Goal: Task Accomplishment & Management: Manage account settings

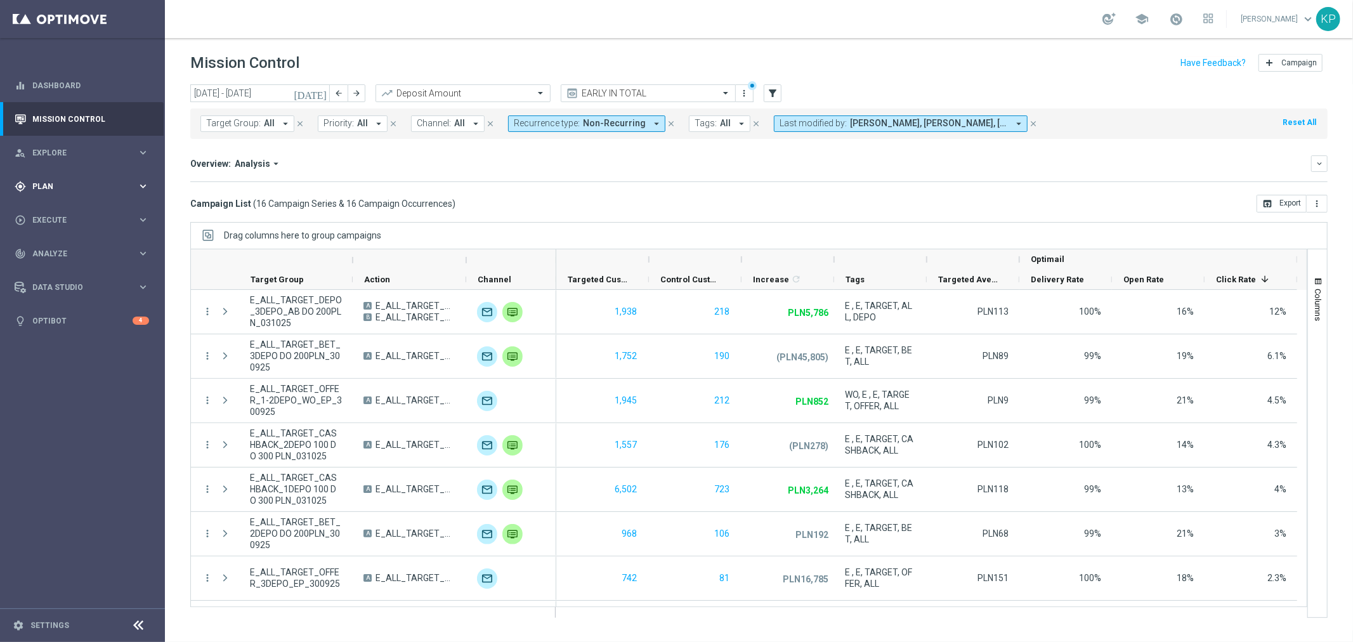
click at [86, 194] on div "gps_fixed Plan keyboard_arrow_right" at bounding box center [82, 186] width 164 height 34
drag, startPoint x: 68, startPoint y: 213, endPoint x: 60, endPoint y: 216, distance: 8.6
click at [68, 213] on link "Target Groups" at bounding box center [82, 212] width 99 height 10
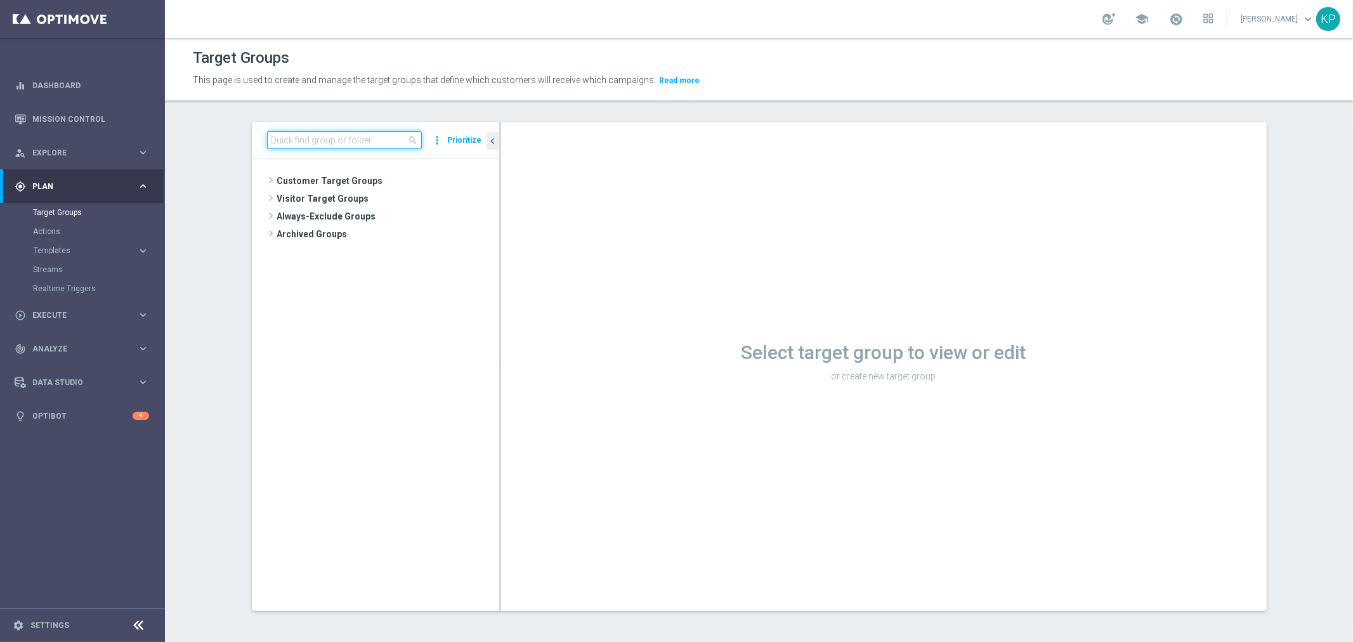
click at [286, 143] on input at bounding box center [344, 140] width 155 height 18
paste input "E_ALL_AUTO_PRODUCT_WO 1DEPO DAY1_DAILY"
type input "E_ALL_AUTO_PRODUCT_WO 1DEPO DAY1_DAILY"
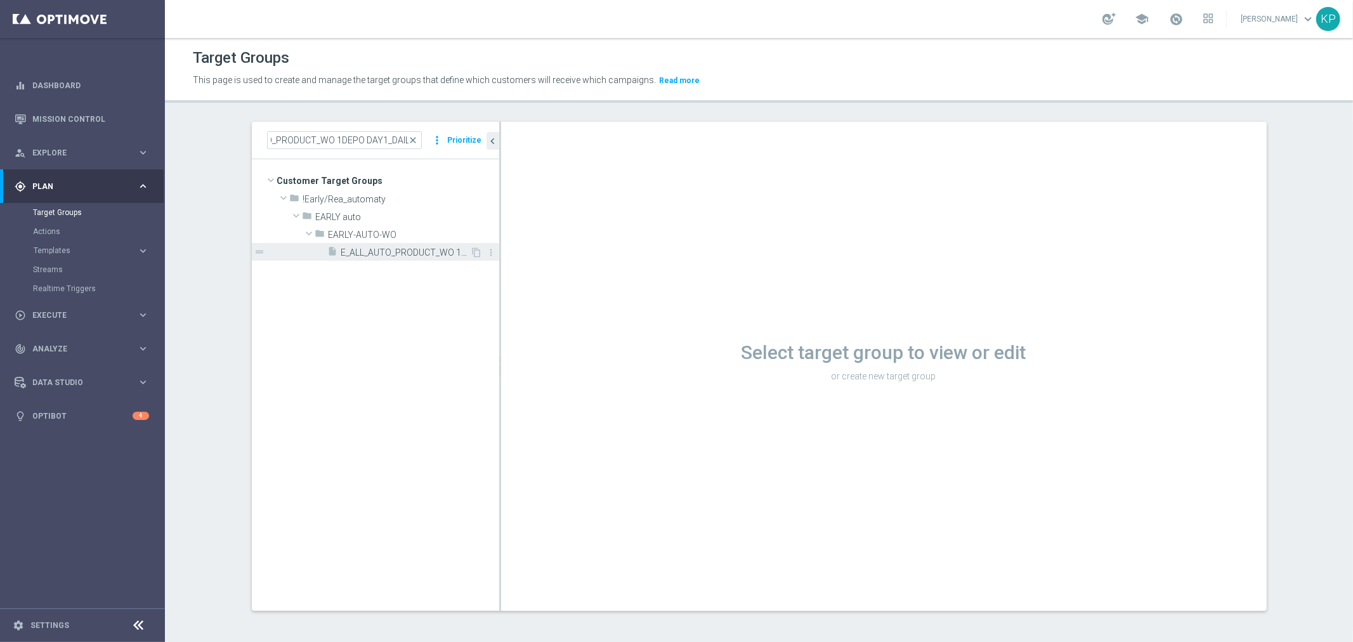
click at [379, 255] on span "E_ALL_AUTO_PRODUCT_WO 1DEPO DAY1_DAILY" at bounding box center [405, 252] width 129 height 11
click at [1169, 20] on span at bounding box center [1176, 19] width 14 height 14
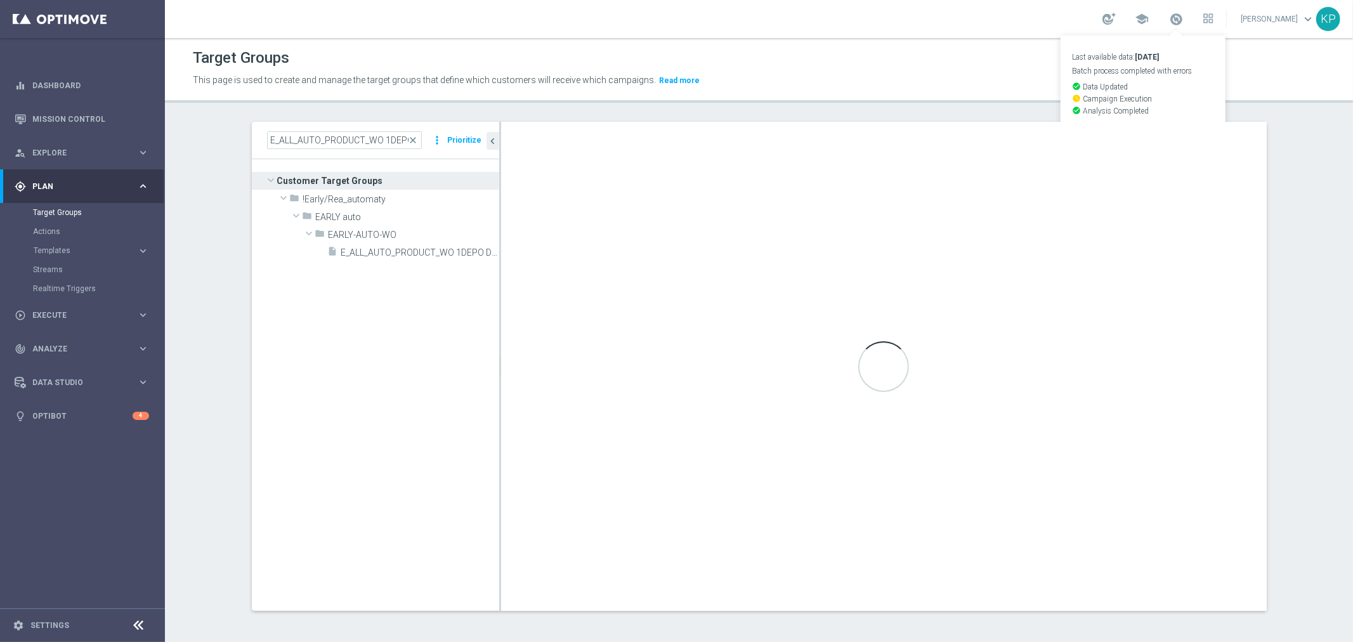
click at [1012, 32] on div "school Last available data: 6 Oct 2025 Batch process completed with errors chec…" at bounding box center [759, 19] width 1188 height 38
click at [983, 30] on div "school Krystian Potoczny keyboard_arrow_down KP" at bounding box center [759, 19] width 1188 height 38
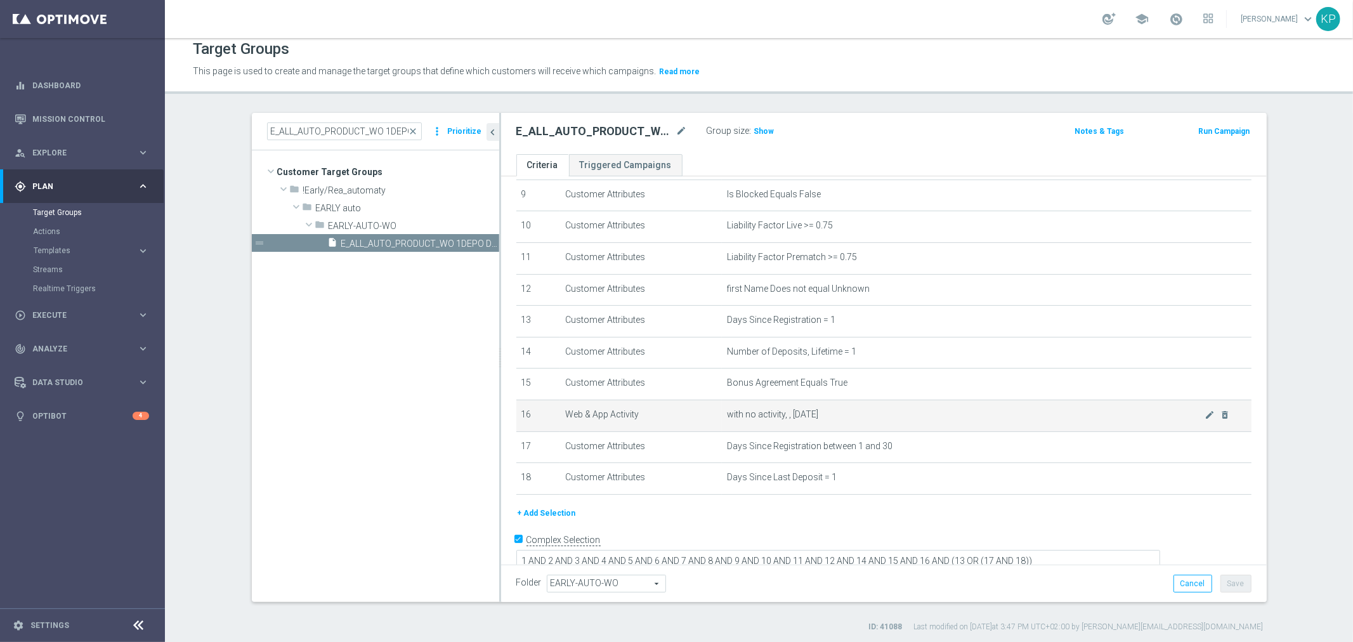
scroll to position [11, 0]
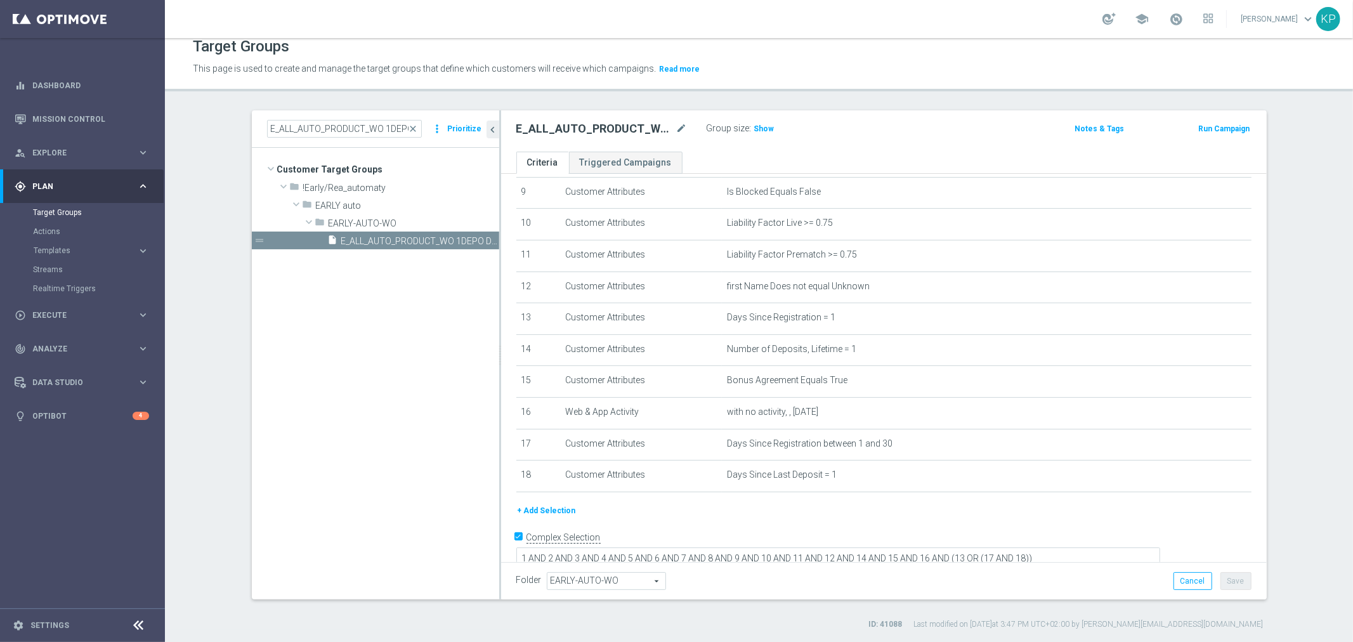
click at [552, 504] on button "+ Add Selection" at bounding box center [546, 511] width 61 height 14
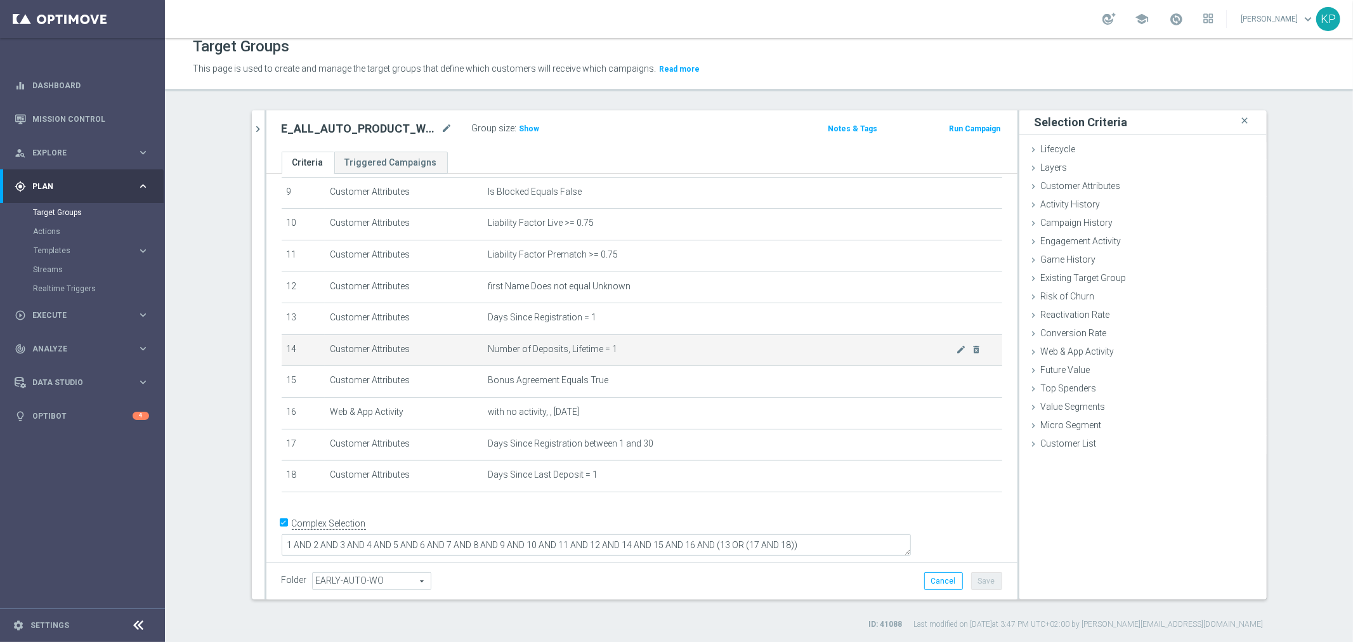
scroll to position [280, 0]
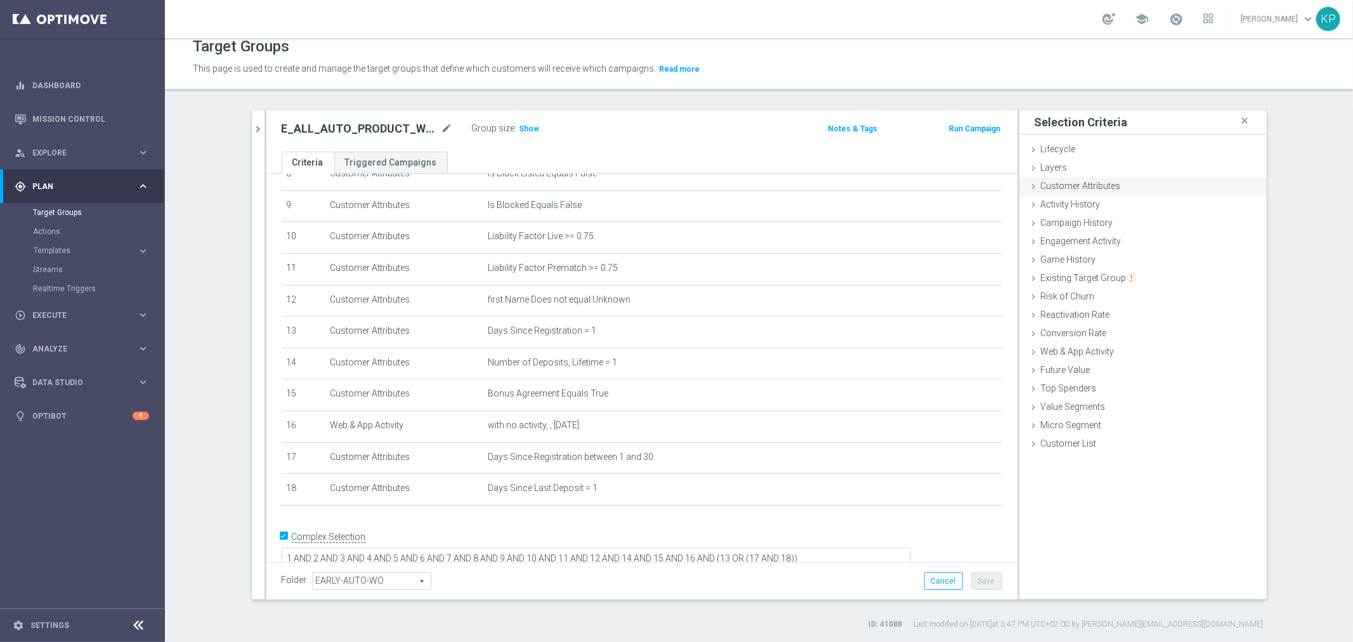
click at [1044, 190] on div "Customer Attributes done" at bounding box center [1143, 187] width 247 height 19
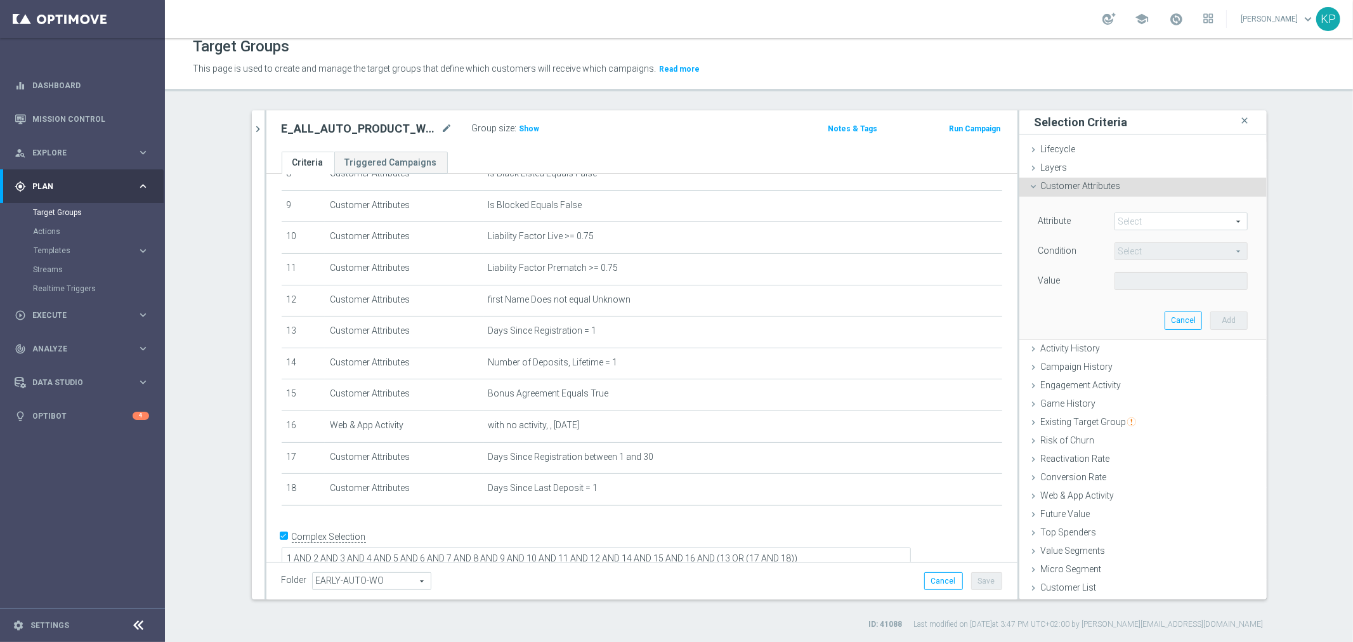
click at [1132, 220] on span at bounding box center [1181, 221] width 132 height 16
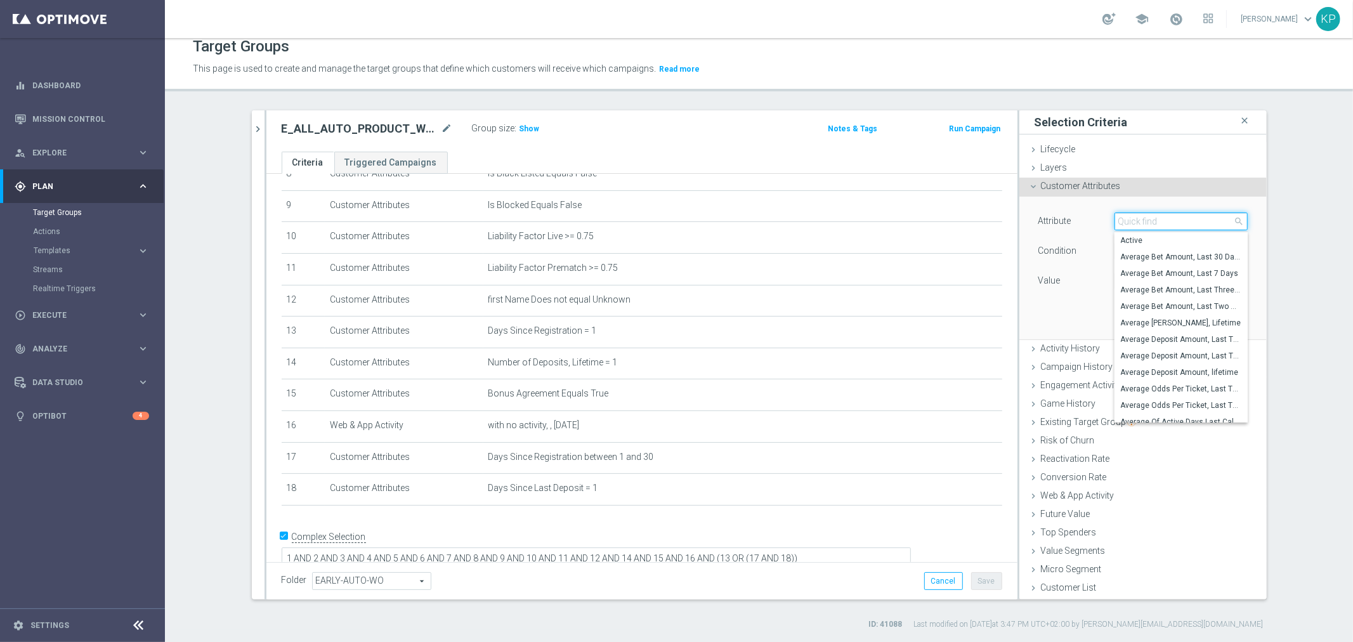
click at [1132, 220] on input "search" at bounding box center [1181, 222] width 133 height 18
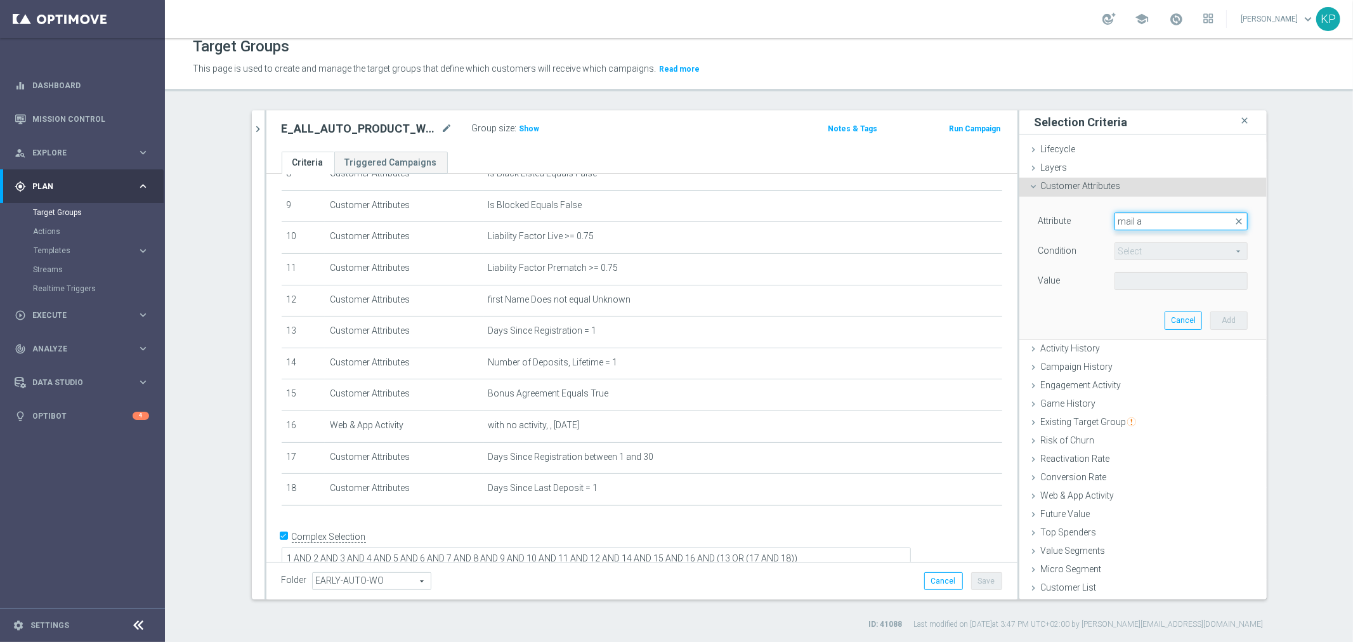
type input "mail ag"
drag, startPoint x: 1144, startPoint y: 235, endPoint x: 1139, endPoint y: 249, distance: 14.9
click at [1143, 236] on span "Email Agree" at bounding box center [1181, 240] width 121 height 10
type input "Email Agree"
type input "Equals"
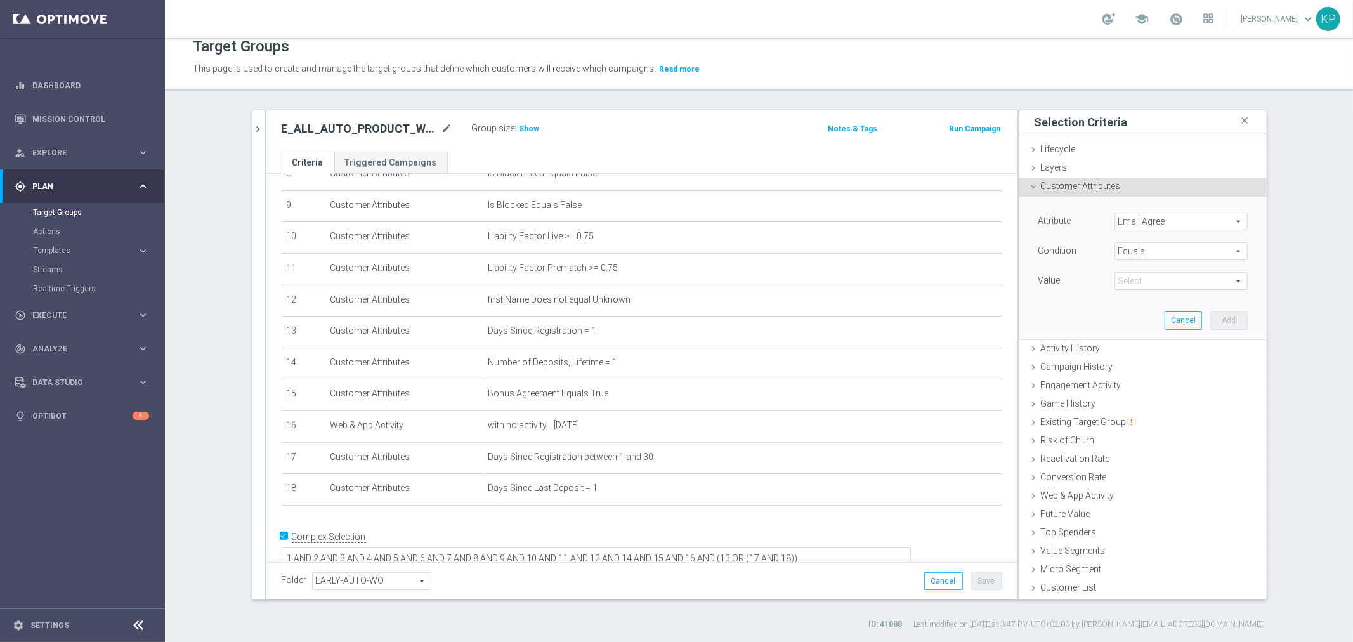
scroll to position [0, 0]
click at [1129, 278] on span at bounding box center [1181, 281] width 132 height 16
click at [1132, 318] on span "TRUE" at bounding box center [1181, 317] width 121 height 10
type input "TRUE"
click at [1221, 324] on button "Add" at bounding box center [1229, 321] width 37 height 18
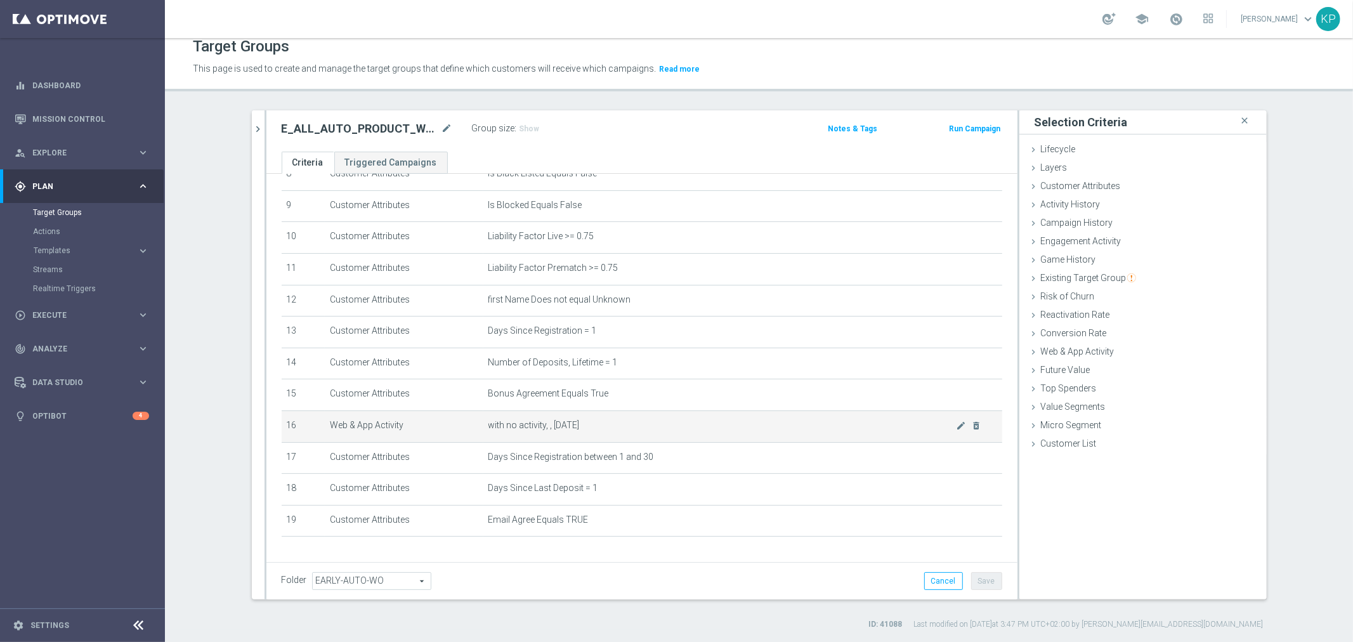
scroll to position [312, 0]
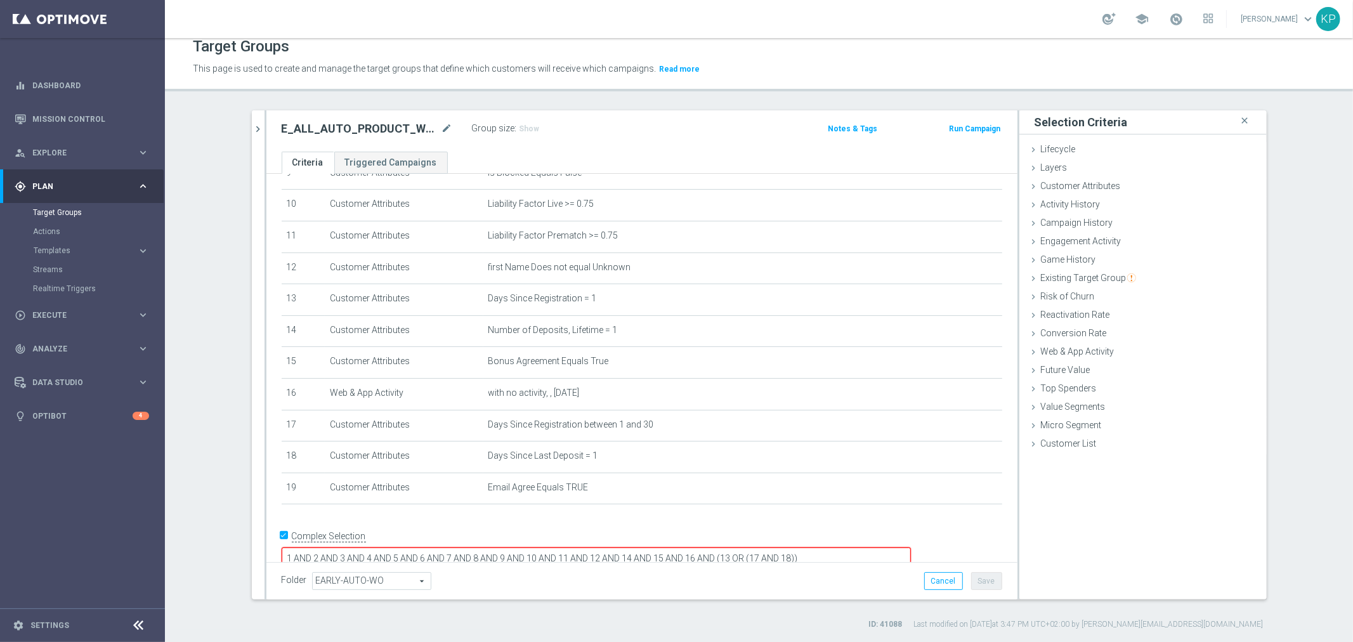
click at [806, 548] on textarea "1 AND 2 AND 3 AND 4 AND 5 AND 6 AND 7 AND 8 AND 9 AND 10 AND 11 AND 12 AND 14 A…" at bounding box center [596, 559] width 629 height 22
type textarea "1 AND 2 AND 3 AND 4 AND 5 AND 6 AND 7 AND 8 AND 9 AND 10 AND 11 AND 12 AND 14 A…"
click at [525, 124] on span "Show" at bounding box center [530, 128] width 20 height 9
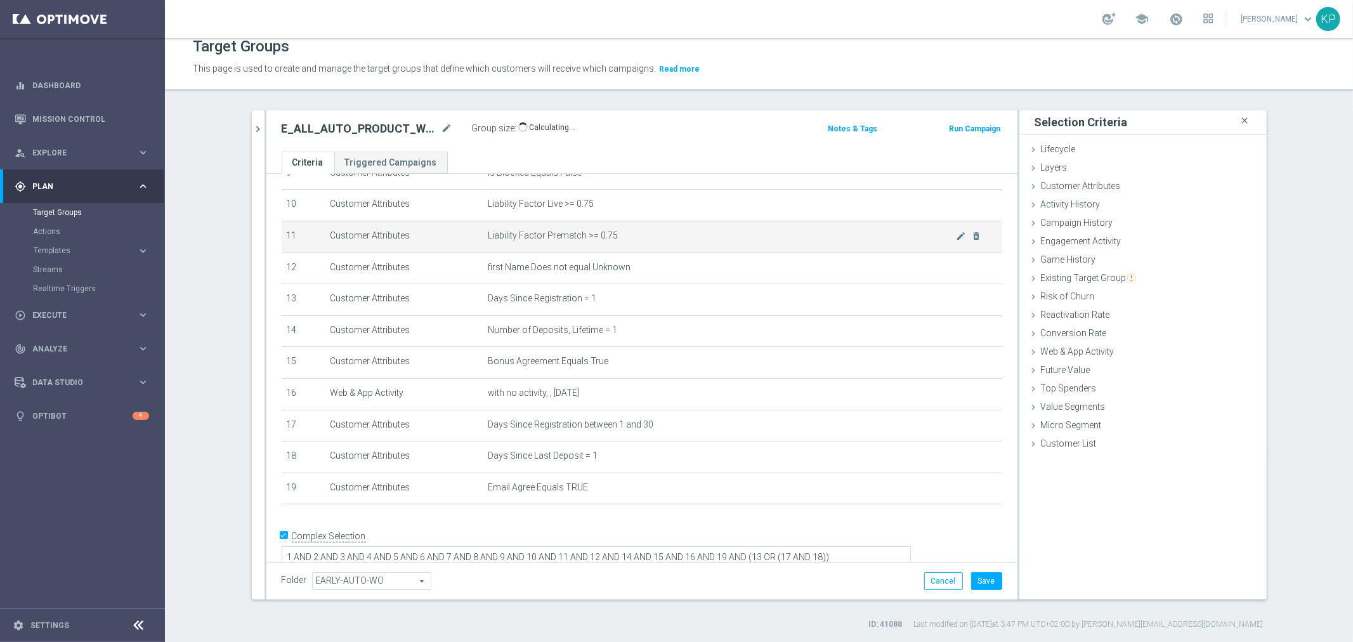
scroll to position [312, 0]
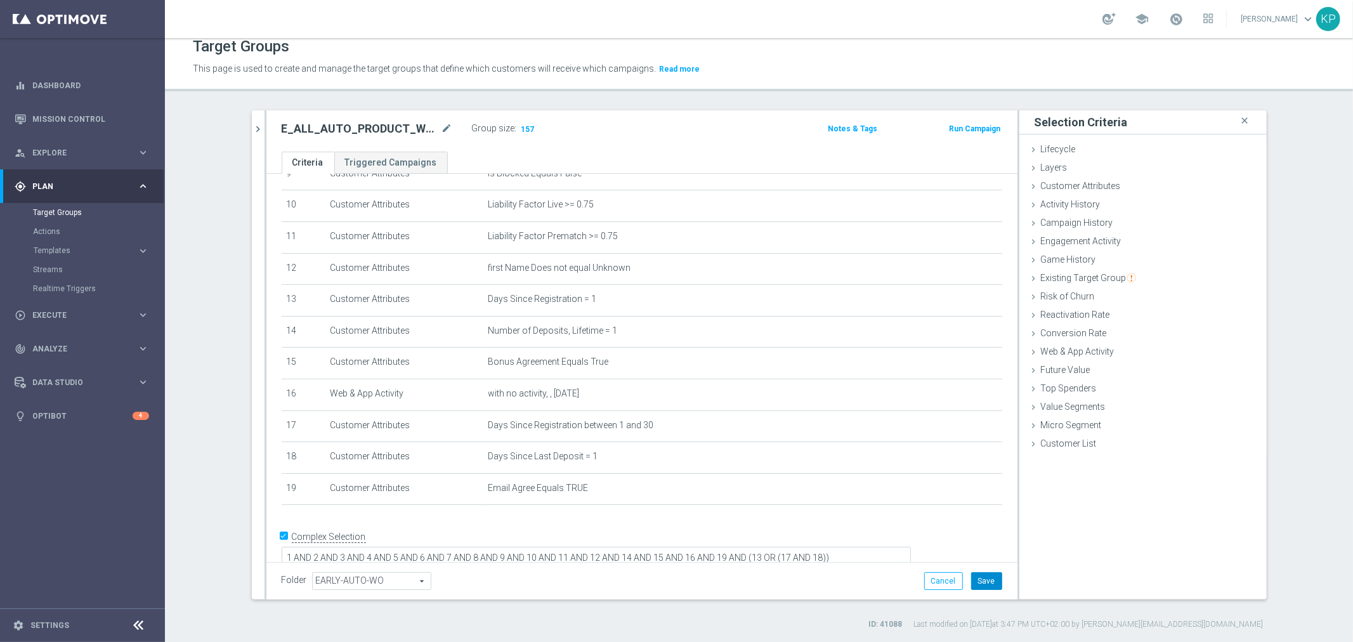
click at [982, 579] on button "Save" at bounding box center [986, 581] width 31 height 18
click at [442, 131] on icon "mode_edit" at bounding box center [447, 128] width 11 height 15
click at [415, 129] on input "E_ALL_AUTO_PRODUCT_WO 1DEPO DAY1_DAILY" at bounding box center [367, 130] width 171 height 18
type input "E_ALL_AUTO_PRODUCT_WO 1DEPO DAY1MAIL_DAILY"
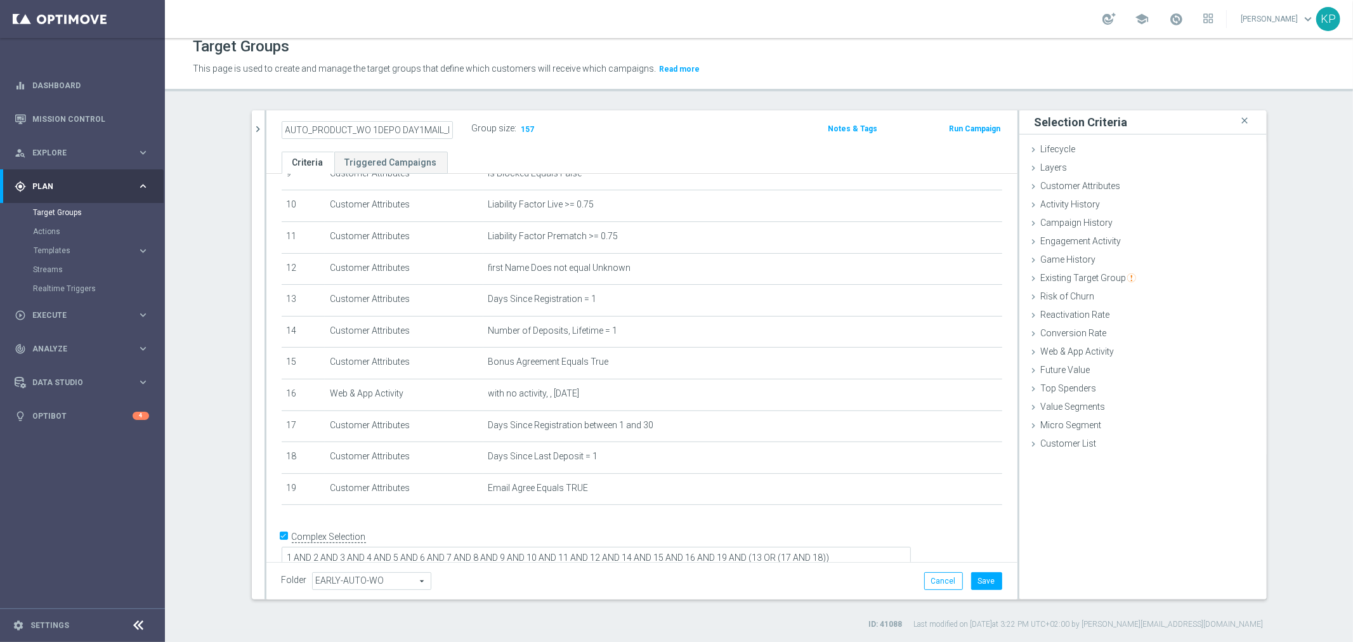
click at [472, 124] on label "Group size" at bounding box center [493, 128] width 43 height 11
drag, startPoint x: 973, startPoint y: 579, endPoint x: 963, endPoint y: 569, distance: 13.9
click at [963, 569] on div "Folder EARLY-AUTO-WO EARLY-AUTO-WO arrow_drop_down search Cancel Save Saving..." at bounding box center [641, 580] width 751 height 37
click at [975, 580] on button "Save" at bounding box center [986, 581] width 31 height 18
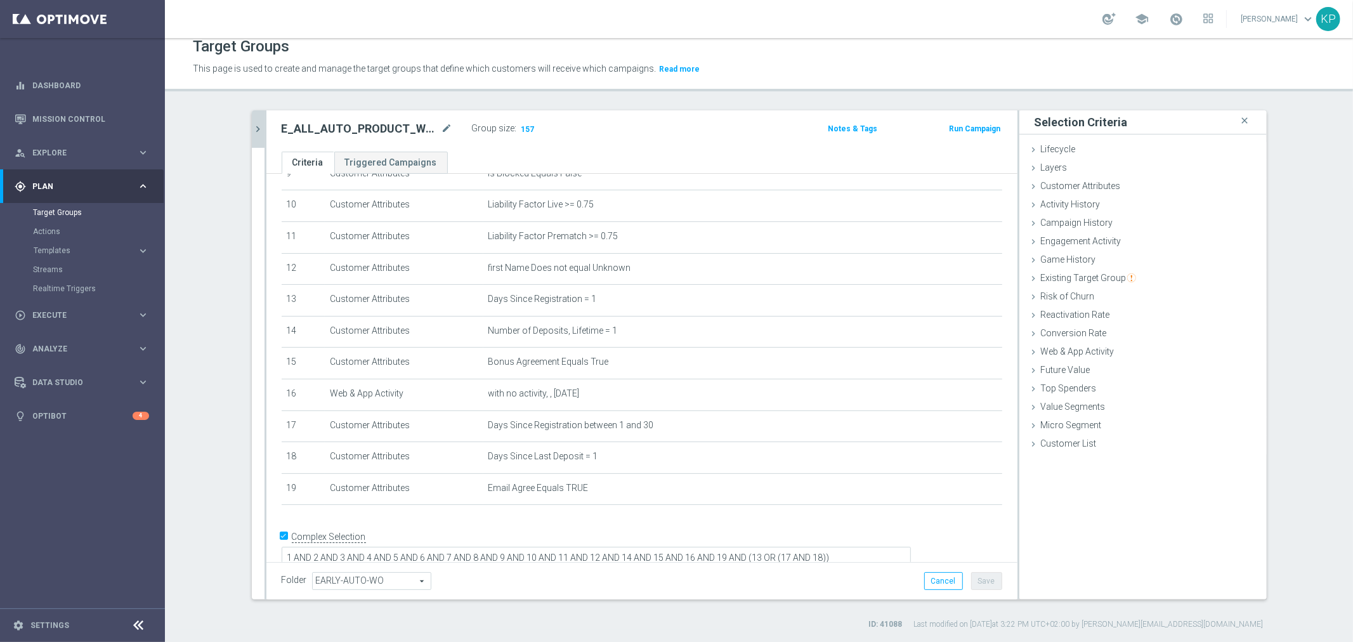
click at [258, 124] on icon "chevron_right" at bounding box center [259, 129] width 12 height 12
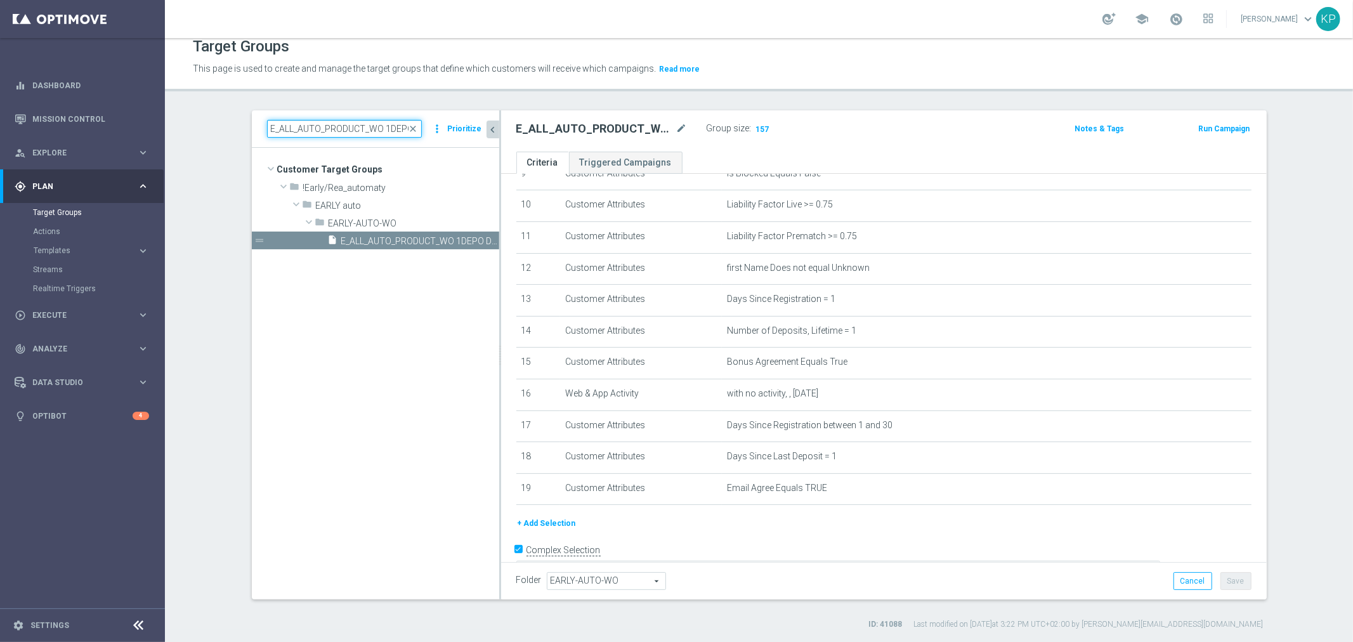
click at [326, 128] on input "E_ALL_AUTO_PRODUCT_WO 1DEPO DAY1_DAILY" at bounding box center [344, 129] width 155 height 18
paste input "2"
type input "E_ALL_AUTO_PRODUCT_WO 1DEPO DAY2_DAILY"
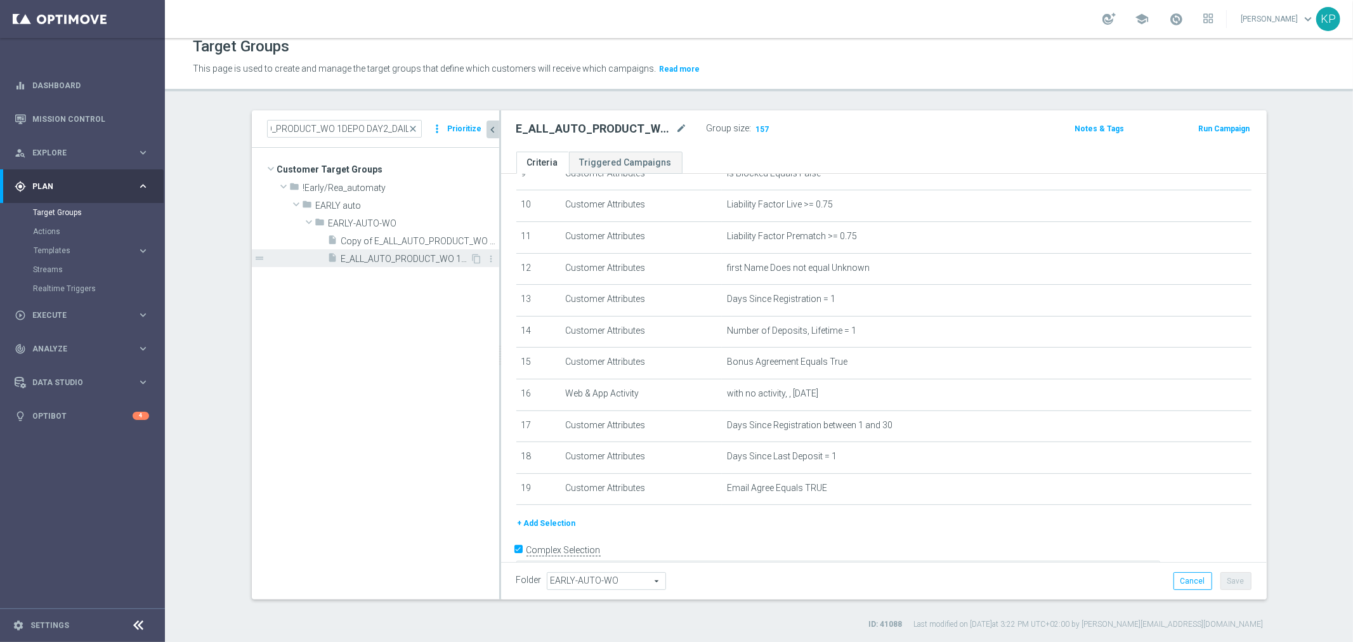
click at [389, 263] on span "E_ALL_AUTO_PRODUCT_WO 1DEPO DAY2_DAILY" at bounding box center [405, 259] width 129 height 11
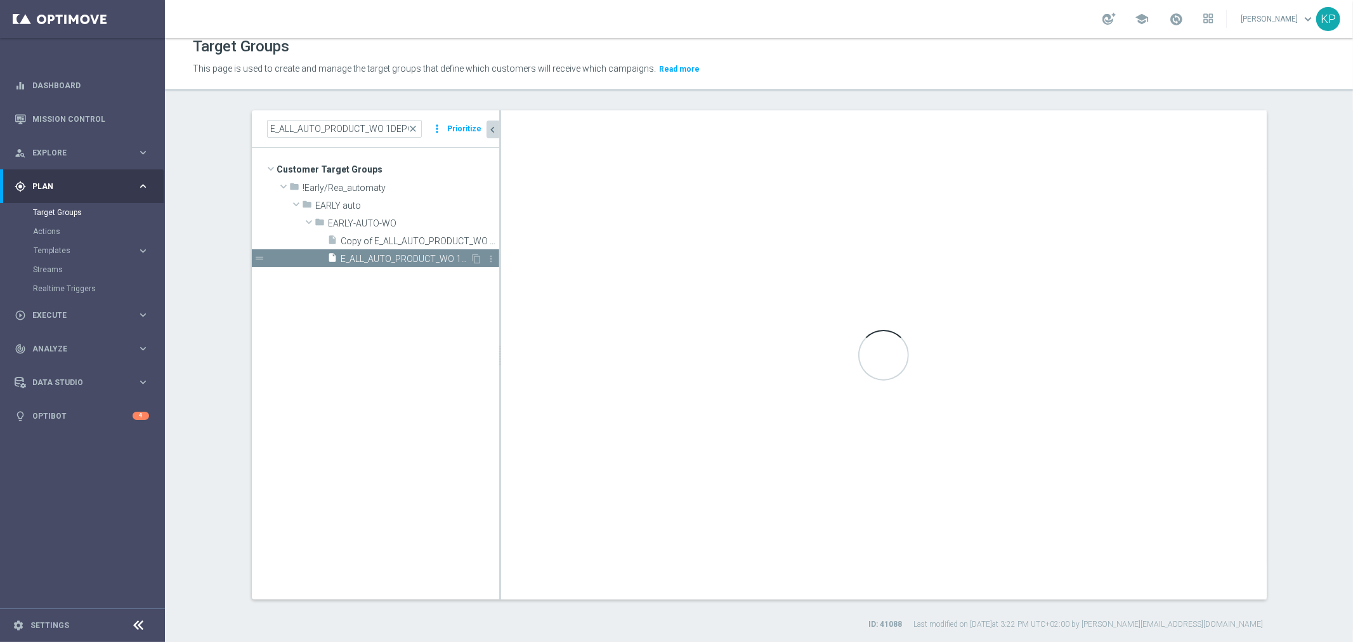
checkbox input "false"
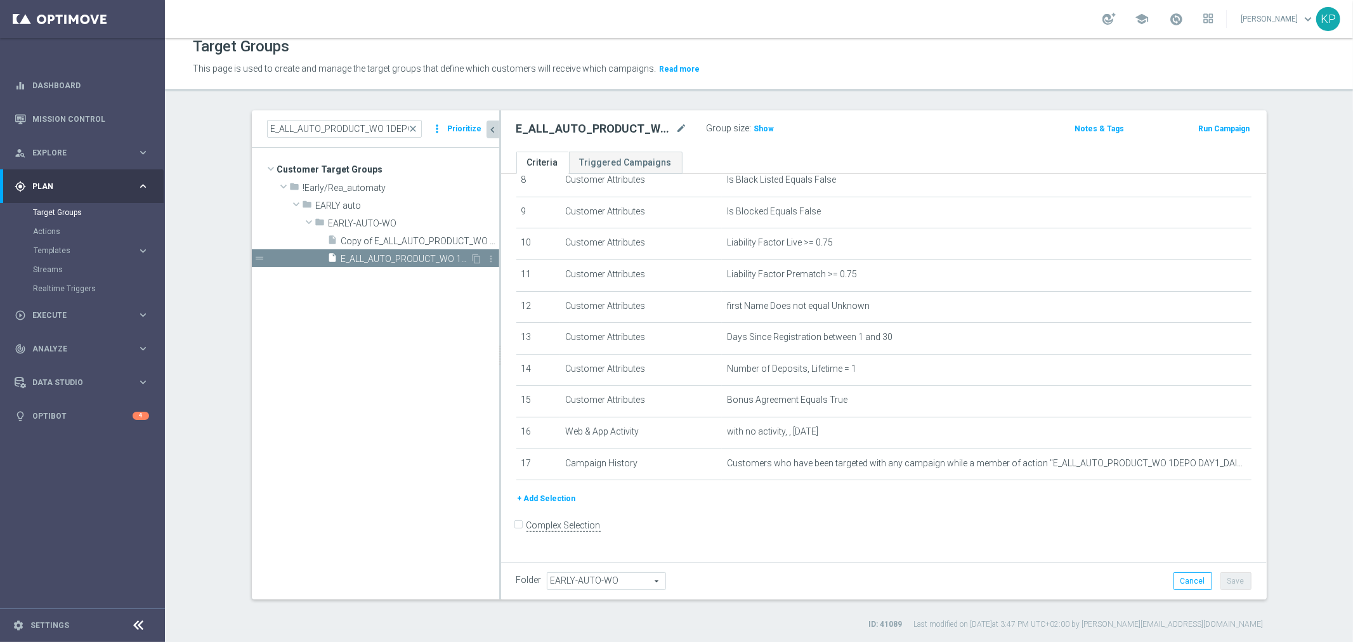
scroll to position [260, 0]
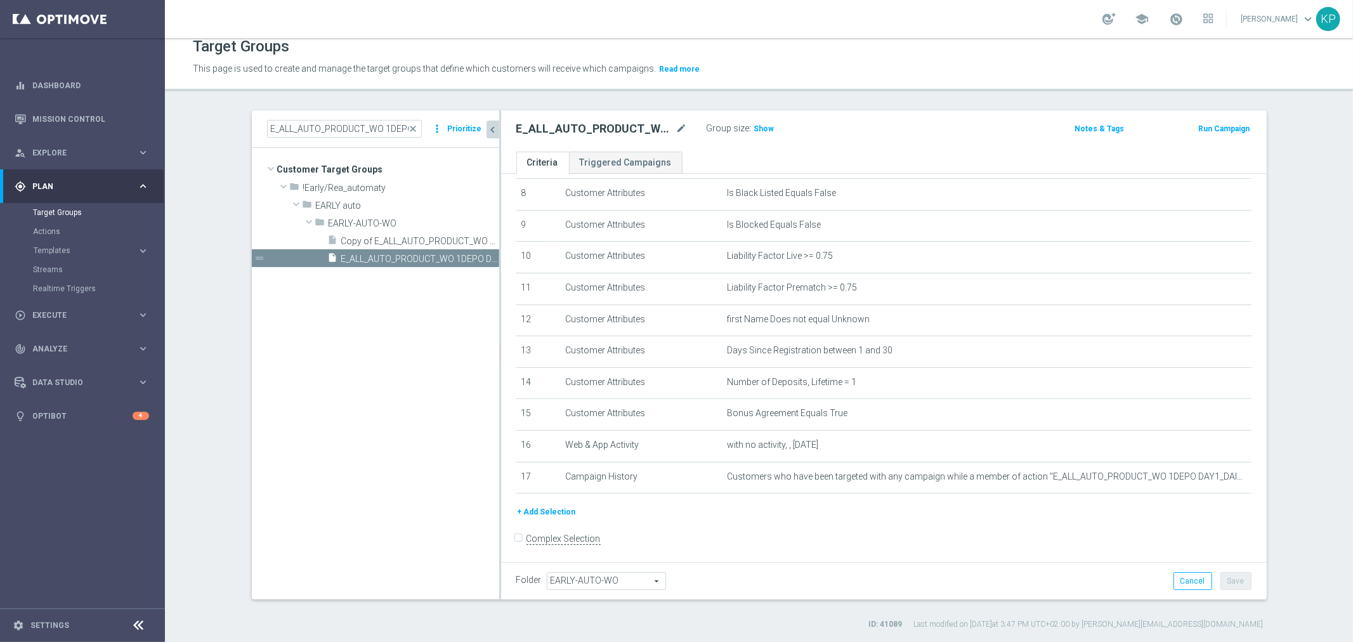
click at [546, 506] on button "+ Add Selection" at bounding box center [546, 512] width 61 height 14
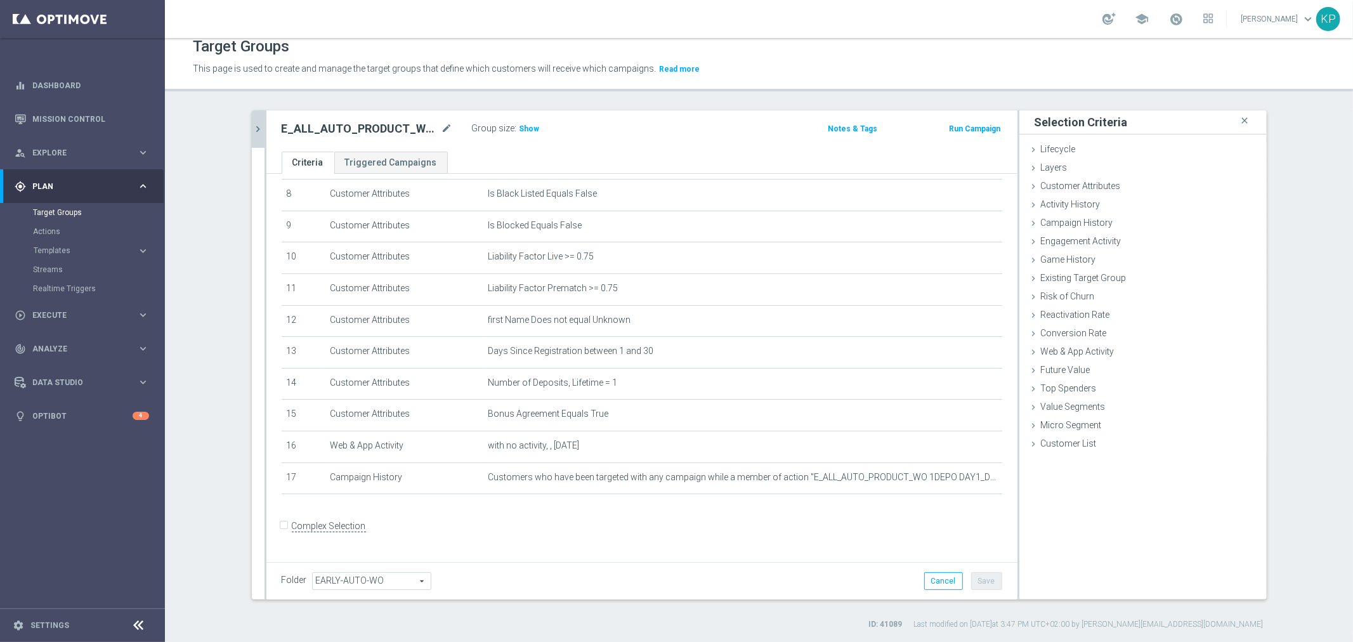
scroll to position [246, 0]
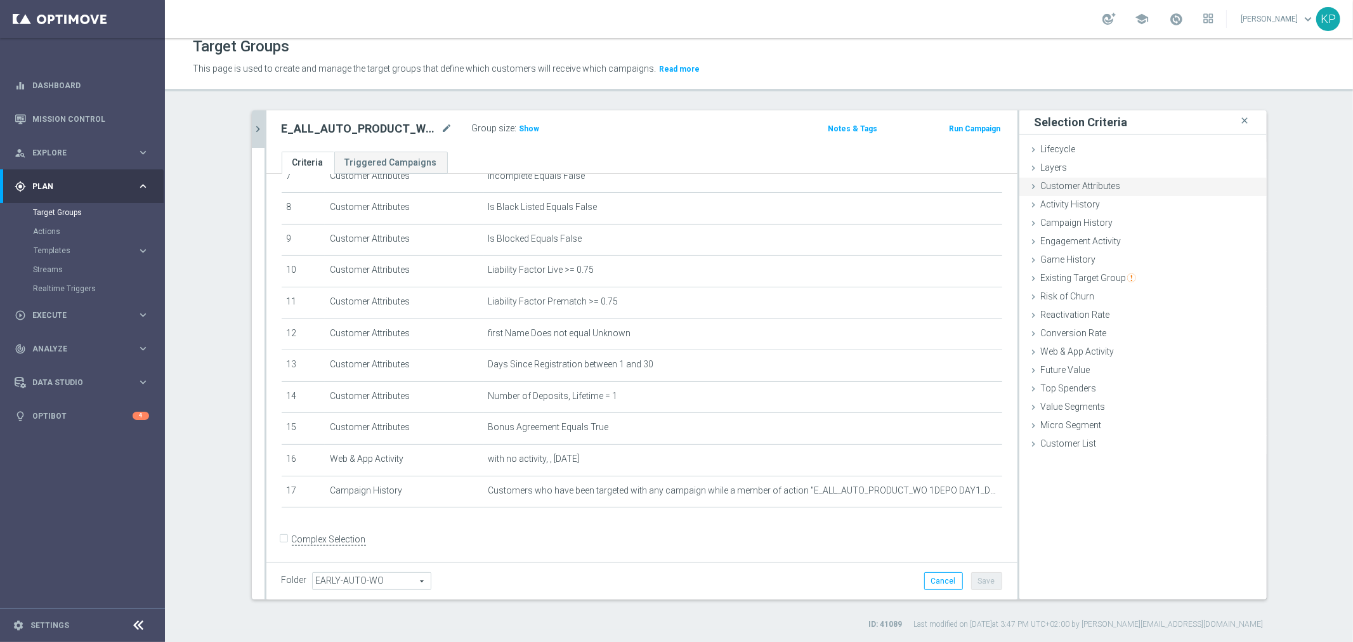
click at [1056, 181] on span "Customer Attributes" at bounding box center [1081, 186] width 80 height 10
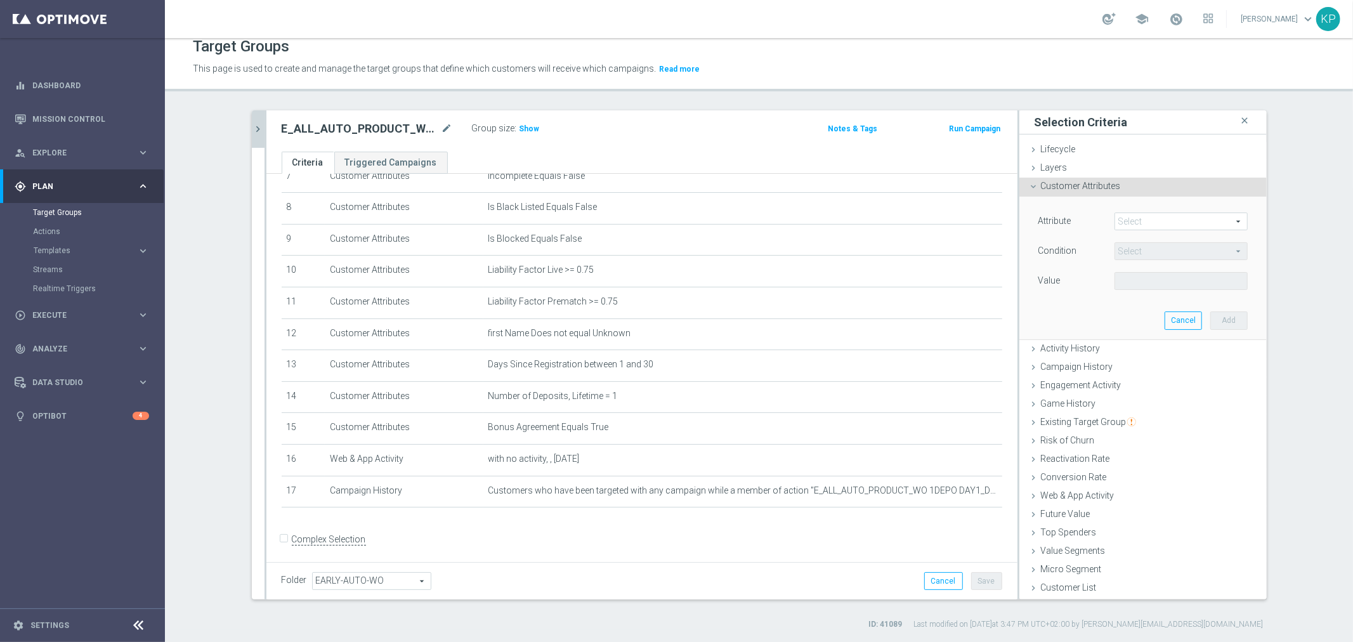
click at [1117, 214] on span at bounding box center [1181, 221] width 132 height 16
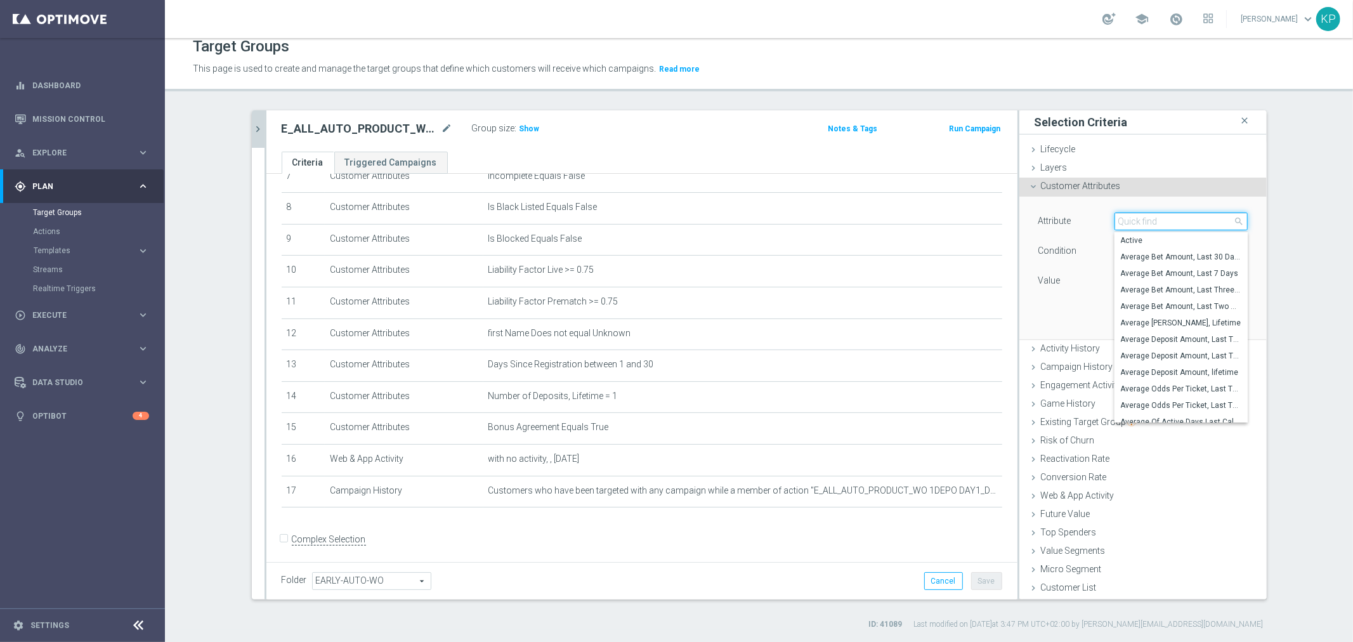
click at [1130, 224] on input "search" at bounding box center [1181, 222] width 133 height 18
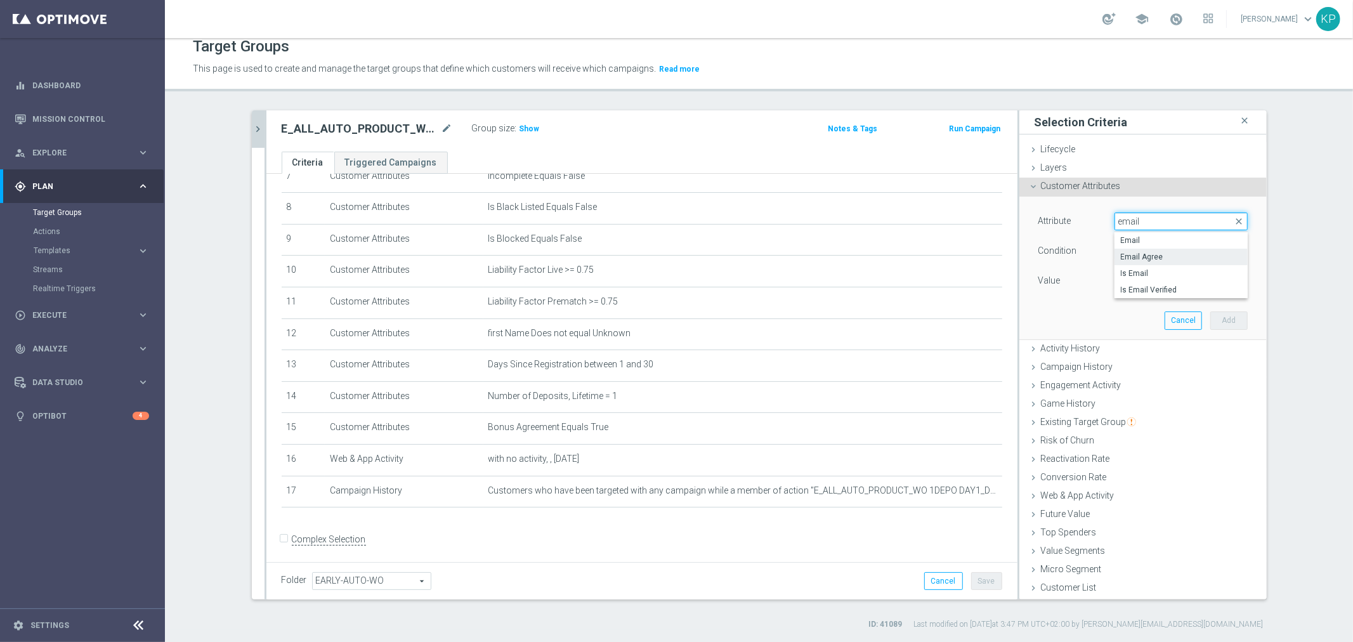
type input "email"
click at [1141, 256] on span "Email Agree" at bounding box center [1181, 257] width 121 height 10
type input "Email Agree"
type input "Equals"
click at [1131, 279] on span at bounding box center [1181, 281] width 132 height 16
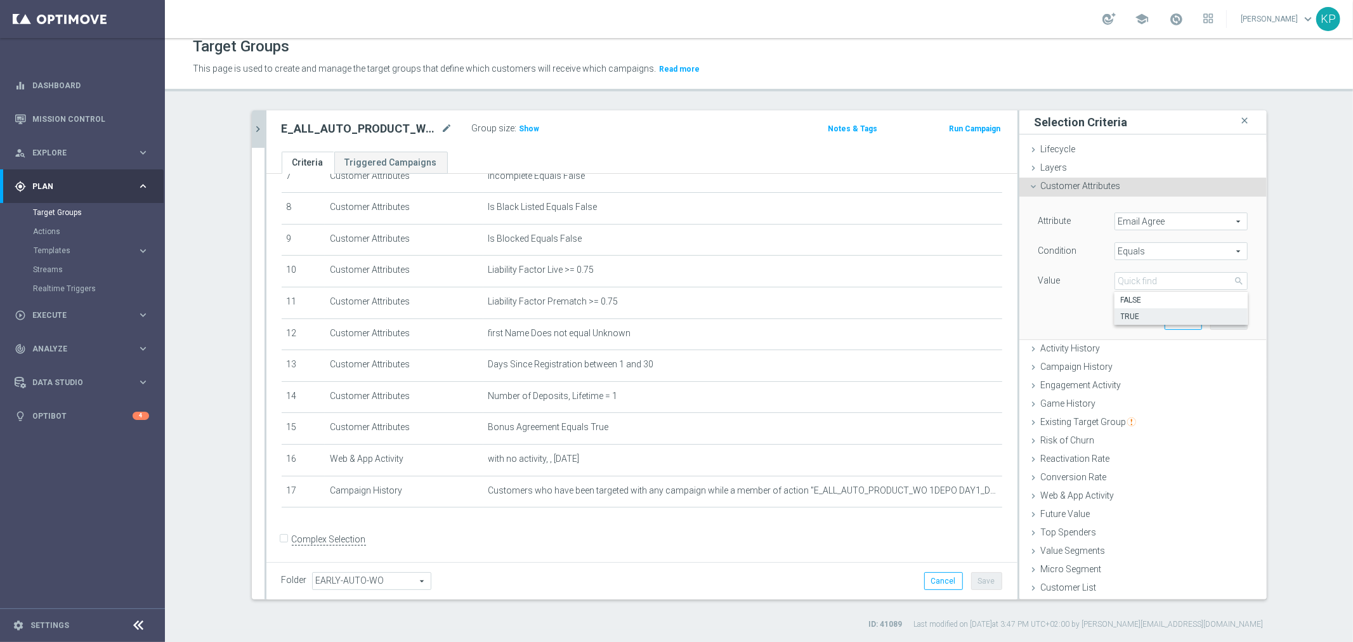
click at [1131, 312] on span "TRUE" at bounding box center [1181, 317] width 121 height 10
type input "TRUE"
click at [1219, 314] on button "Add" at bounding box center [1229, 321] width 37 height 18
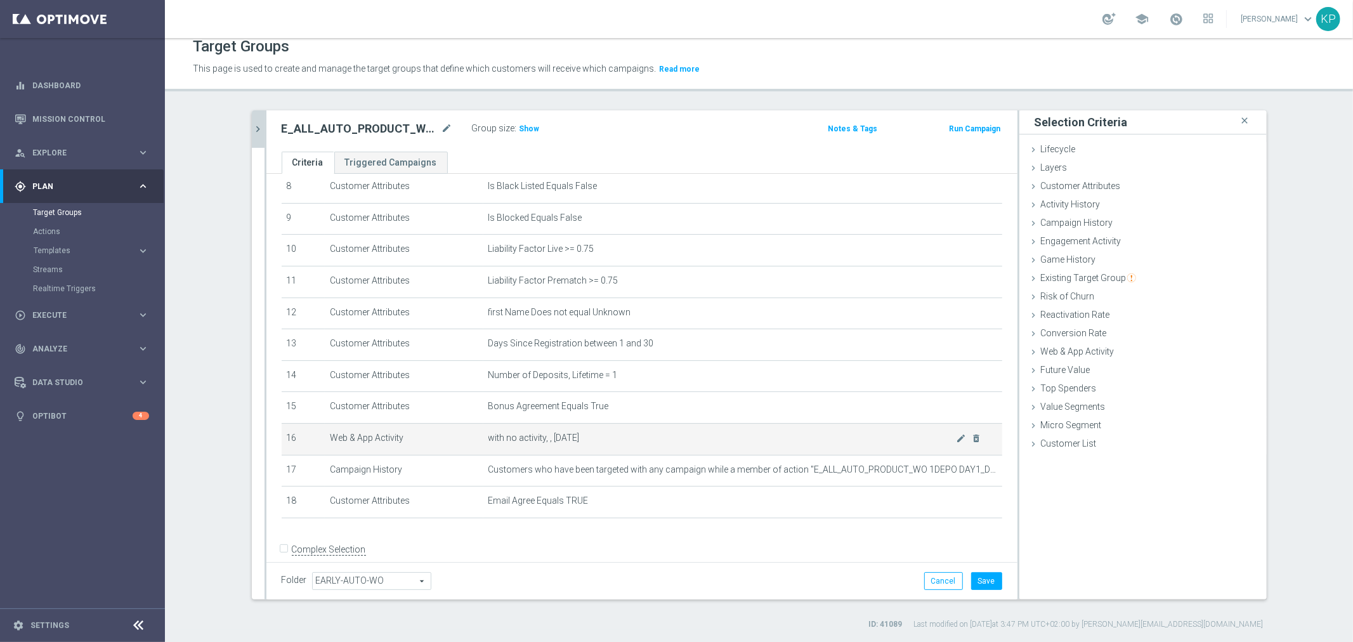
scroll to position [277, 0]
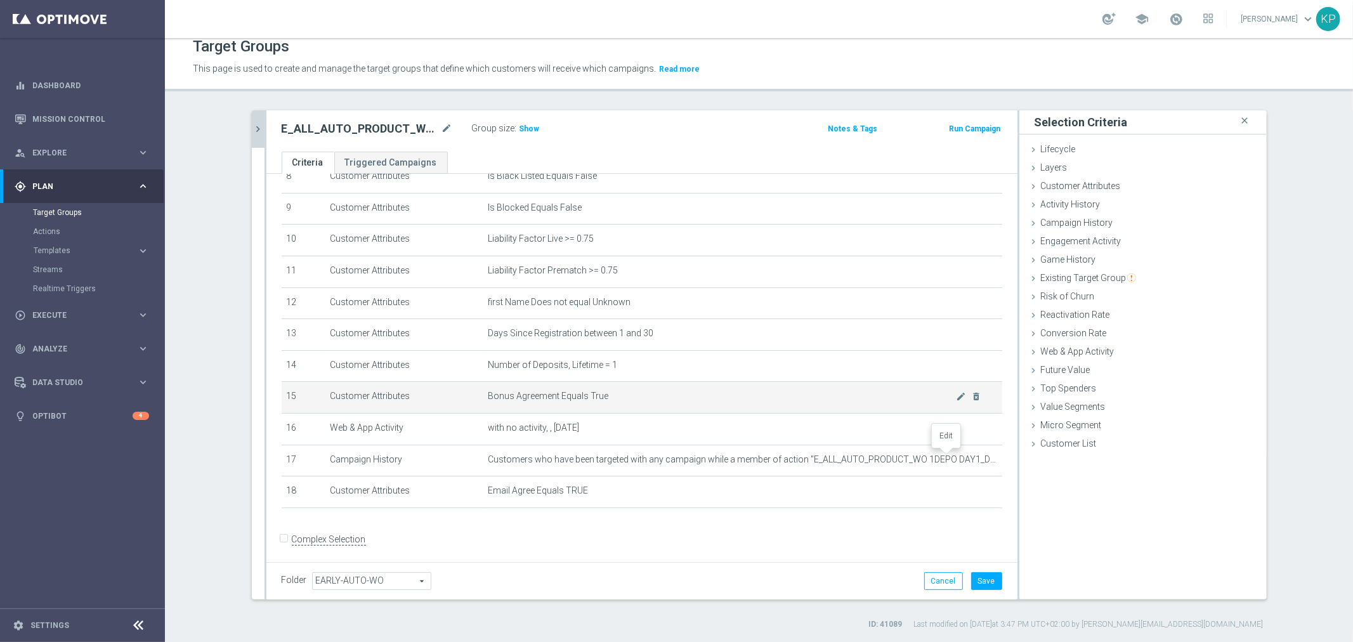
drag, startPoint x: 942, startPoint y: 455, endPoint x: 948, endPoint y: 402, distance: 53.6
click at [0, 0] on icon "mode_edit" at bounding box center [0, 0] width 0 height 0
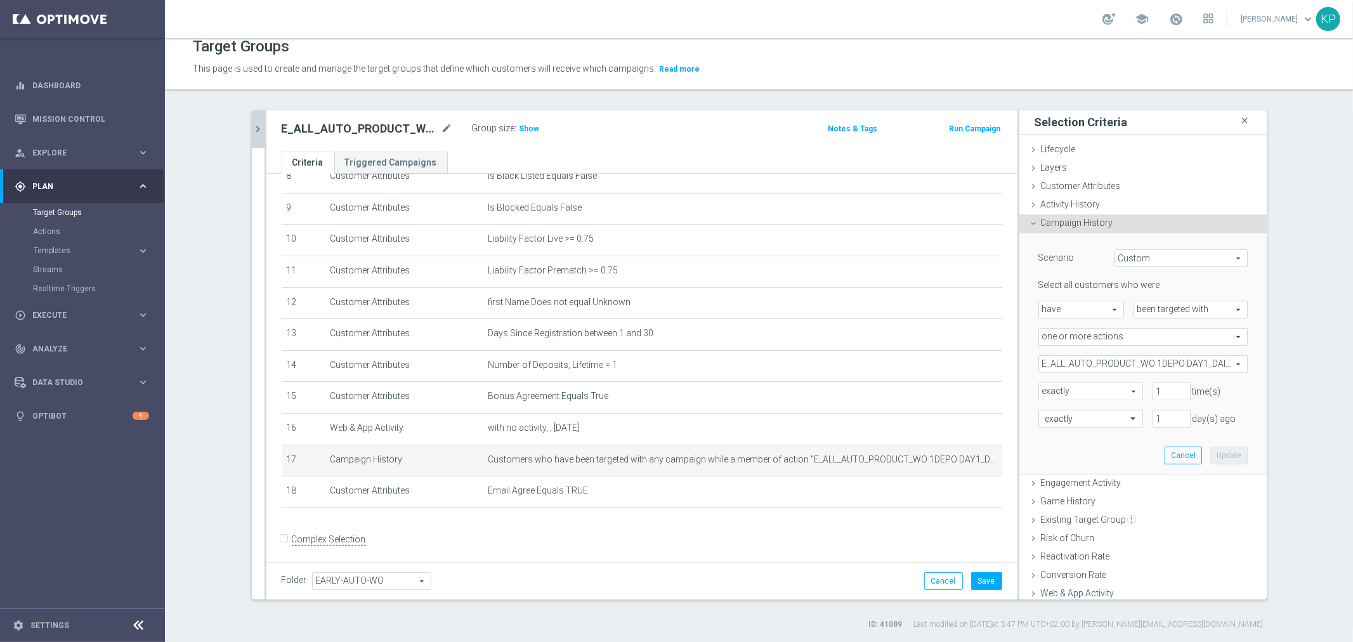
click at [1096, 362] on span "E_ALL_AUTO_PRODUCT_WO 1DEPO DAY1_DAILY" at bounding box center [1143, 364] width 208 height 16
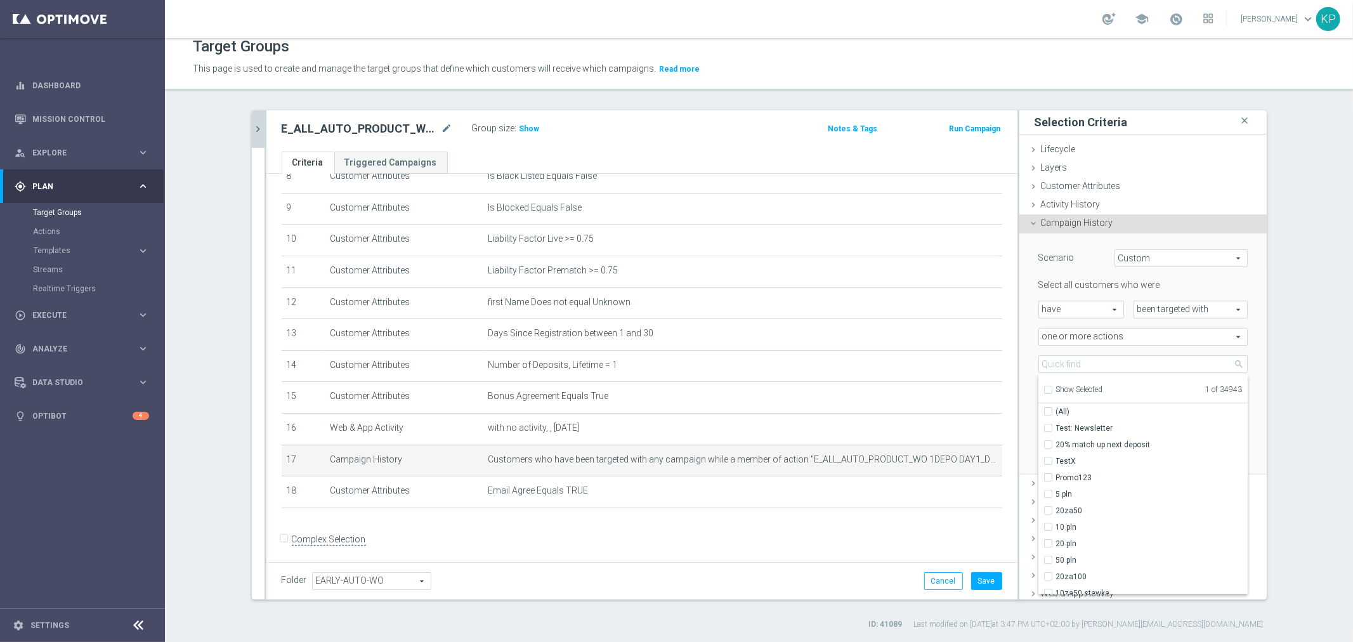
click at [1044, 388] on input "Show Selected" at bounding box center [1048, 392] width 8 height 8
checkbox input "true"
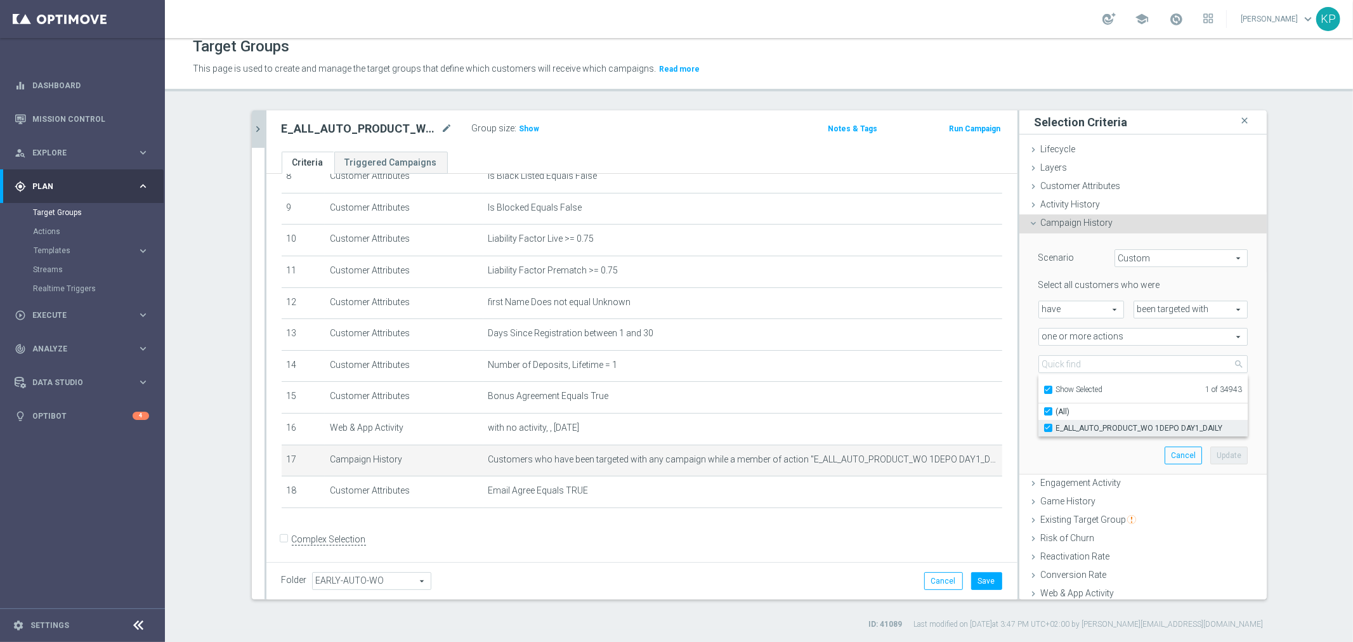
click at [1056, 421] on label "E_ALL_AUTO_PRODUCT_WO 1DEPO DAY1_DAILY" at bounding box center [1152, 428] width 192 height 16
click at [1048, 424] on input "E_ALL_AUTO_PRODUCT_WO 1DEPO DAY1_DAILY" at bounding box center [1052, 428] width 8 height 8
checkbox input "false"
type input "Select Action"
checkbox input "false"
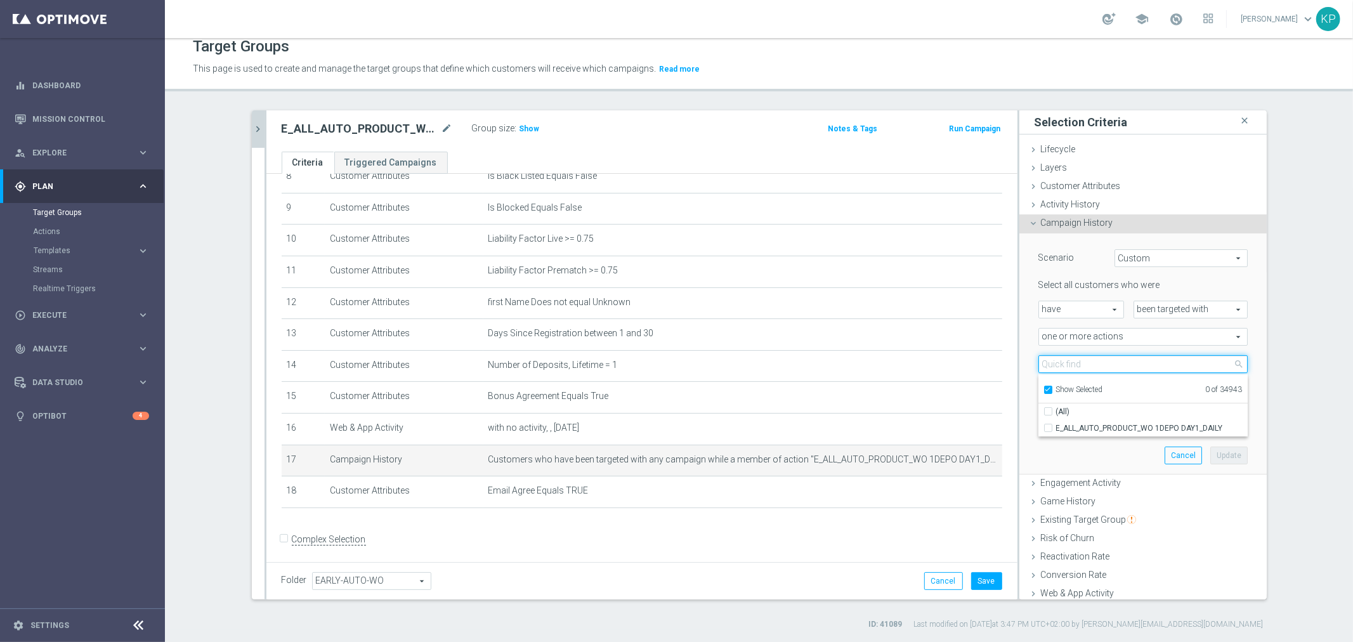
click at [1050, 365] on input "search" at bounding box center [1143, 364] width 209 height 18
paste input "E_ALL_AUTO_PRODUCT_WO 1DEPO DAY1MAIL_DAILY"
type input "E_ALL_AUTO_PRODUCT_WO 1DEPO DAY1MAIL_DAILY"
click at [1277, 437] on div "E_ALL_AUTO_PRODUCT_WO 1DEPO DAY2_DAILY close more_vert Prioritize Customer Targ…" at bounding box center [760, 370] width 1066 height 520
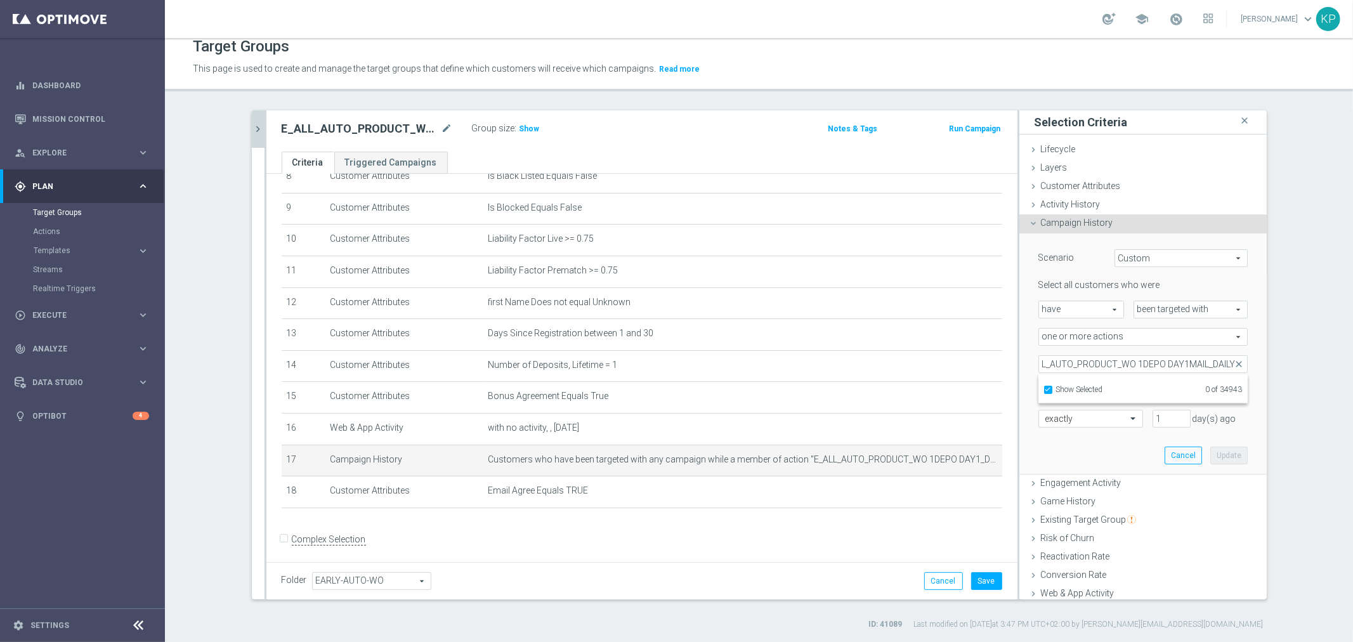
scroll to position [0, 0]
click at [978, 572] on button "Save" at bounding box center [986, 581] width 31 height 18
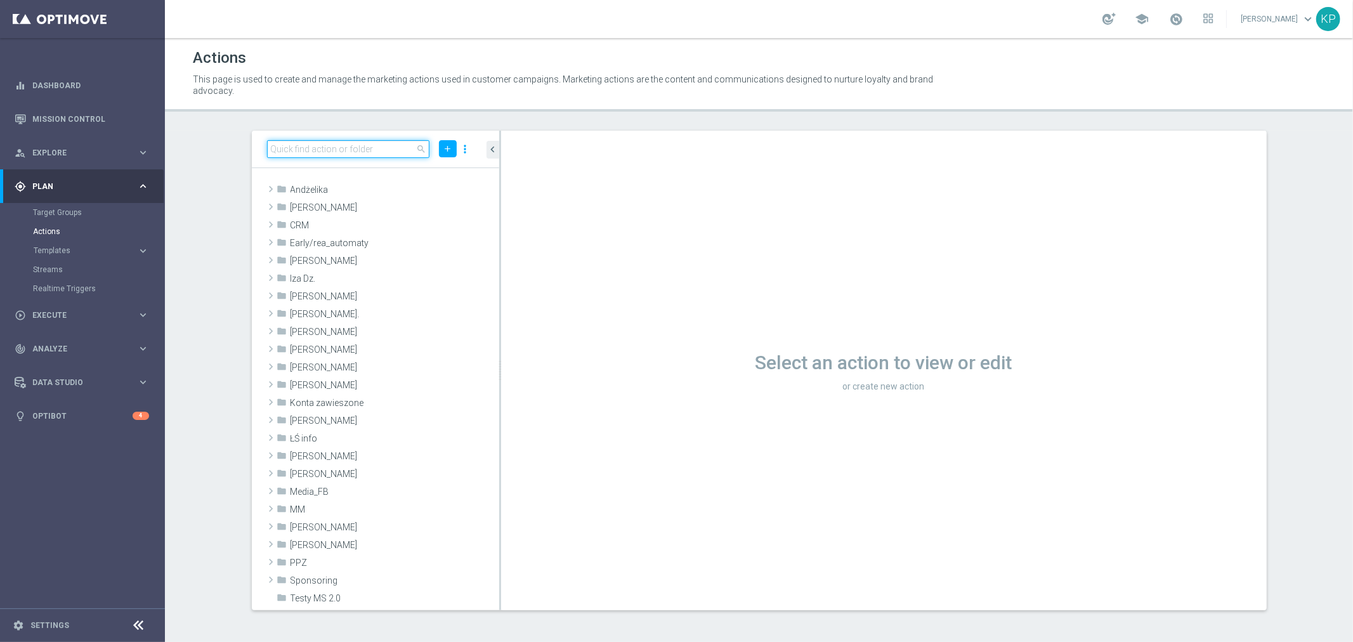
click at [348, 146] on input at bounding box center [348, 149] width 163 height 18
paste input "E_ALL_AUTO_PRODUCT_WO 1DEPO DAY1MAIL_DAILY"
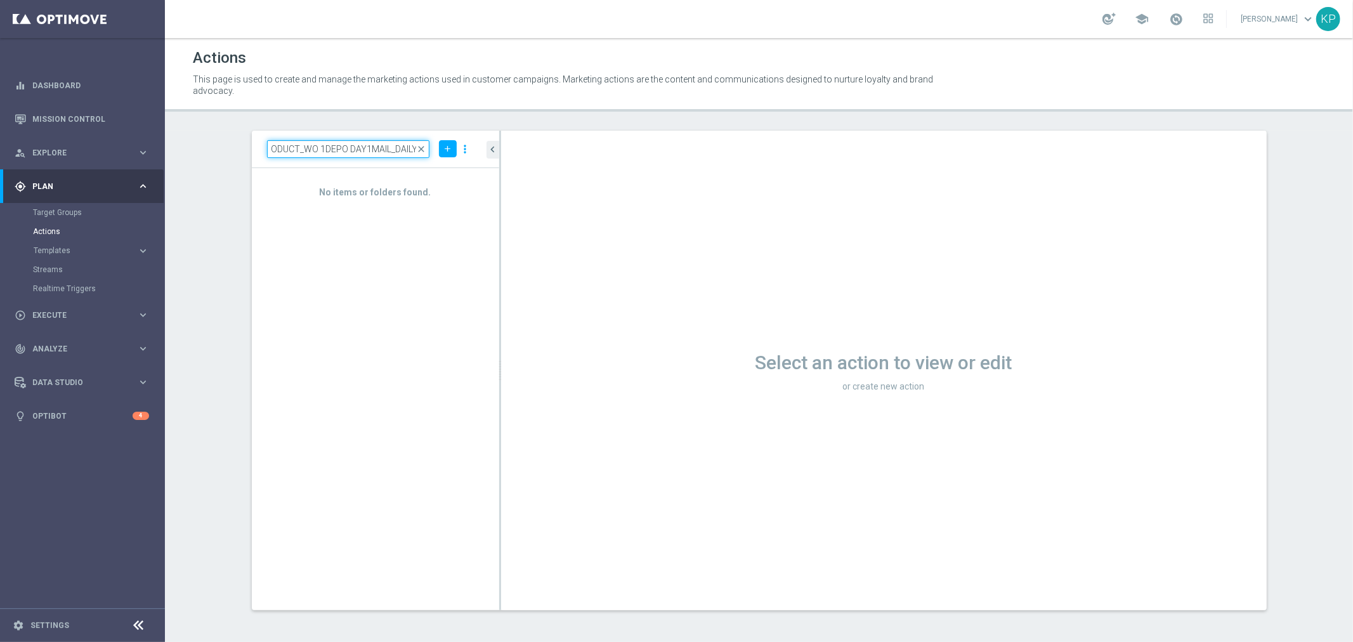
click at [387, 145] on input "E_ALL_AUTO_PRODUCT_WO 1DEPO DAY1MAIL_DAILY" at bounding box center [348, 149] width 163 height 18
type input "E_ALL_AUTO_PRODUCT_WO 1DEPO DAY1_DAILY"
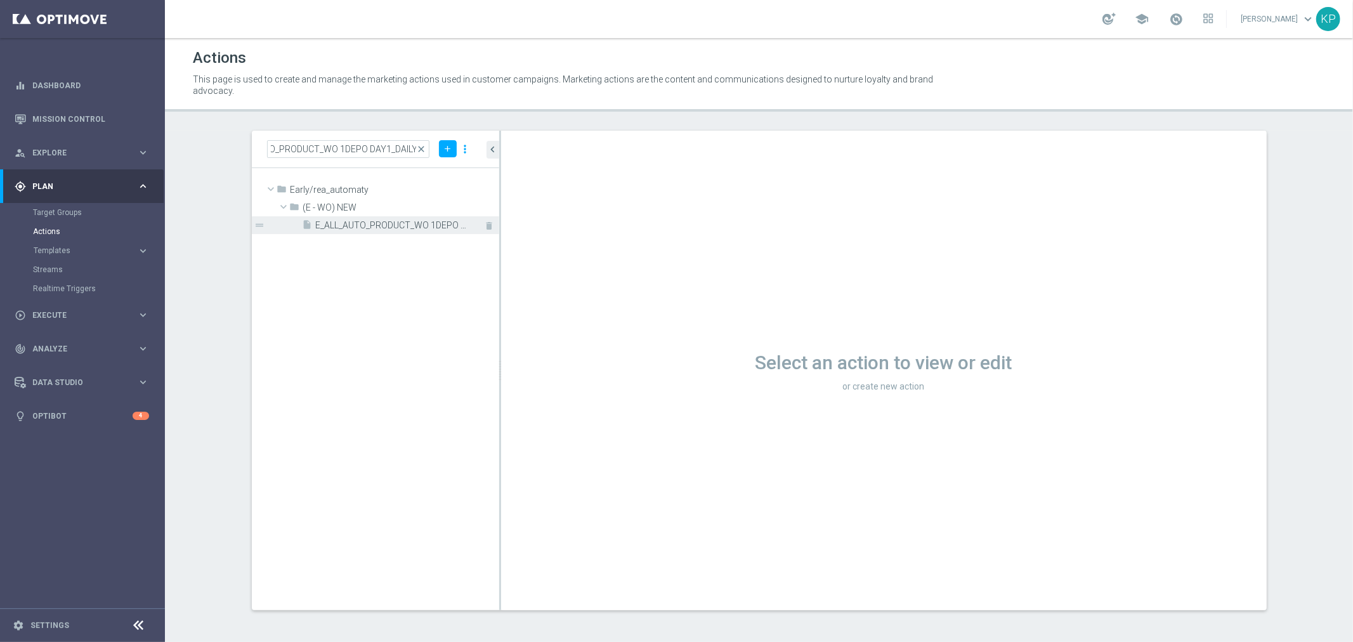
click at [400, 225] on span "E_ALL_AUTO_PRODUCT_WO 1DEPO DAY1_DAILY" at bounding box center [393, 225] width 155 height 11
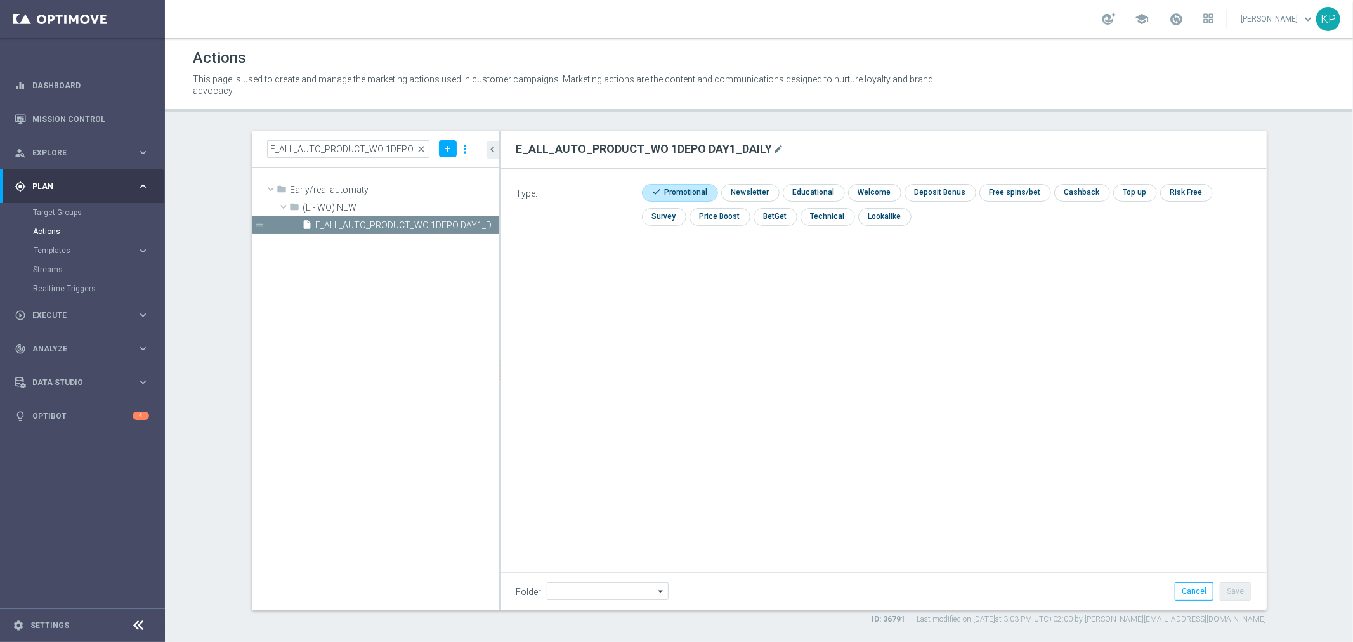
type input "(E - WO) NEW"
click at [774, 147] on icon "mode_edit" at bounding box center [779, 149] width 10 height 10
type input "E_ALL_AUTO_PRODUCT_WO 1DEPO DAY1MAIL_DAILY"
click at [764, 115] on div "Actions This page is used to create and manage the marketing actions used in cu…" at bounding box center [759, 340] width 1188 height 604
click at [1232, 586] on button "Save" at bounding box center [1235, 591] width 31 height 18
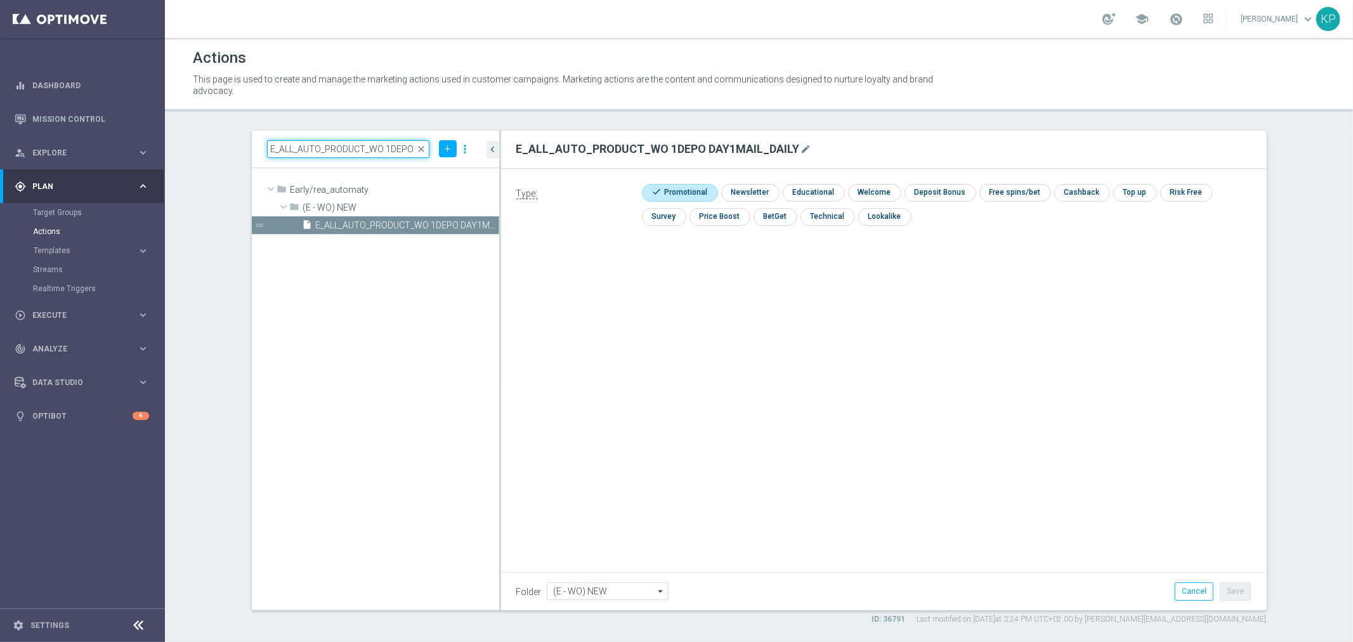
click at [307, 148] on input "E_ALL_AUTO_PRODUCT_WO 1DEPO DAY1_DAILY" at bounding box center [348, 149] width 163 height 18
paste input "2"
type input "E_ALL_AUTO_PRODUCT_WO 1DEPO DAY2_DAILY"
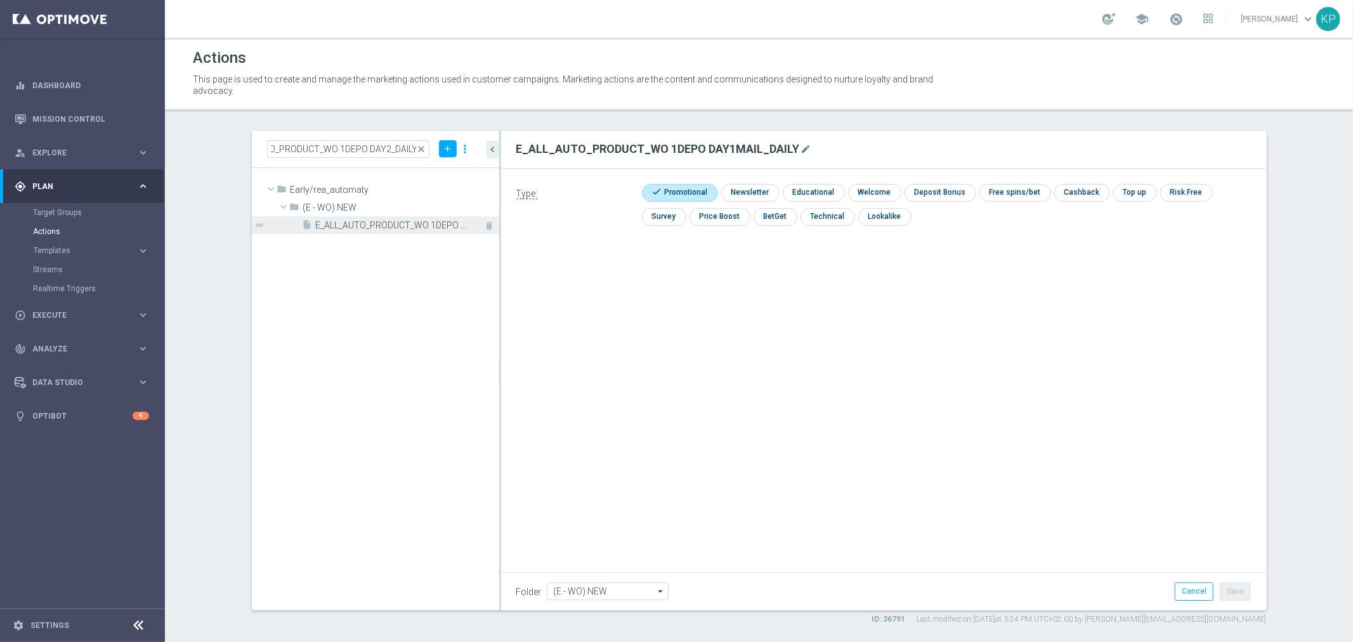
click at [451, 227] on span "E_ALL_AUTO_PRODUCT_WO 1DEPO DAY2_DAILY" at bounding box center [393, 225] width 155 height 11
click at [777, 146] on icon "mode_edit" at bounding box center [779, 149] width 10 height 10
click at [686, 147] on input "E_ALL_AUTO_PRODUCT_WO 1DEPO DAY2_DAILY" at bounding box center [883, 149] width 735 height 18
type input "E_ALL_AUTO_PRODUCT_WO 1DEPO DAY2MAIL_DAILY"
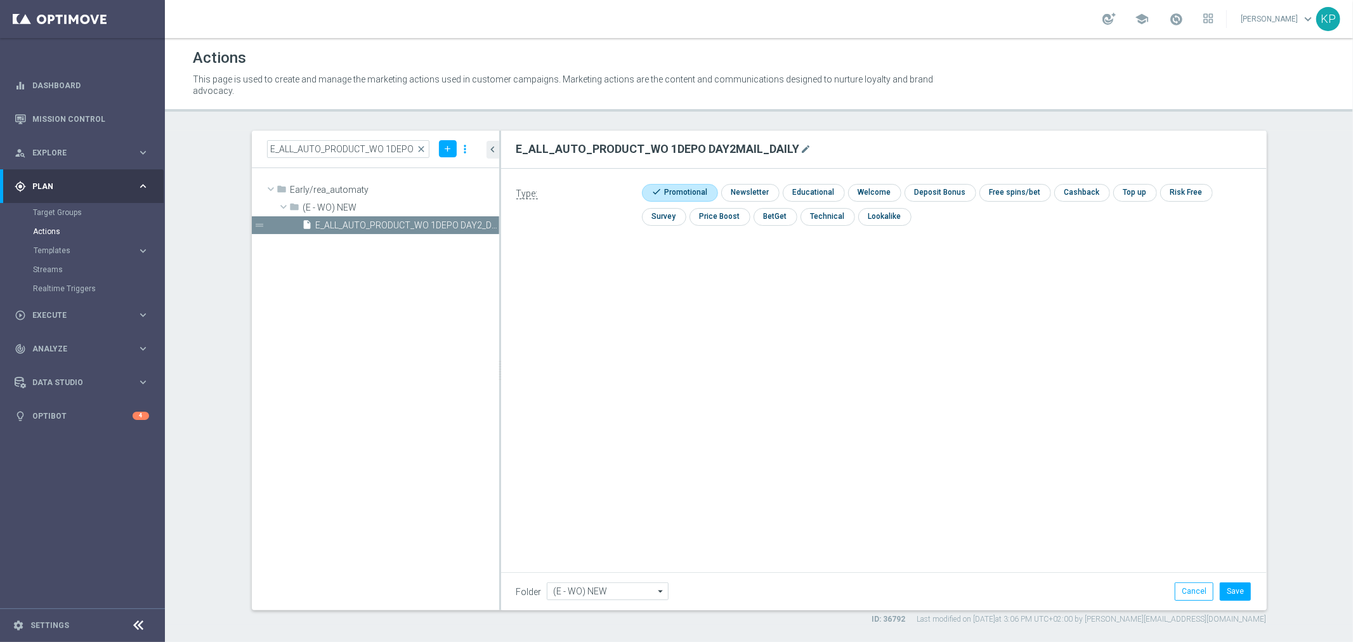
click at [702, 115] on div "Actions This page is used to create and manage the marketing actions used in cu…" at bounding box center [759, 340] width 1188 height 604
click at [1238, 582] on button "Save" at bounding box center [1235, 591] width 31 height 18
click at [658, 141] on h2 "E_ALL_AUTO_PRODUCT_WO 1DEPO DAY2MAIL_DAILY" at bounding box center [658, 148] width 284 height 15
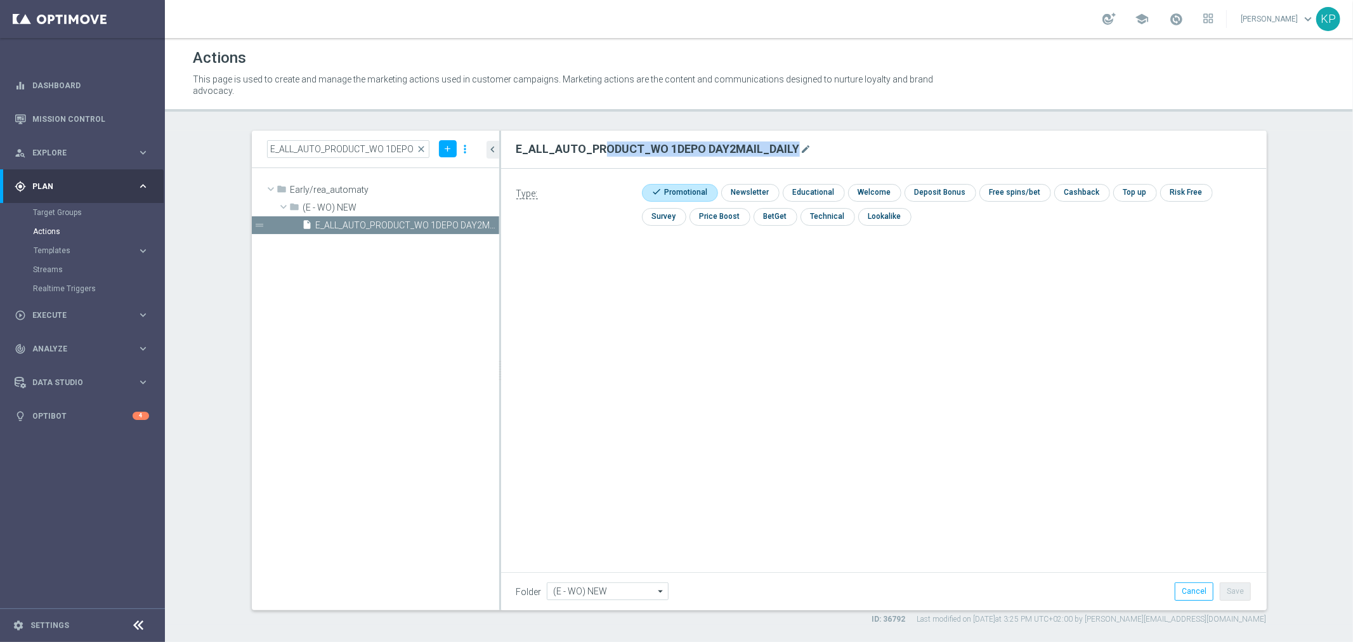
copy form "E_ALL_AUTO_PRODUCT_WO 1DEPO DAY2MAIL_DAILY mode_edit"
click at [313, 150] on input "E_ALL_AUTO_PRODUCT_WO 1DEPO DAY2_DAILY" at bounding box center [348, 149] width 163 height 18
paste input "3"
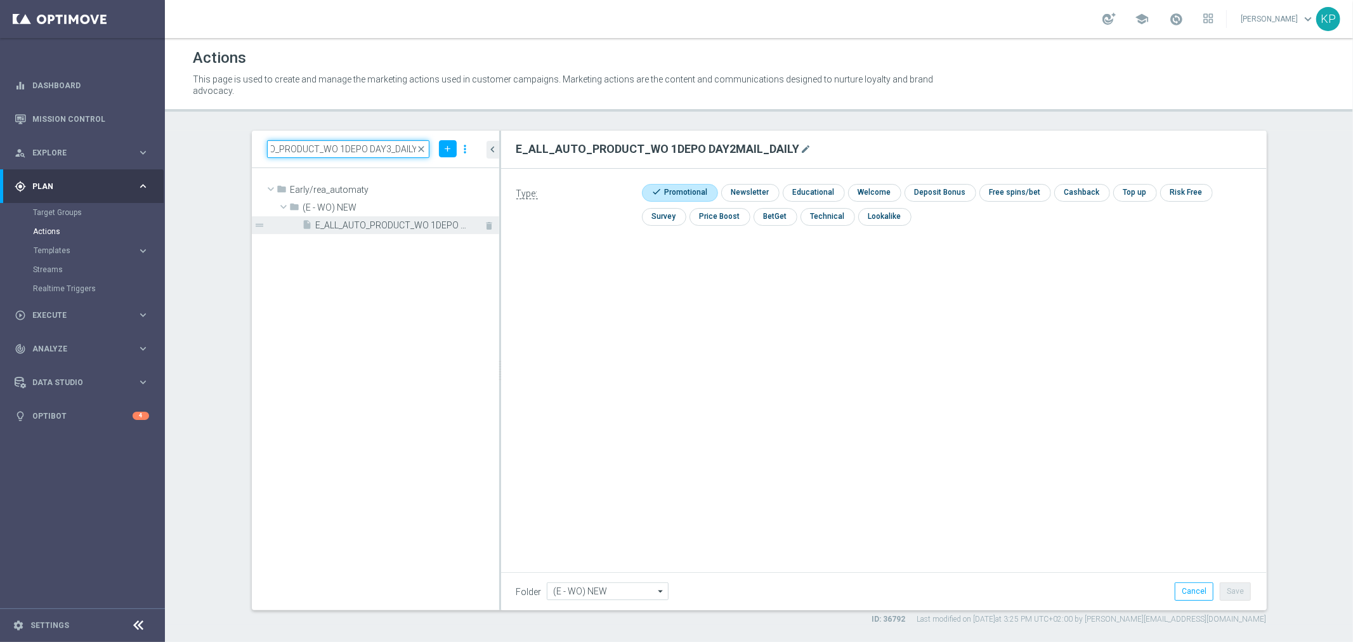
type input "E_ALL_AUTO_PRODUCT_WO 1DEPO DAY3_DAILY"
click at [324, 232] on div "insert_drive_file E_ALL_AUTO_PRODUCT_WO 1DEPO DAY3_DAILY" at bounding box center [387, 225] width 168 height 18
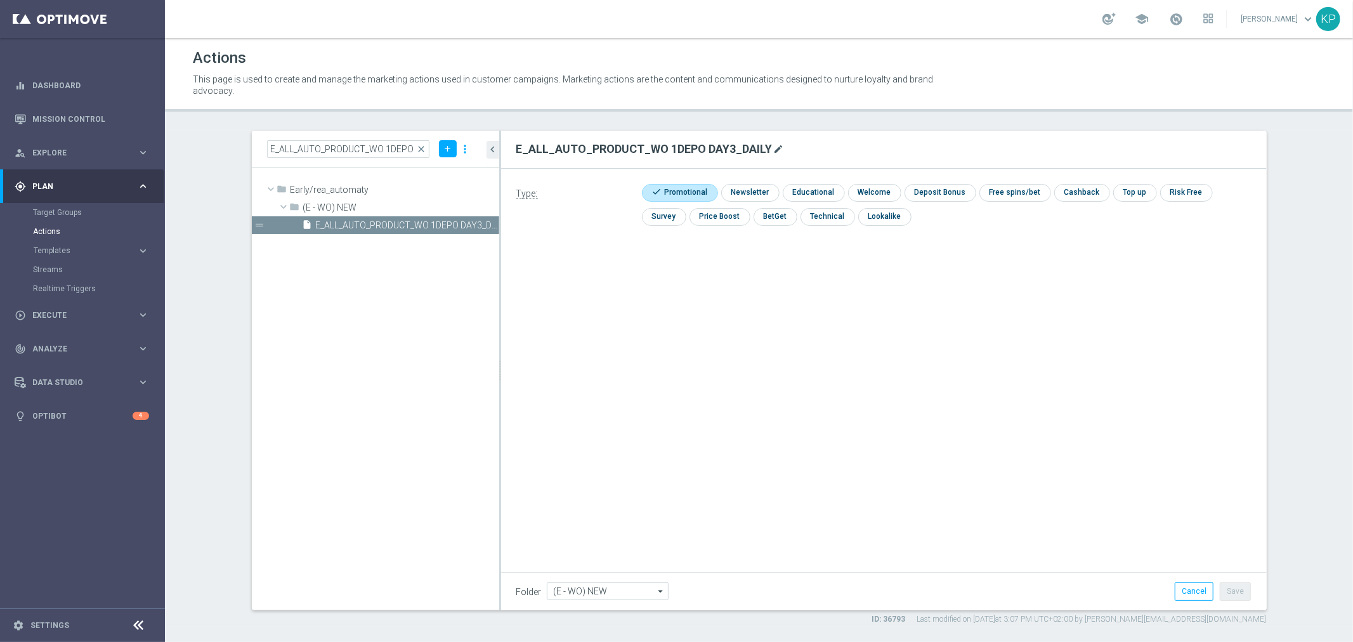
click at [774, 149] on icon "mode_edit" at bounding box center [779, 149] width 10 height 10
type input "E_ALL_AUTO_PRODUCT_WO 1DEPO DAY3SMS_DAILY"
drag, startPoint x: 934, startPoint y: 336, endPoint x: 1076, endPoint y: 446, distance: 179.6
click at [934, 338] on div "Type: check Promotional check Newsletter check Educational check Welcome check …" at bounding box center [884, 311] width 766 height 286
click at [1240, 581] on div "Folder (E - WO) NEW (E - WO) NEW arrow_drop_down Show Selected 0 of 480 !ARCHIVE" at bounding box center [884, 590] width 766 height 37
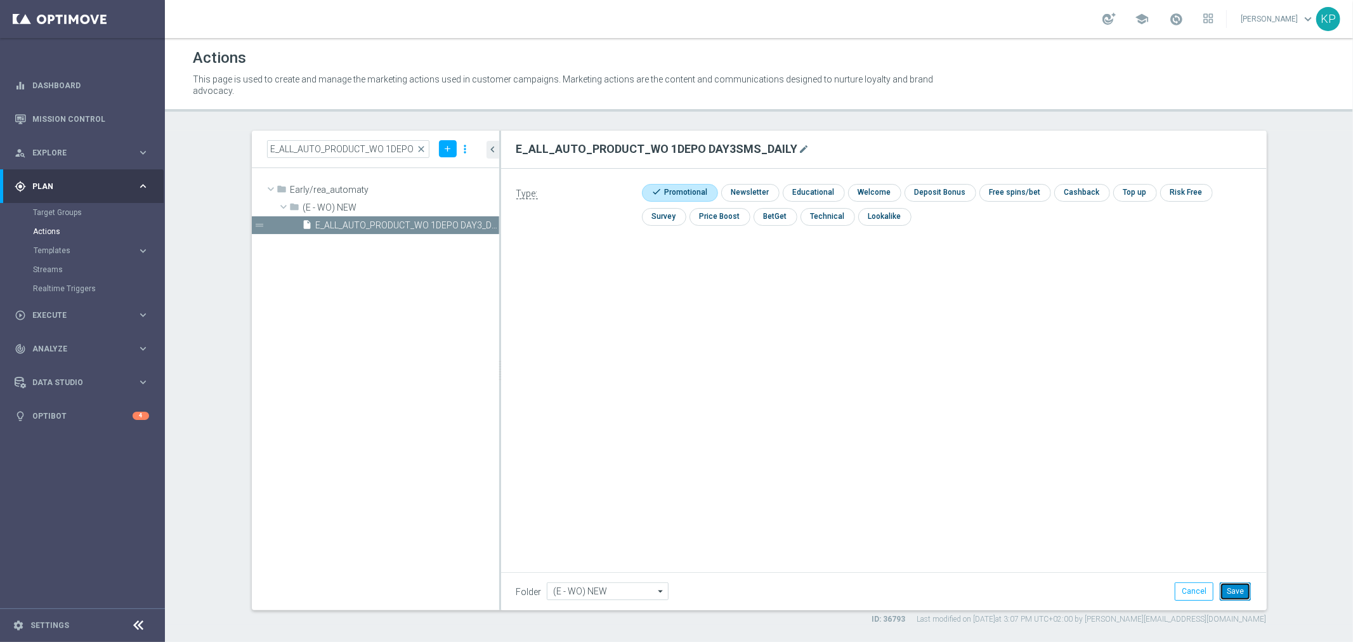
click at [1240, 584] on button "Save" at bounding box center [1235, 591] width 31 height 18
click at [339, 147] on input "E_ALL_AUTO_PRODUCT_WO 1DEPO DAY3_DAILY" at bounding box center [348, 149] width 163 height 18
click at [313, 153] on input "E_ALL_AUTO_PRODUCT_WO 1DEPO DAY3_DAILY" at bounding box center [348, 149] width 163 height 18
paste input "5"
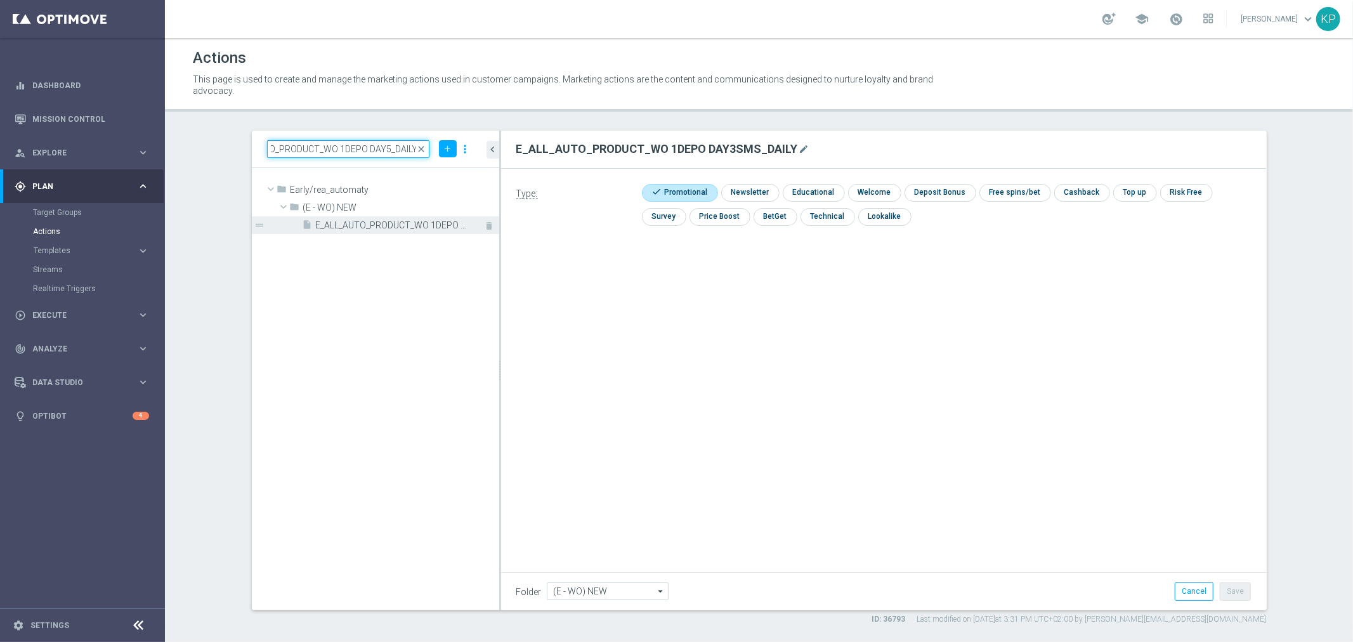
type input "E_ALL_AUTO_PRODUCT_WO 1DEPO DAY5_DAILY"
click at [374, 222] on span "E_ALL_AUTO_PRODUCT_WO 1DEPO DAY5_DAILY" at bounding box center [393, 225] width 155 height 11
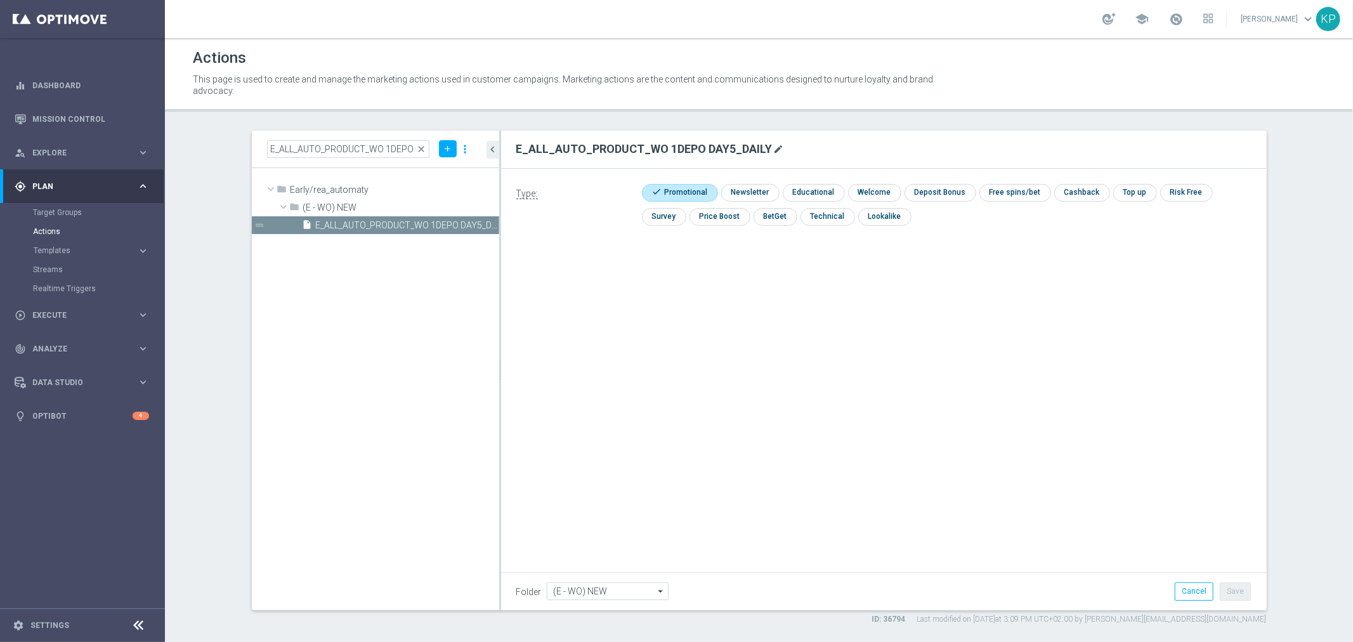
click at [776, 148] on icon "mode_edit" at bounding box center [779, 149] width 10 height 10
type input "E_ALL_AUTO_PRODUCT_WO 1DEPO DAY5MAIL_DAILY"
click at [770, 125] on div "Actions This page is used to create and manage the marketing actions used in cu…" at bounding box center [759, 340] width 1188 height 604
click at [1239, 595] on button "Save" at bounding box center [1235, 591] width 31 height 18
click at [328, 151] on input "E_ALL_AUTO_PRODUCT_WO 1DEPO DAY5_DAILY" at bounding box center [348, 149] width 163 height 18
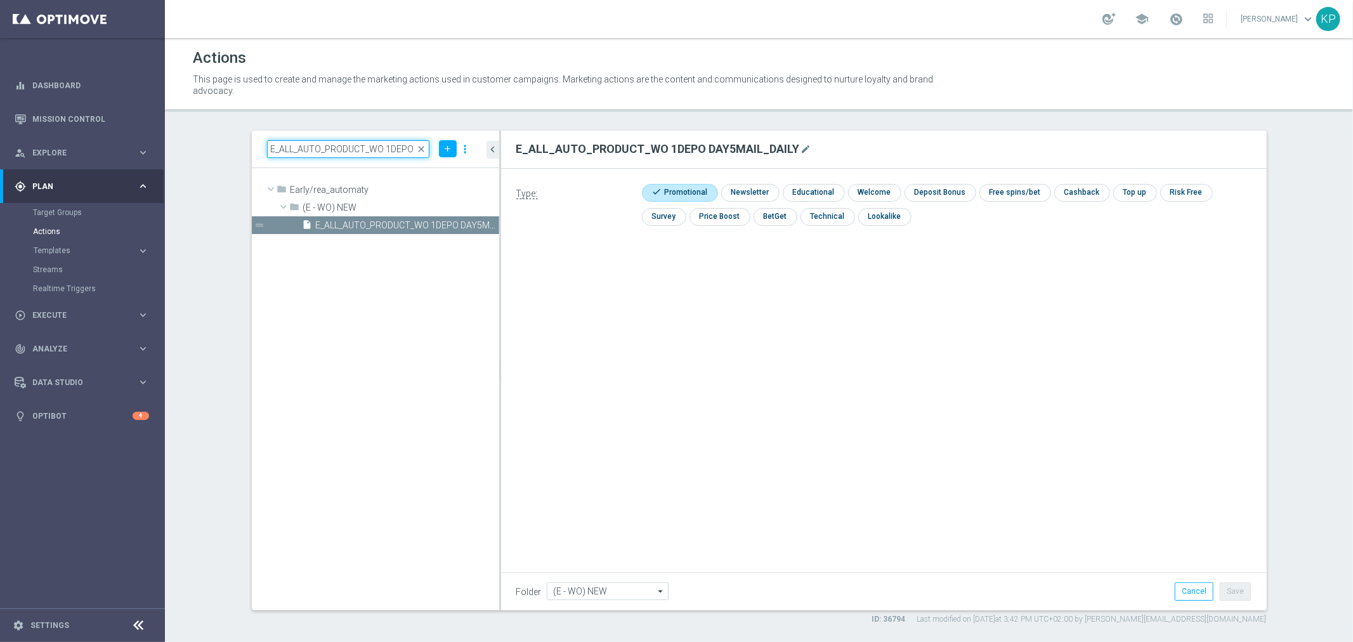
paste input "7"
type input "E_ALL_AUTO_PRODUCT_WO 1DEPO DAY7_DAILY"
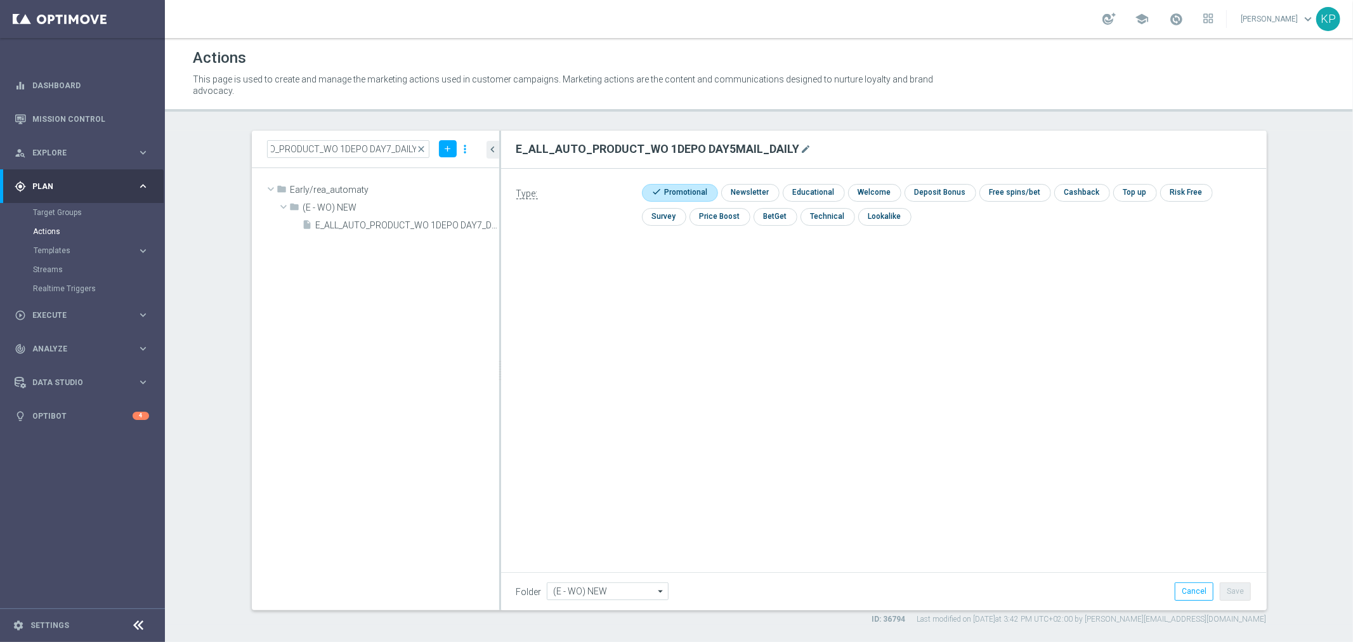
scroll to position [0, 0]
click at [802, 151] on icon "mode_edit" at bounding box center [806, 149] width 10 height 10
type input "E_ALL_AUTO_PRODUCT_WO 1DEPO DAY7SMS_DAILY"
click at [1185, 530] on div "E_ALL_AUTO_PRODUCT_WO 1DEPO DAY7SMS_DAILY Type: check Promotional check Newslet…" at bounding box center [884, 371] width 766 height 480
click at [1223, 586] on button "Save" at bounding box center [1235, 591] width 31 height 18
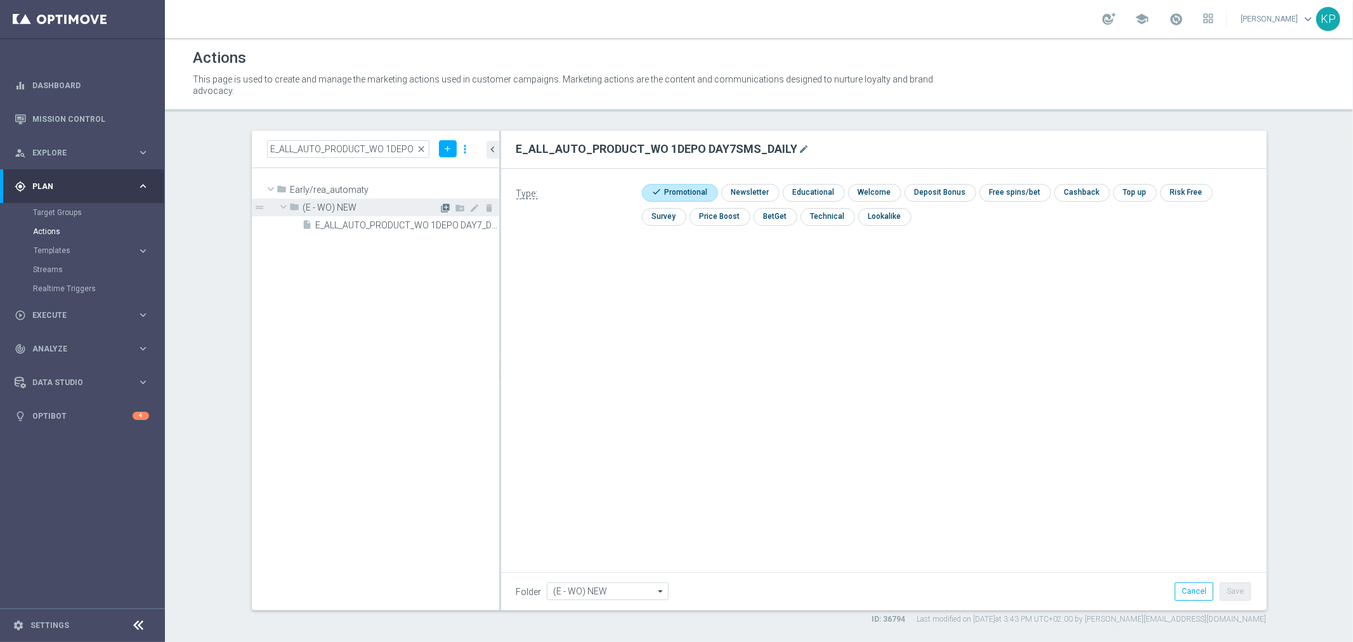
click at [443, 210] on icon "library_add" at bounding box center [446, 208] width 10 height 10
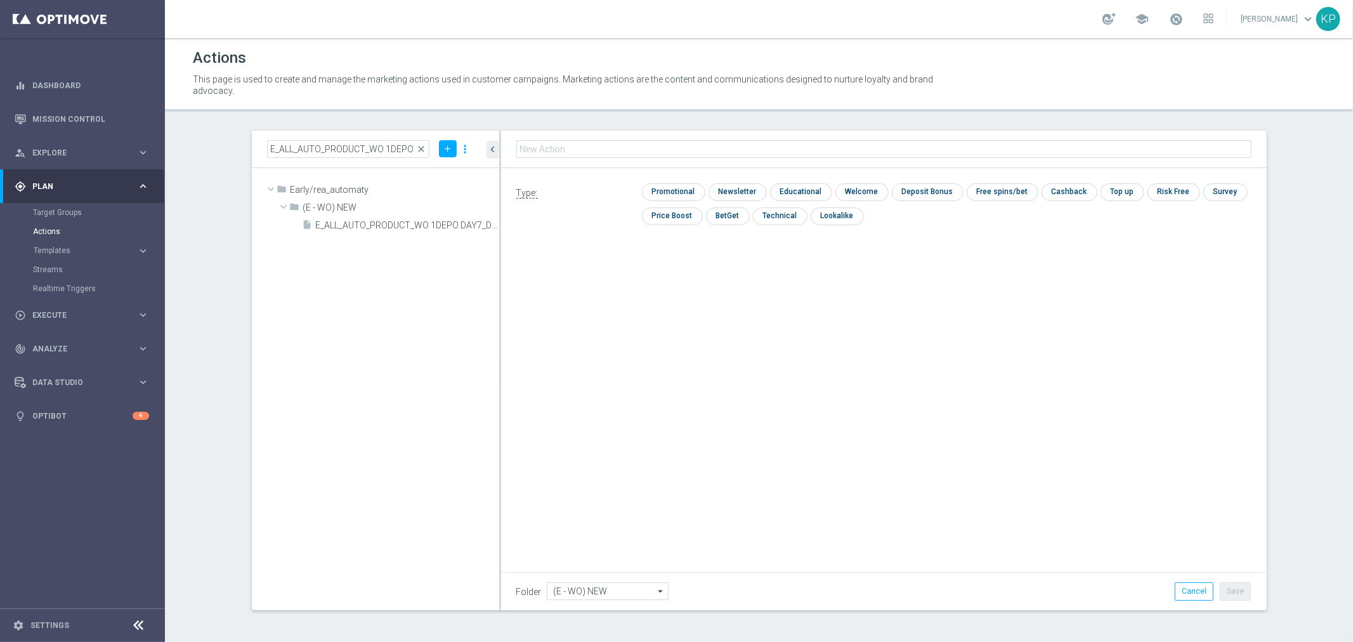
type input "E_ALL_AUTO_PRODUCT_WO 1DEPO DAY7MAIL_DAILY"
click at [689, 188] on input "checkbox" at bounding box center [672, 192] width 60 height 17
checkbox input "true"
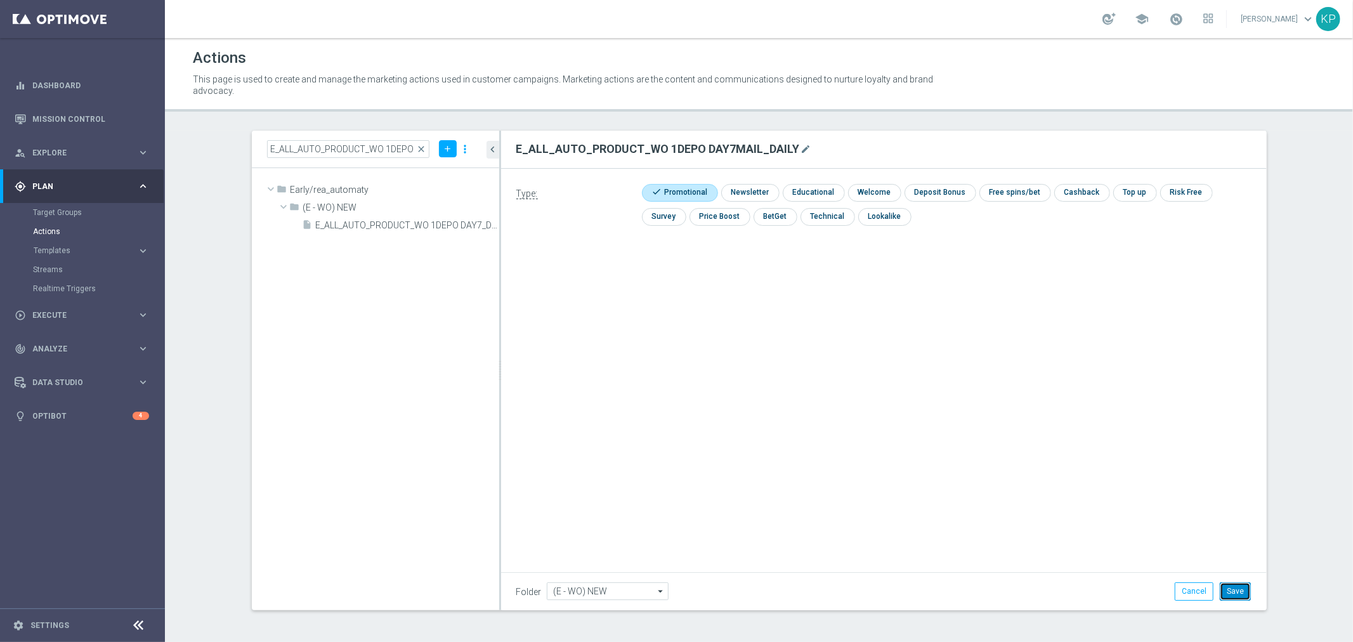
click at [1235, 582] on button "Save" at bounding box center [1235, 591] width 31 height 18
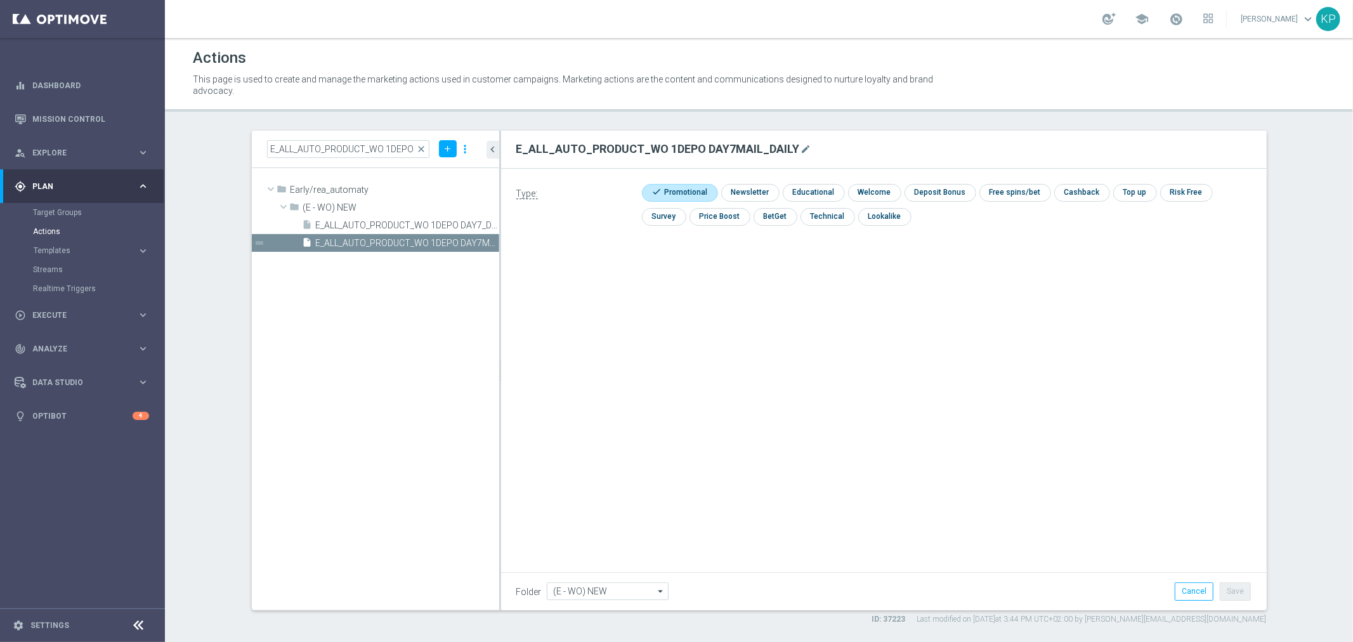
click at [607, 336] on div "Type: check Promotional check Newsletter check Educational check Welcome check …" at bounding box center [884, 312] width 766 height 286
click at [119, 251] on span "Templates" at bounding box center [79, 251] width 91 height 8
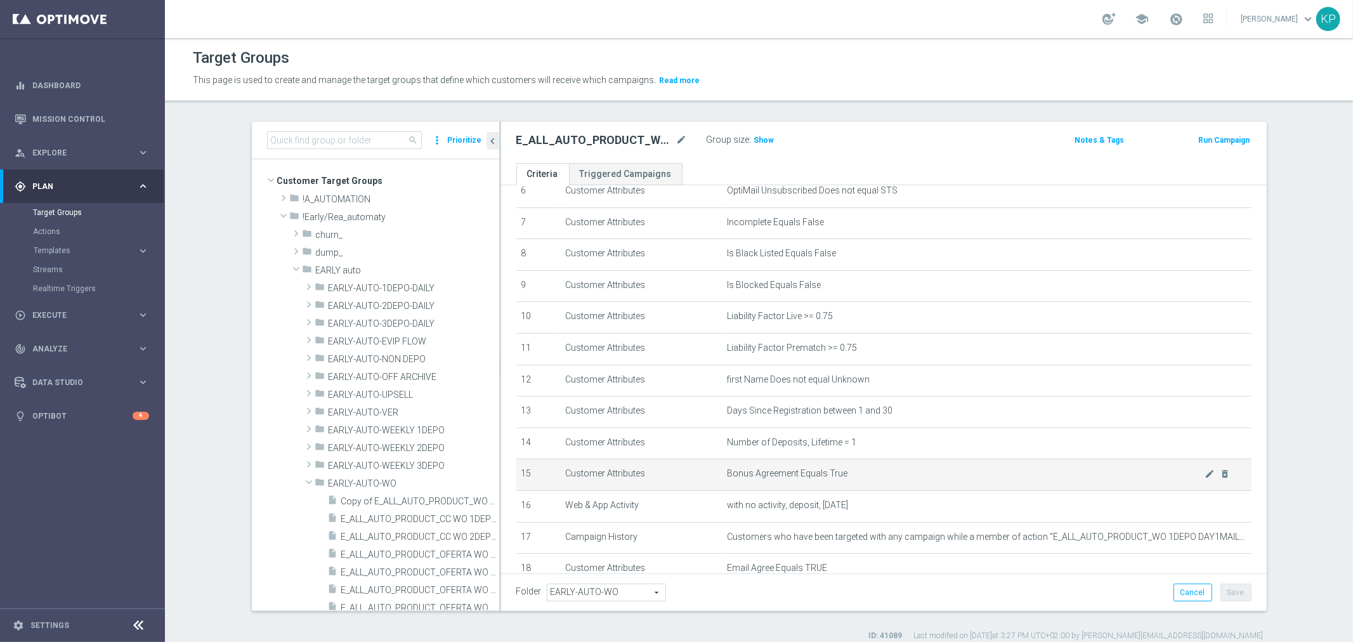
scroll to position [282, 0]
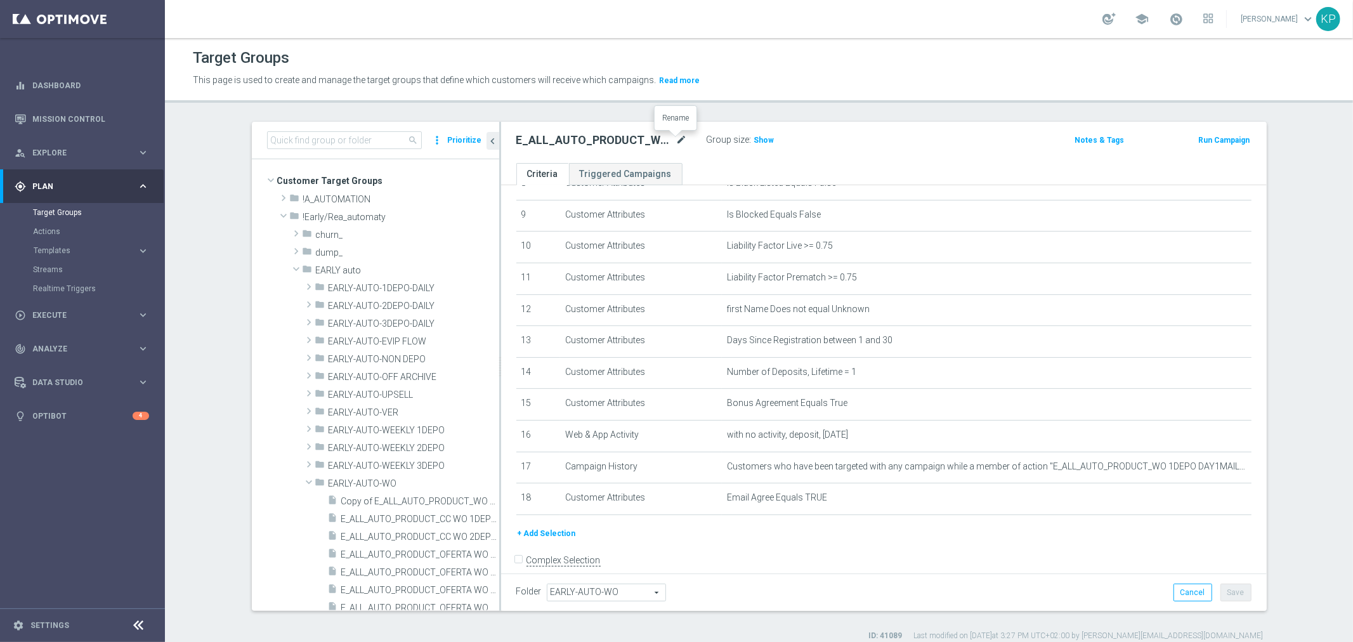
click at [676, 140] on icon "mode_edit" at bounding box center [681, 140] width 11 height 15
type input "E_ALL_AUTO_PRODUCT_WO 1DEPO DAY2MAIL_DAILY"
click at [709, 122] on div "E_ALL_AUTO_PRODUCT_WO 1DEPO DAY2MAIL_DAILY Group size : Show Notes & Tags Run C…" at bounding box center [884, 142] width 766 height 41
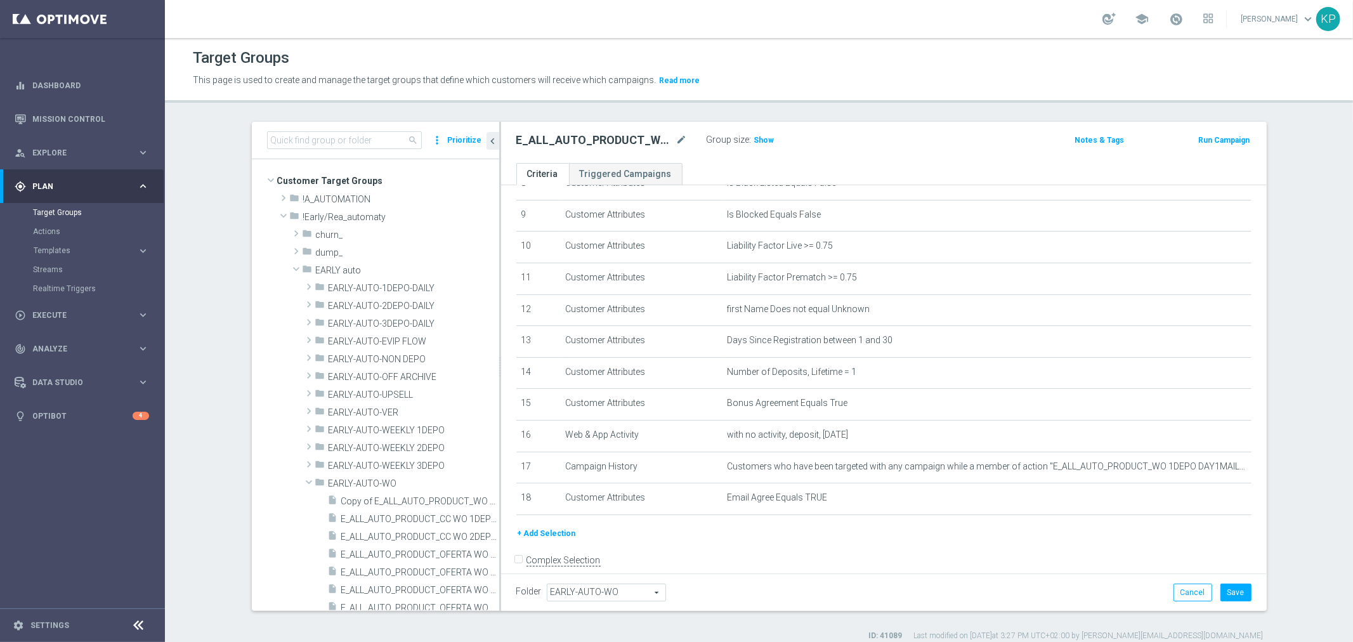
click at [1220, 582] on div "Folder EARLY-AUTO-WO EARLY-AUTO-WO arrow_drop_down search Cancel Save Saving..." at bounding box center [884, 592] width 766 height 37
click at [1221, 584] on button "Save" at bounding box center [1236, 593] width 31 height 18
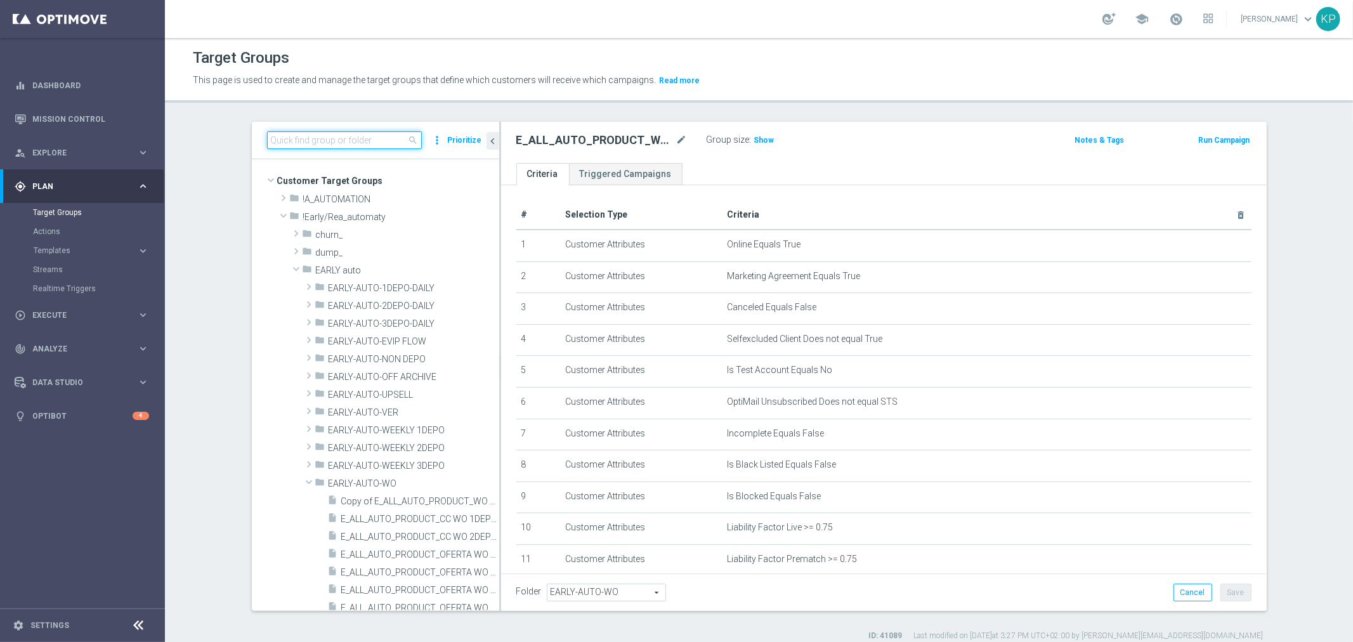
click at [322, 138] on input at bounding box center [344, 140] width 155 height 18
paste input "E_ALL_AUTO_PRODUCT_WO 1DEPO DAY3_DAILY"
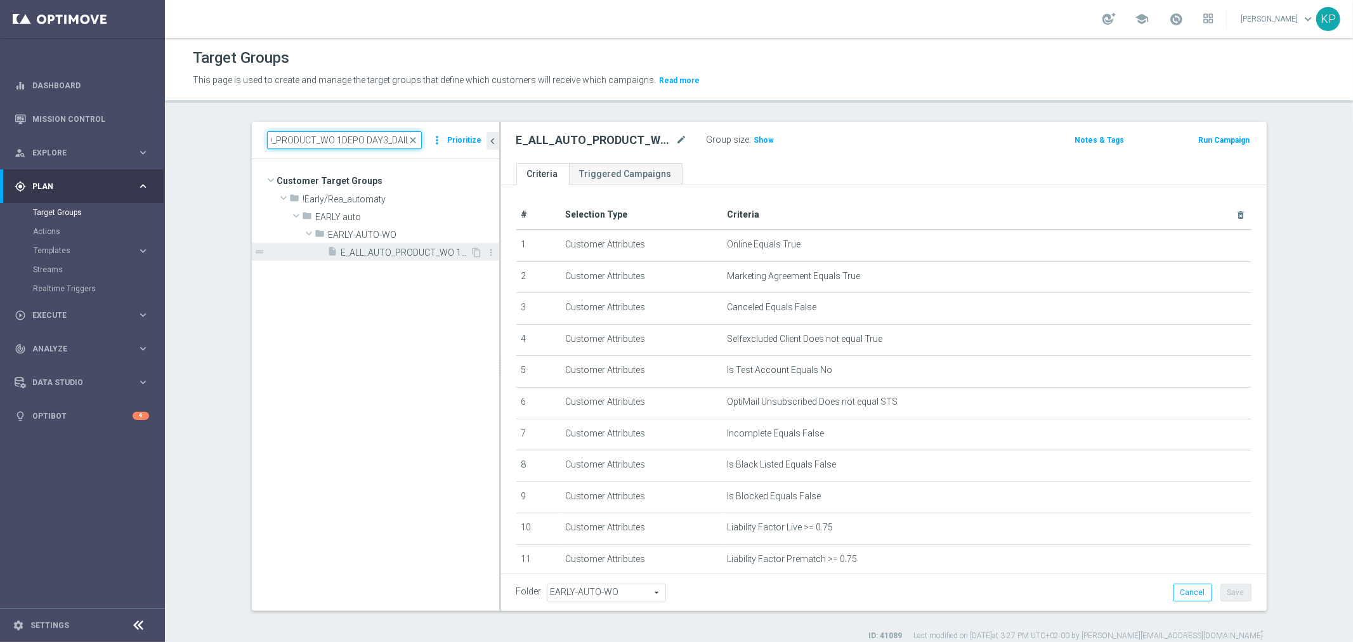
type input "E_ALL_AUTO_PRODUCT_WO 1DEPO DAY3_DAILY"
click at [378, 250] on span "E_ALL_AUTO_PRODUCT_WO 1DEPO DAY3_DAILY" at bounding box center [405, 252] width 129 height 11
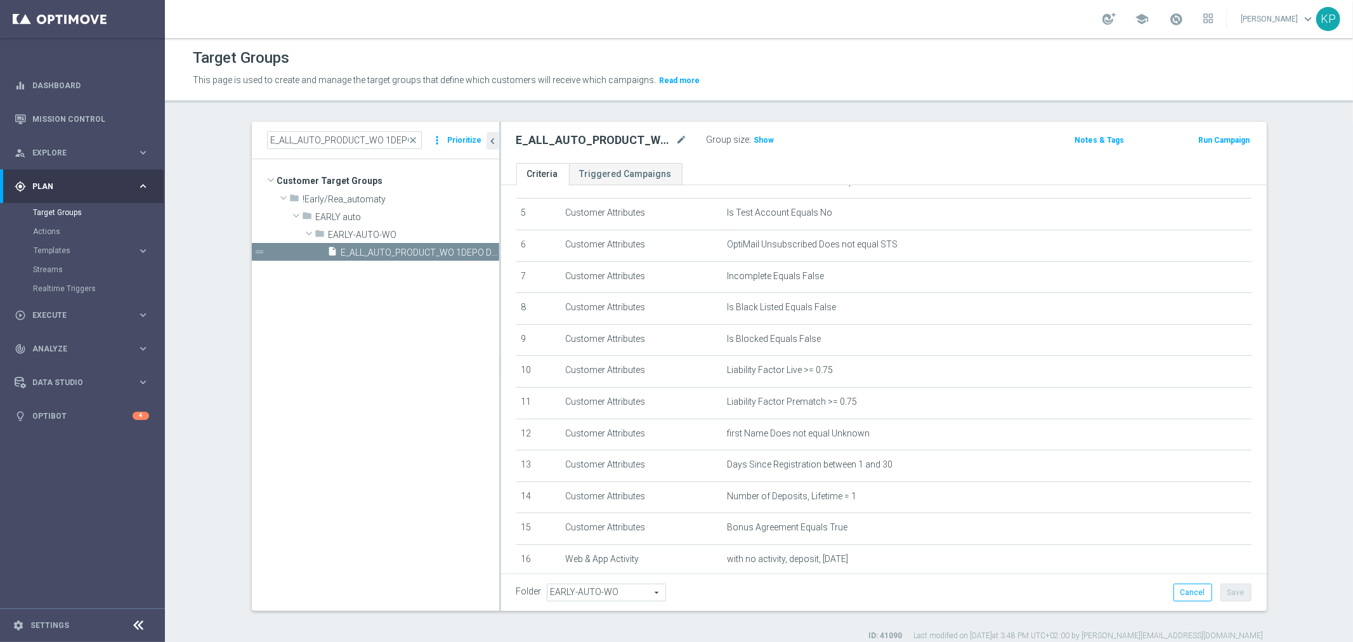
scroll to position [260, 0]
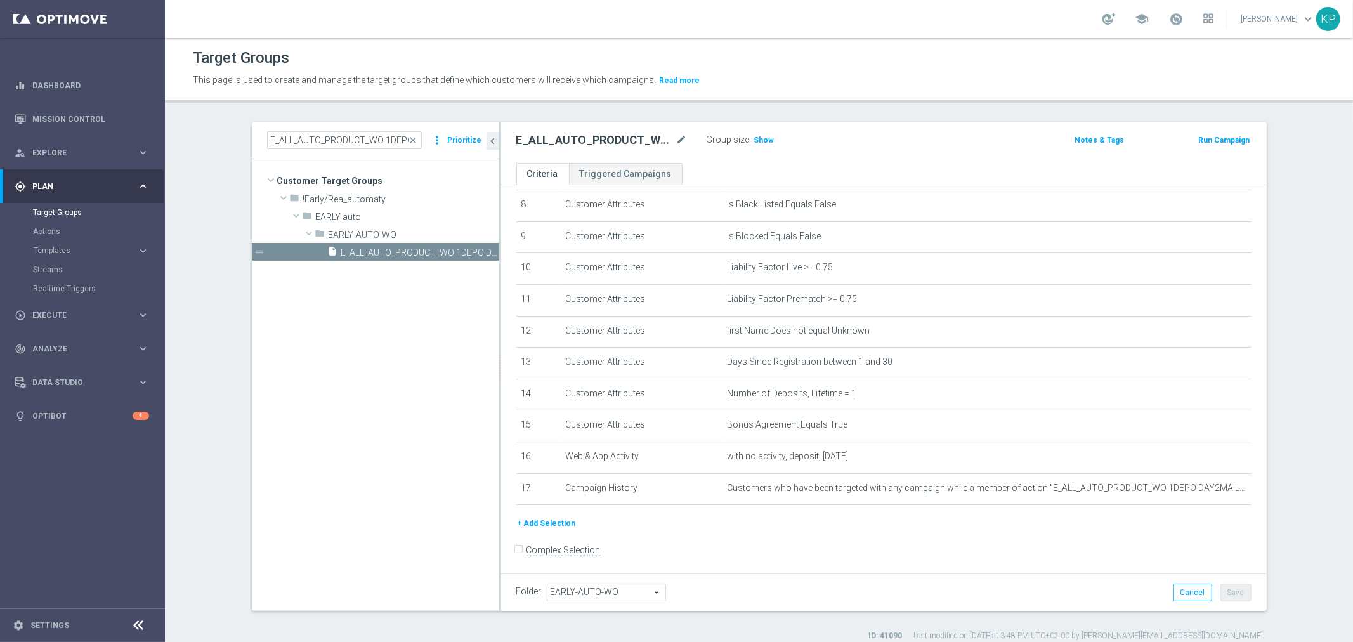
click at [548, 520] on button "+ Add Selection" at bounding box center [546, 523] width 61 height 14
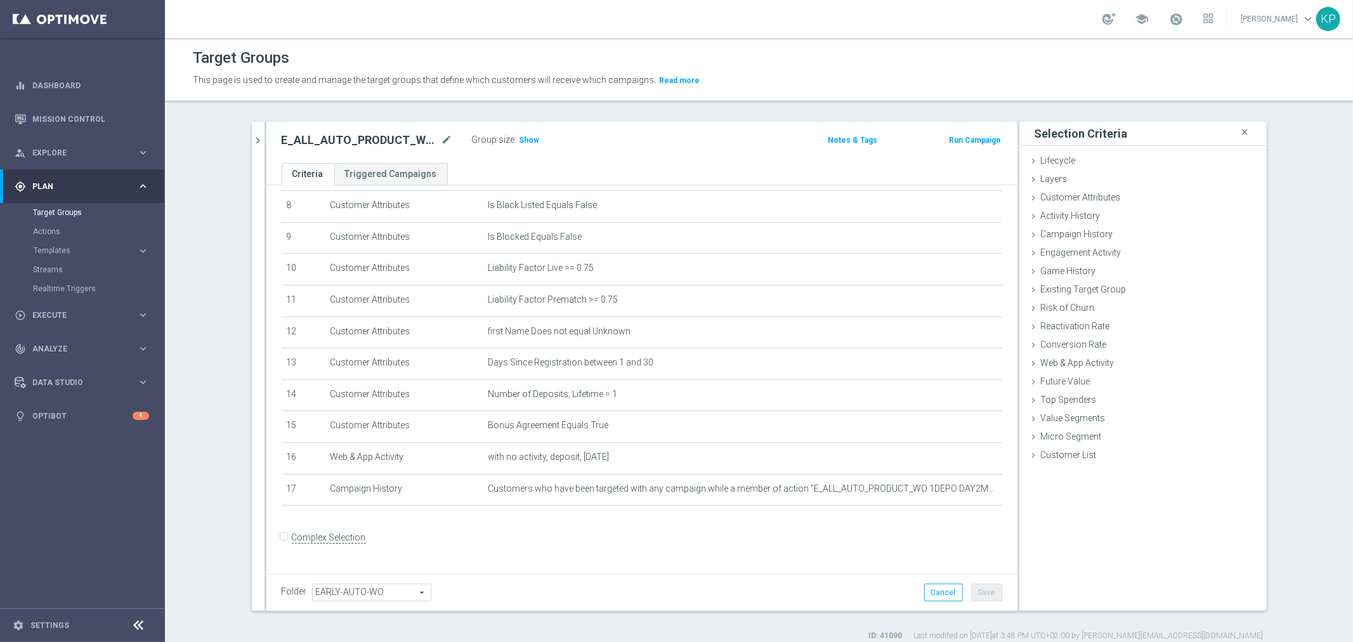
scroll to position [246, 0]
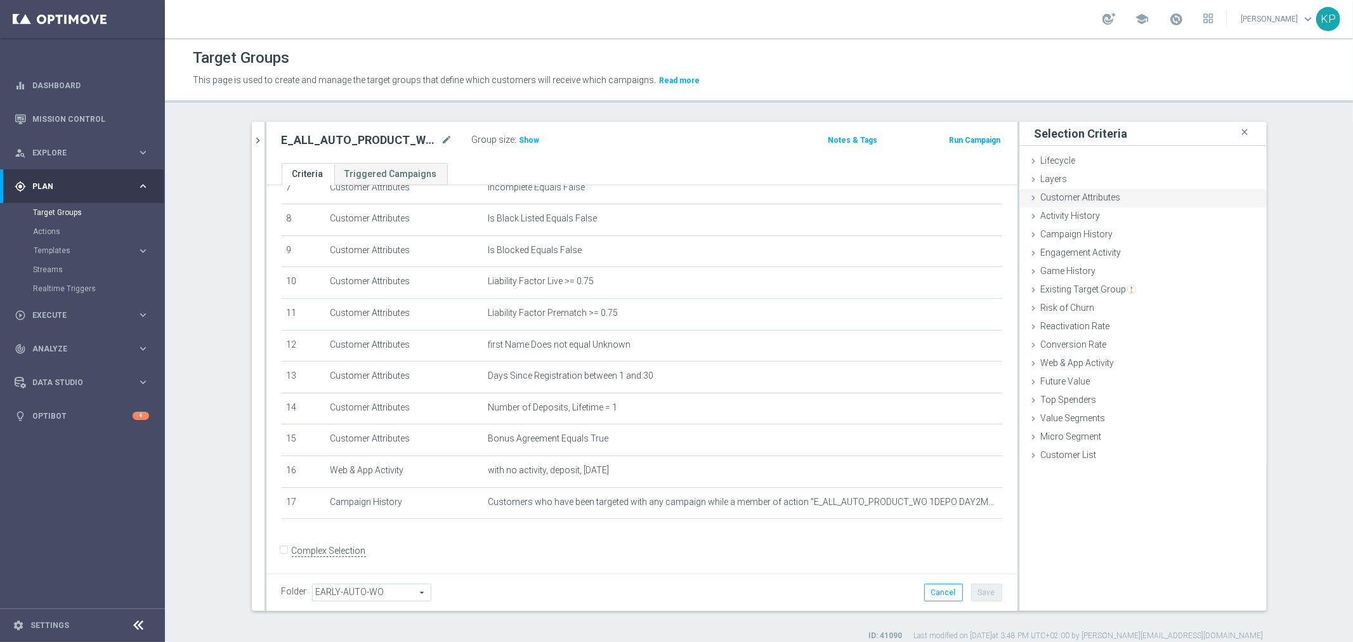
click at [1082, 201] on span "Customer Attributes" at bounding box center [1081, 197] width 80 height 10
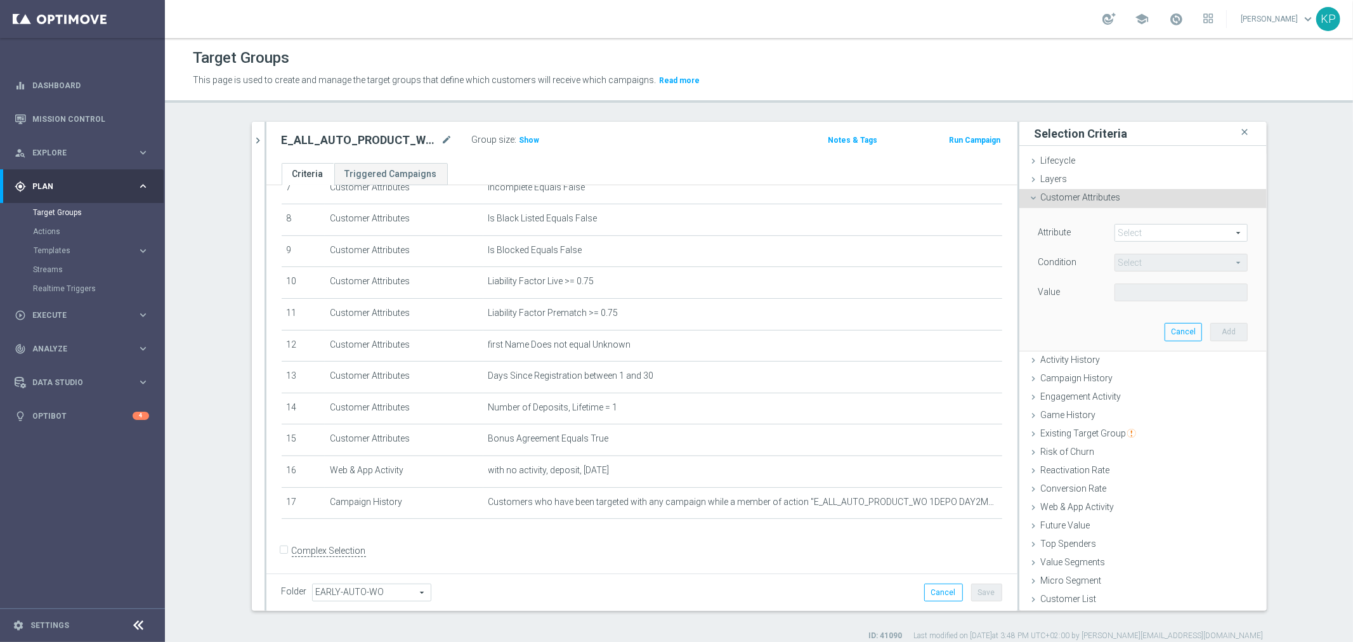
click at [1115, 229] on span at bounding box center [1181, 233] width 132 height 16
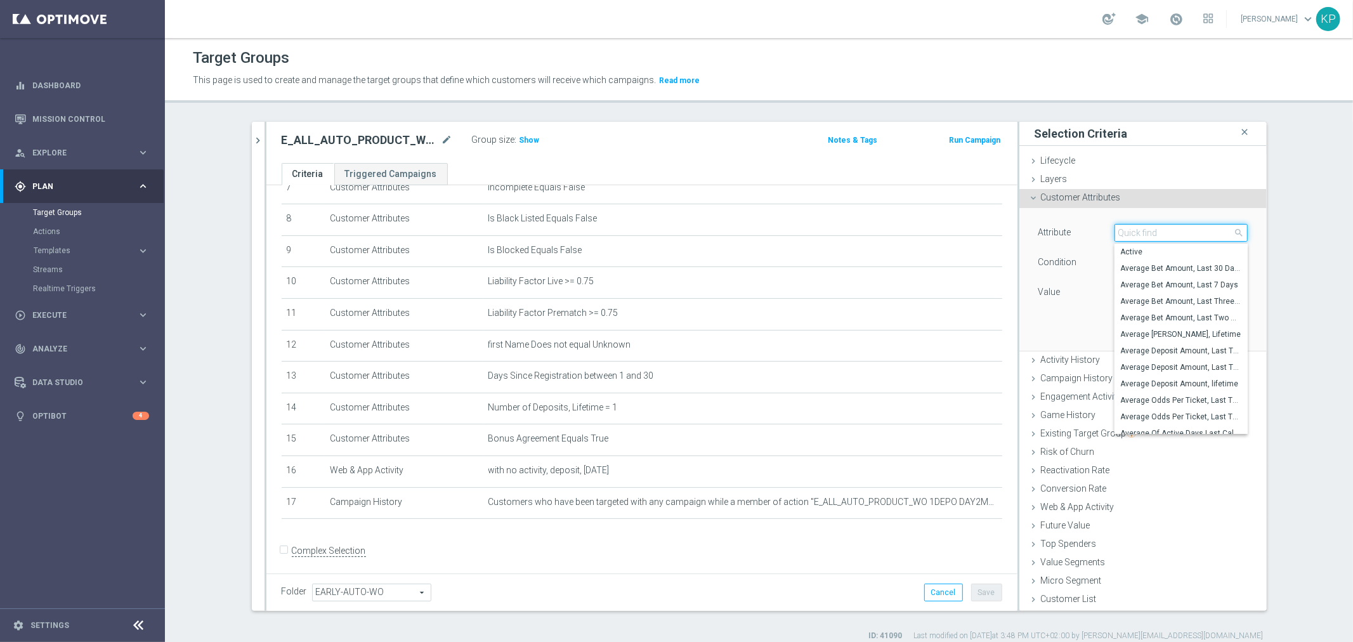
click at [1117, 230] on input "search" at bounding box center [1181, 233] width 133 height 18
type input "sms"
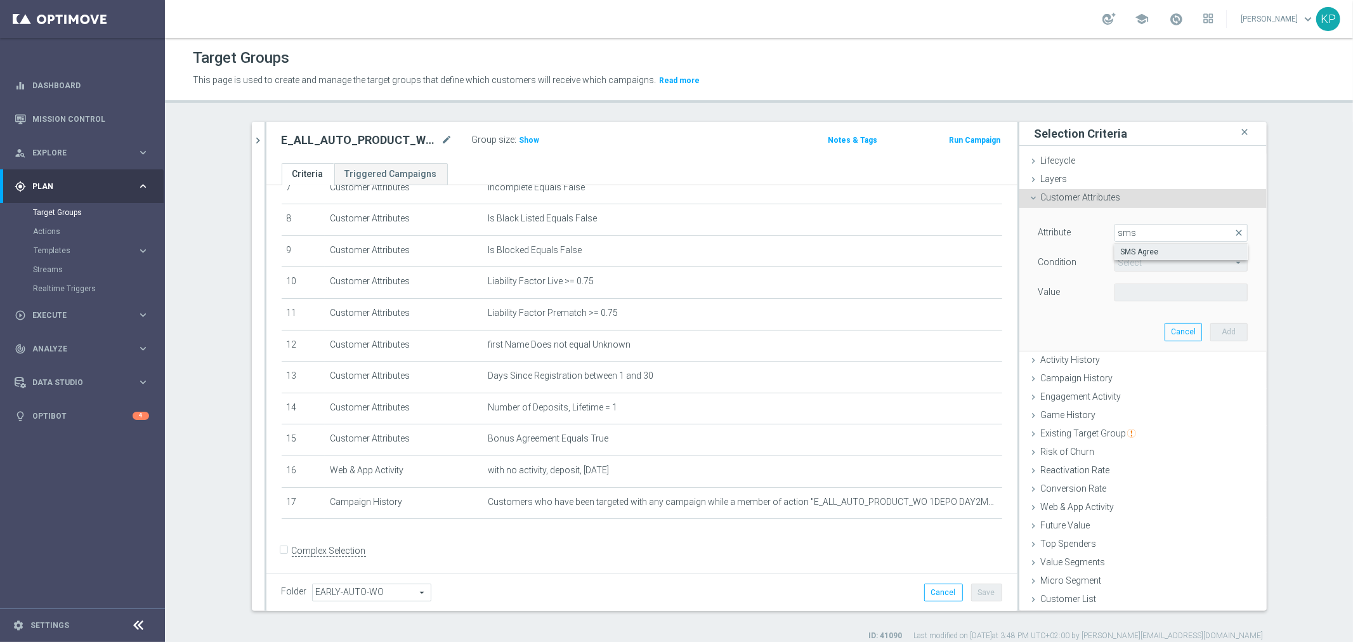
click at [1131, 247] on span "SMS Agree" at bounding box center [1181, 252] width 121 height 10
type input "SMS Agree"
type input "Equals"
click at [1125, 288] on span at bounding box center [1181, 292] width 132 height 16
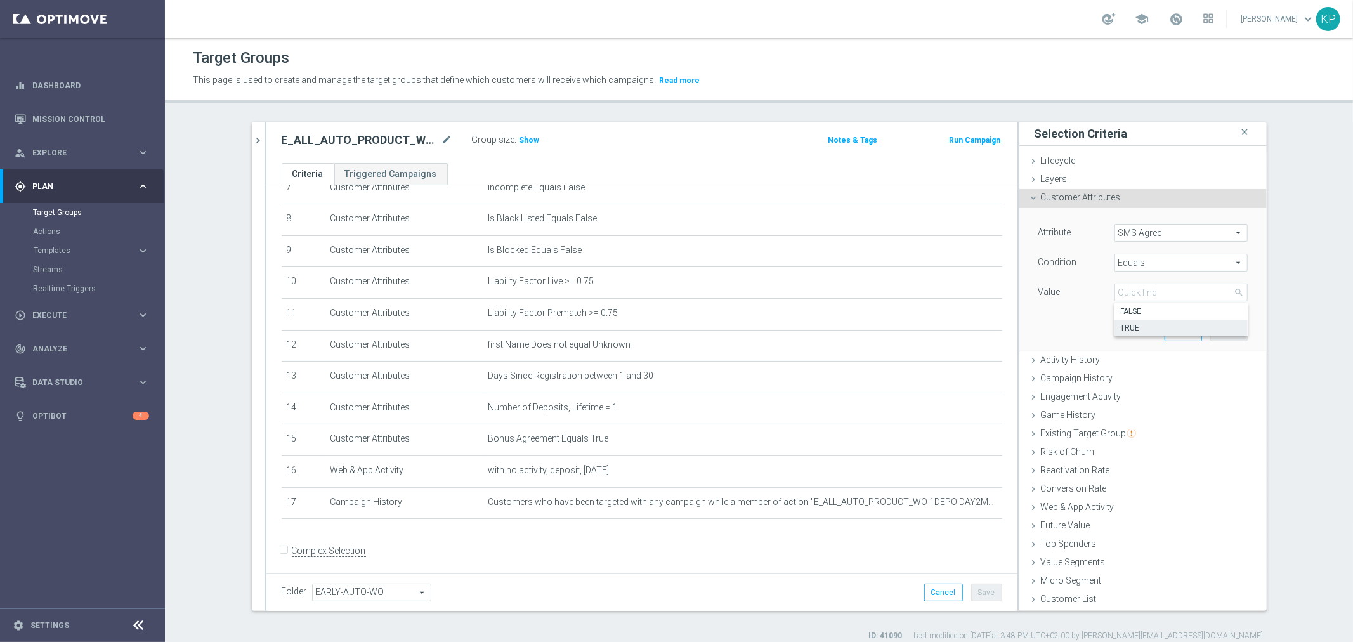
click at [1126, 326] on span "TRUE" at bounding box center [1181, 328] width 121 height 10
type input "TRUE"
click at [1221, 338] on button "Add" at bounding box center [1229, 332] width 37 height 18
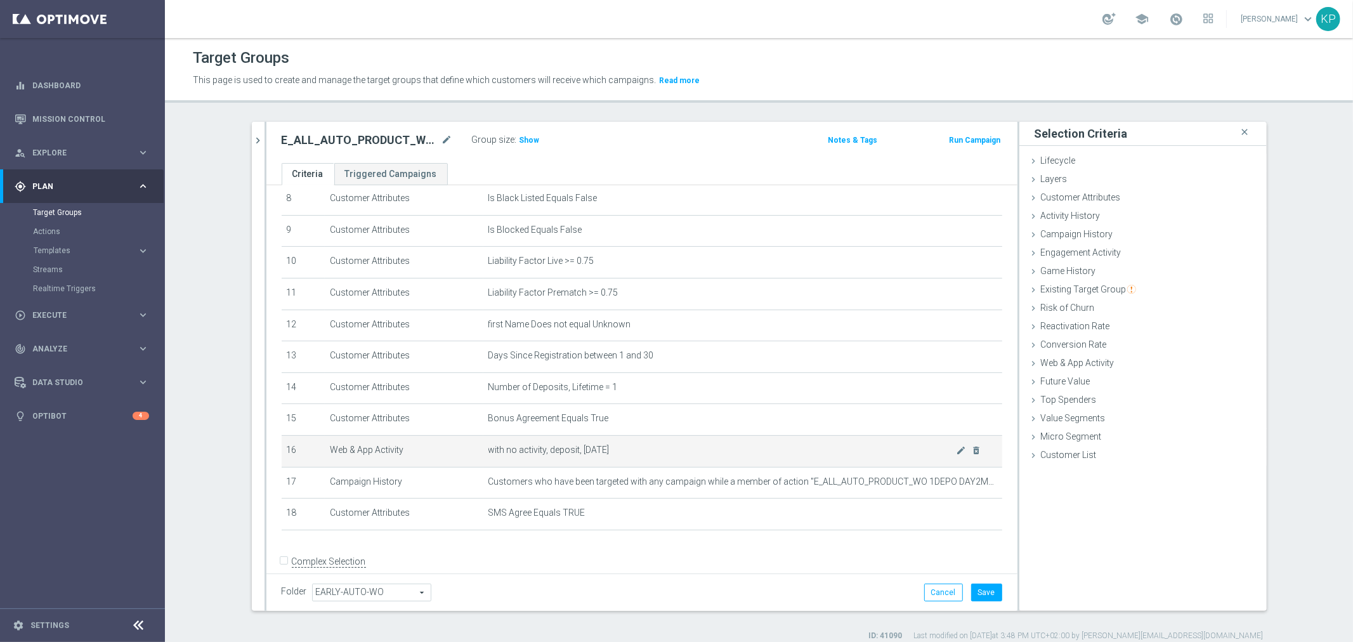
scroll to position [277, 0]
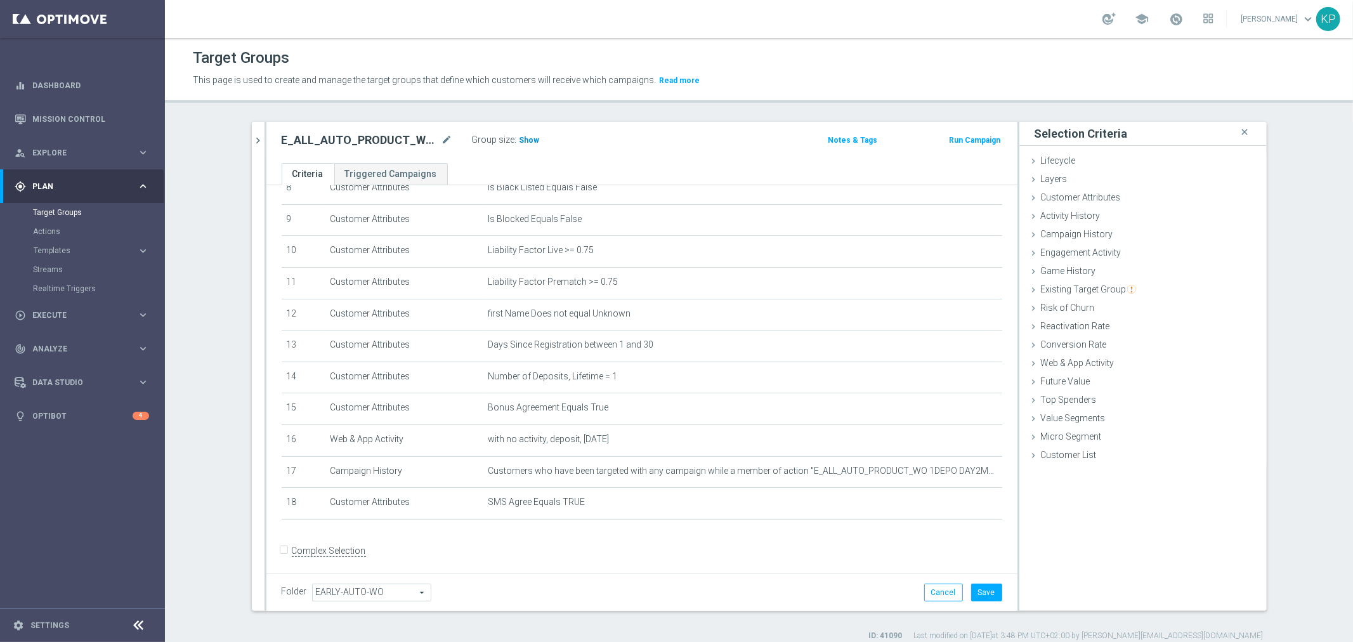
click at [527, 140] on span "Show" at bounding box center [530, 140] width 20 height 9
click at [971, 591] on button "Save" at bounding box center [986, 593] width 31 height 18
click at [444, 142] on icon "mode_edit" at bounding box center [447, 140] width 11 height 15
click at [415, 138] on input "E_ALL_AUTO_PRODUCT_WO 1DEPO DAY3_DAILY" at bounding box center [367, 142] width 171 height 18
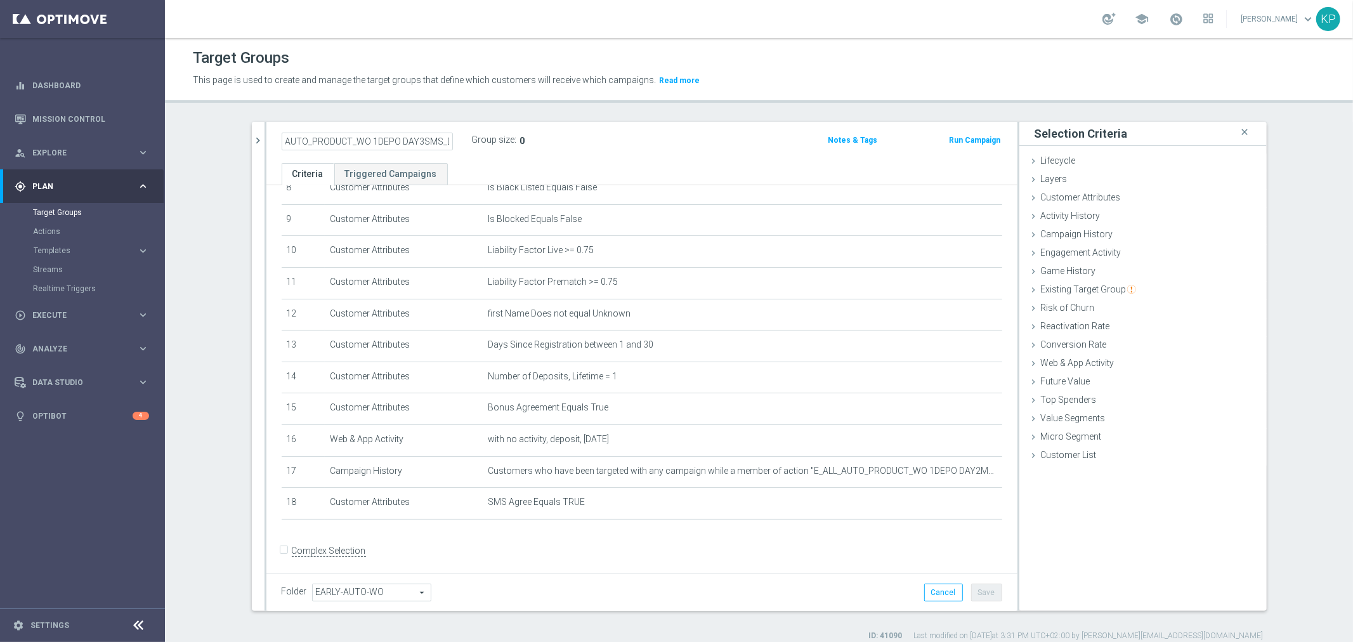
type input "E_ALL_AUTO_PRODUCT_WO 1DEPO DAY3SMS_DAILY"
click at [419, 116] on div "Target Groups This page is used to create and manage the target groups that def…" at bounding box center [759, 340] width 1188 height 604
click at [974, 584] on button "Save" at bounding box center [986, 593] width 31 height 18
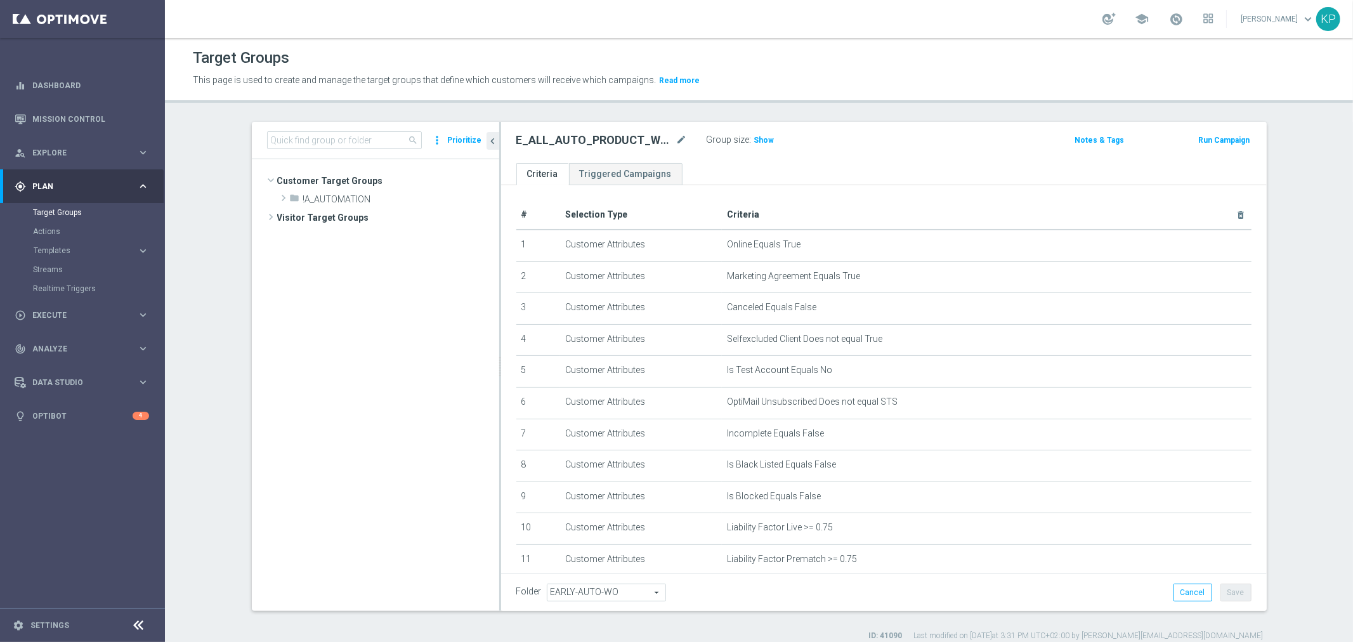
scroll to position [220, 0]
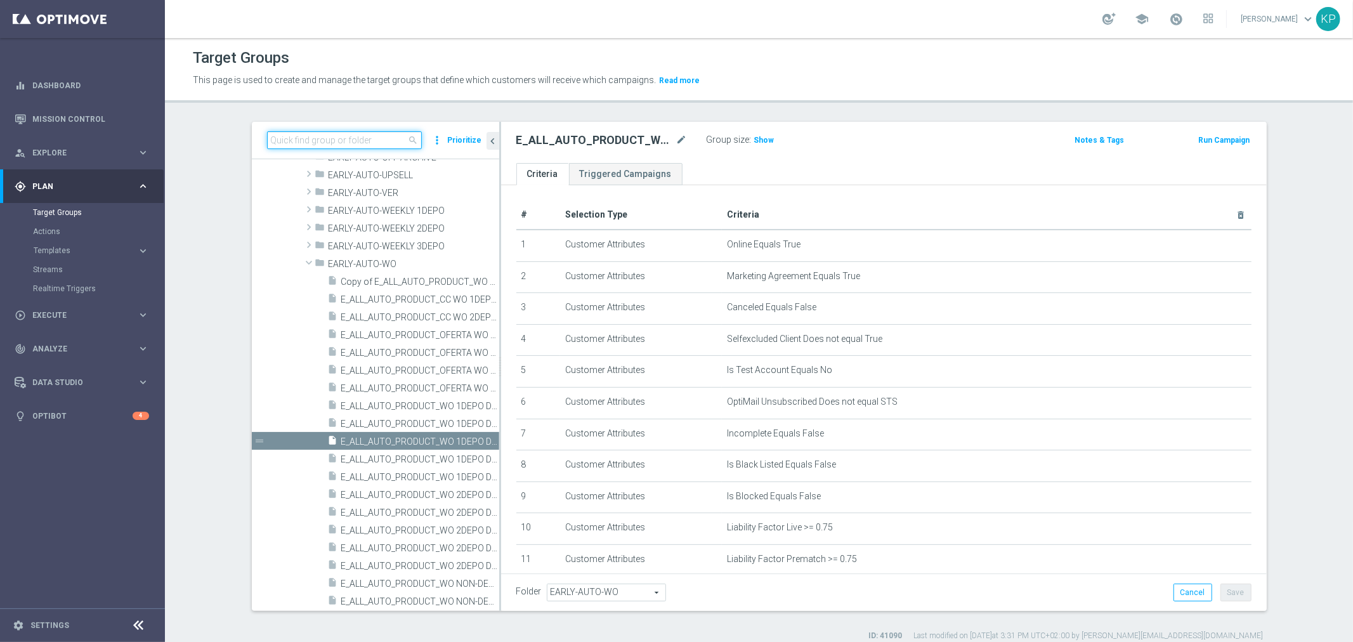
click at [289, 133] on input at bounding box center [344, 140] width 155 height 18
paste input "E_ALL_AUTO_PRODUCT_WO 1DEPO DAY5_DAILY"
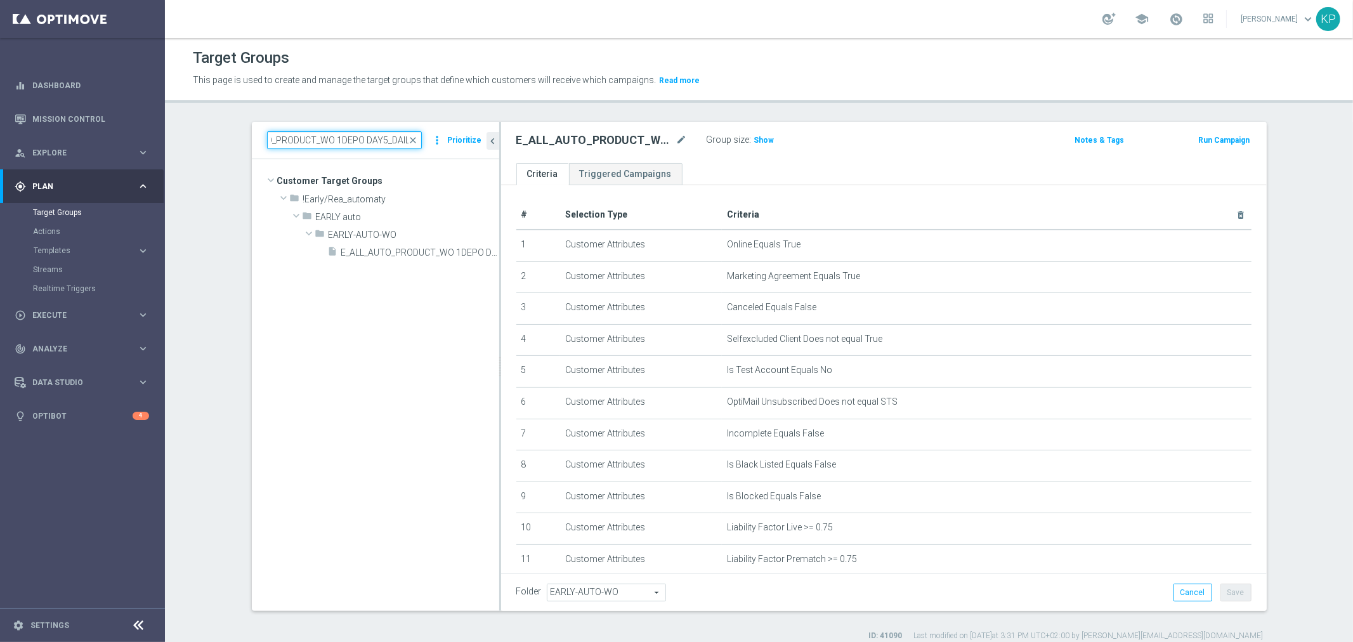
scroll to position [0, 0]
type input "E_ALL_AUTO_PRODUCT_WO 1DEPO DAY5_DAILY"
click at [382, 249] on span "E_ALL_AUTO_PRODUCT_WO 1DEPO DAY5_DAILY" at bounding box center [405, 252] width 129 height 11
click at [676, 145] on icon "mode_edit" at bounding box center [681, 140] width 11 height 15
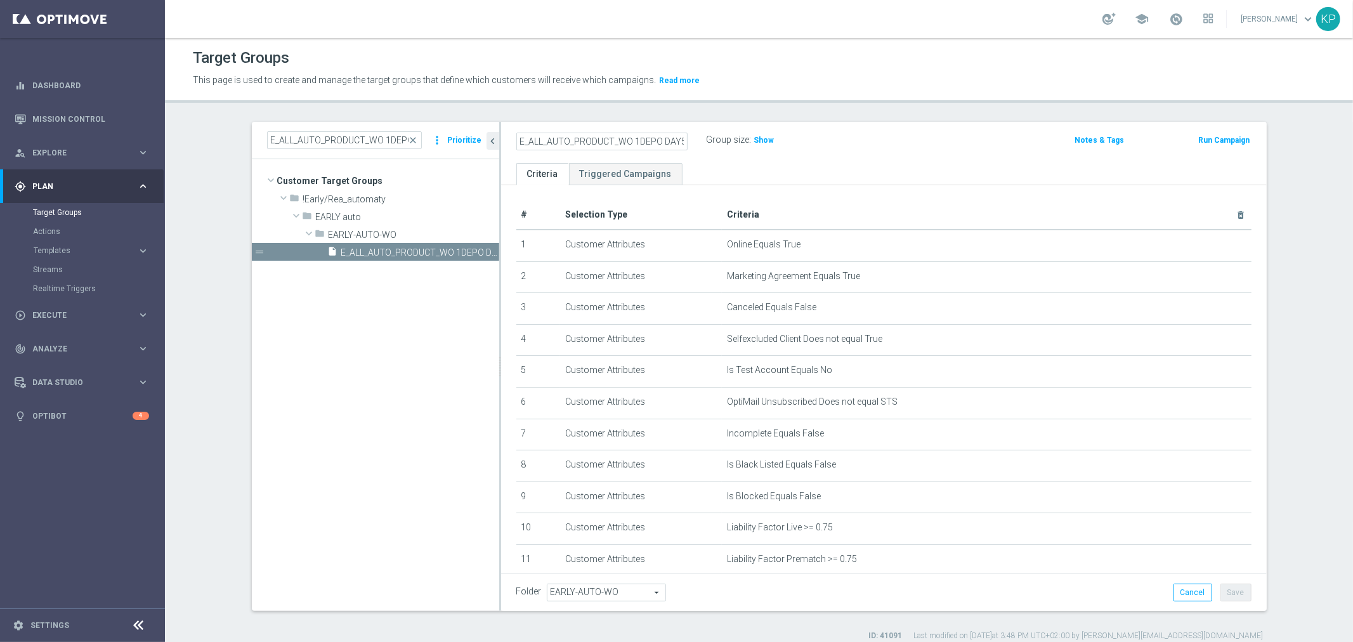
scroll to position [0, 27]
click at [652, 140] on input "E_ALL_AUTO_PRODUCT_WO 1DEPO DAY5_DAILY" at bounding box center [601, 142] width 171 height 18
type input "E_ALL_AUTO_PRODUCT_WO 1DEPO DAY5MAIL_DAILY"
click at [746, 184] on ul "Criteria Triggered Campaigns" at bounding box center [884, 174] width 766 height 22
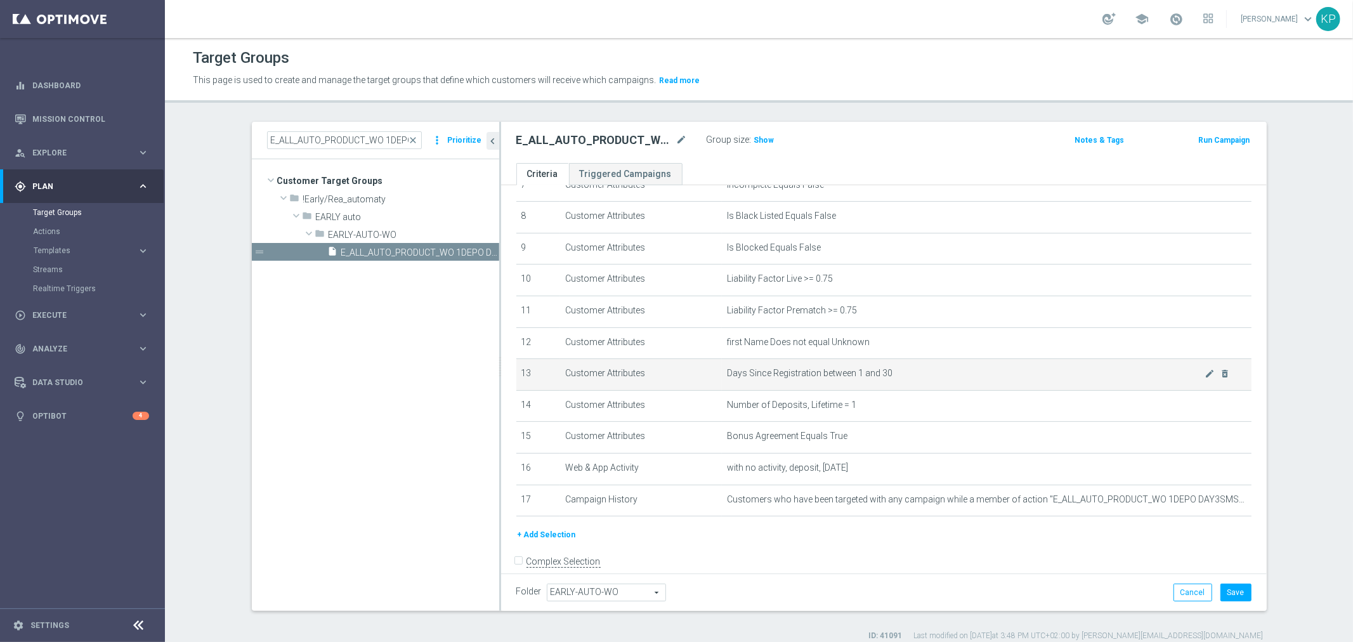
scroll to position [260, 0]
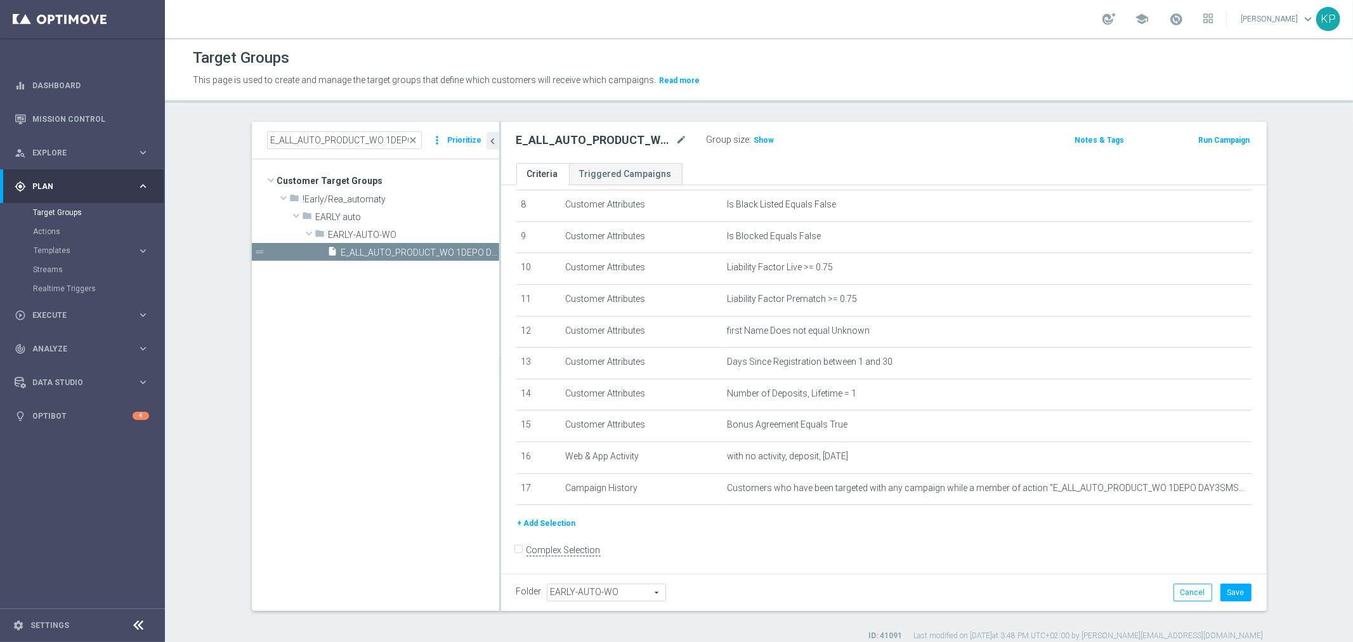
click at [532, 516] on button "+ Add Selection" at bounding box center [546, 523] width 61 height 14
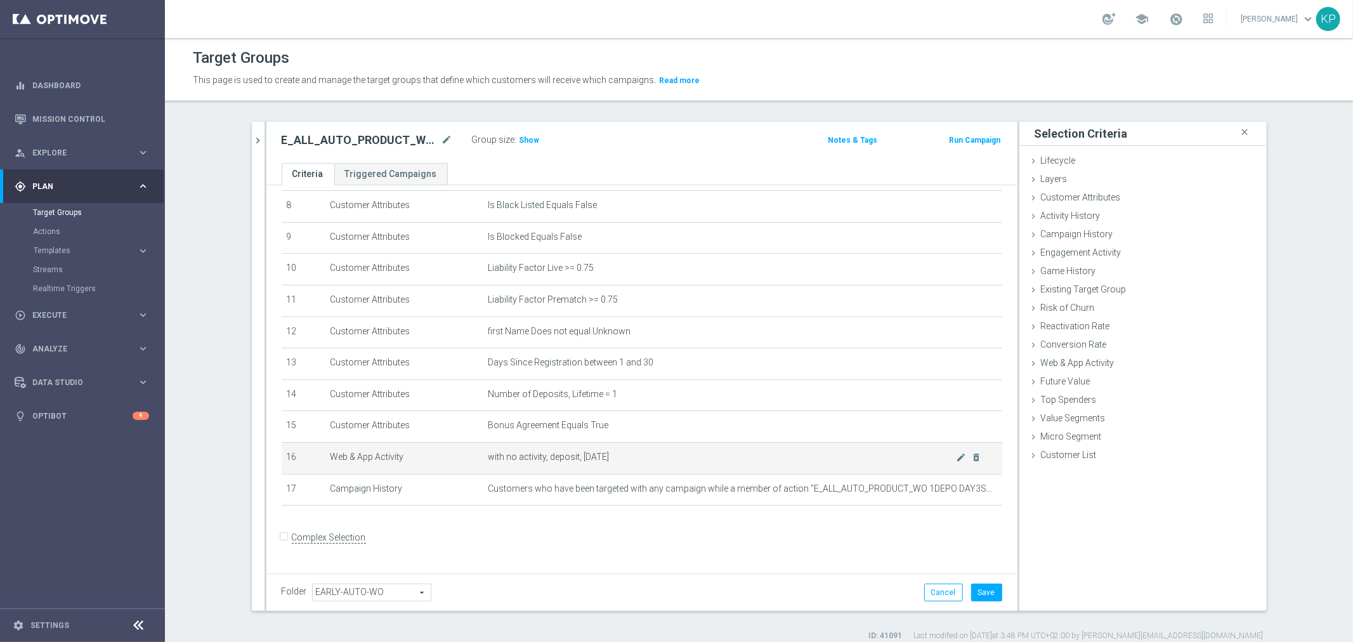
scroll to position [246, 0]
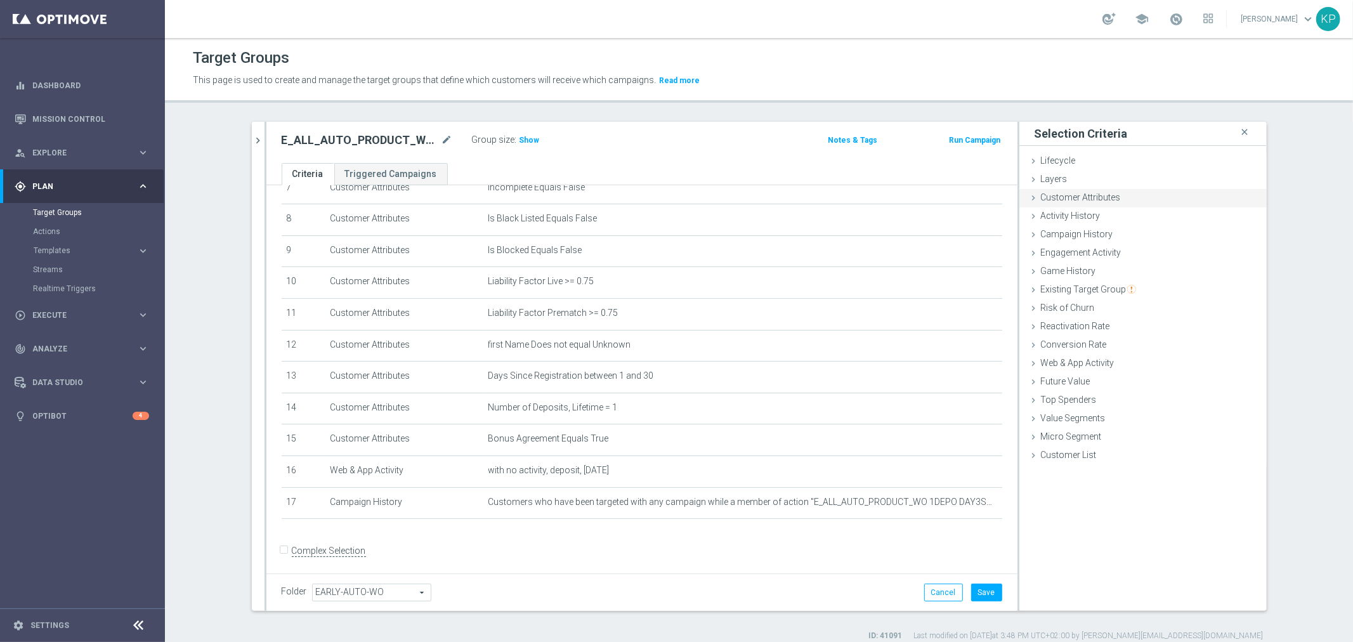
click at [1055, 201] on span "Customer Attributes" at bounding box center [1081, 197] width 80 height 10
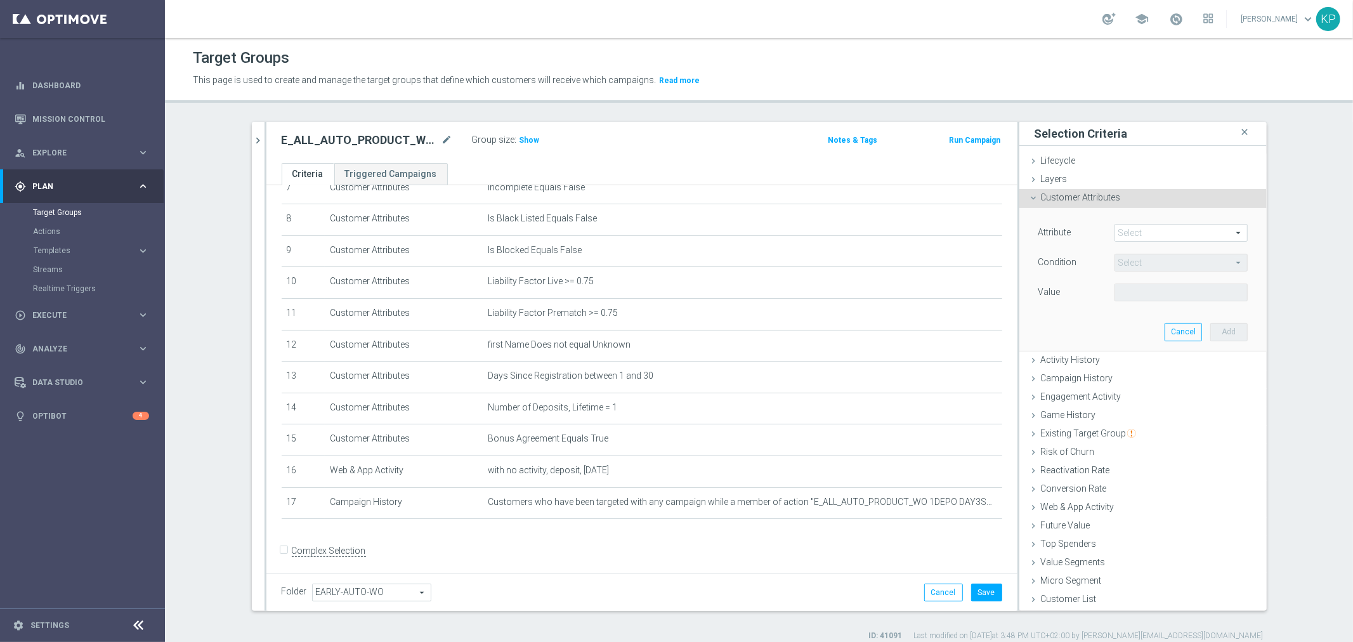
click at [1126, 225] on span at bounding box center [1181, 233] width 132 height 16
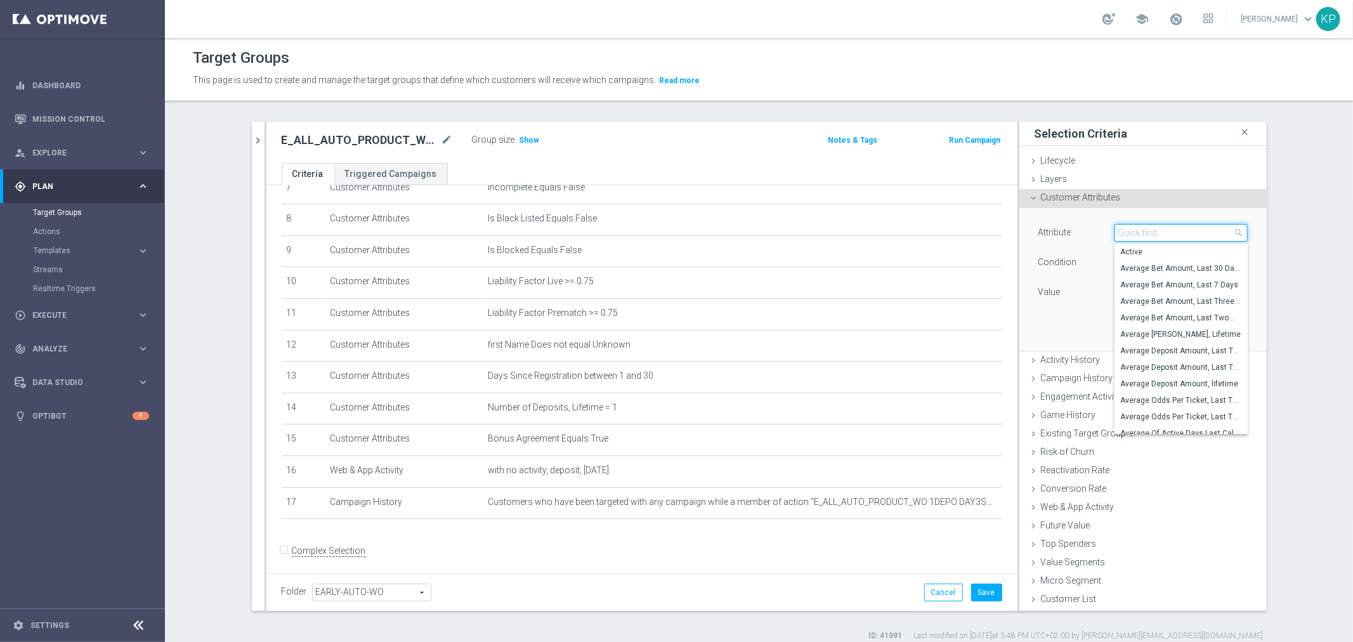
click at [1128, 230] on input "search" at bounding box center [1181, 233] width 133 height 18
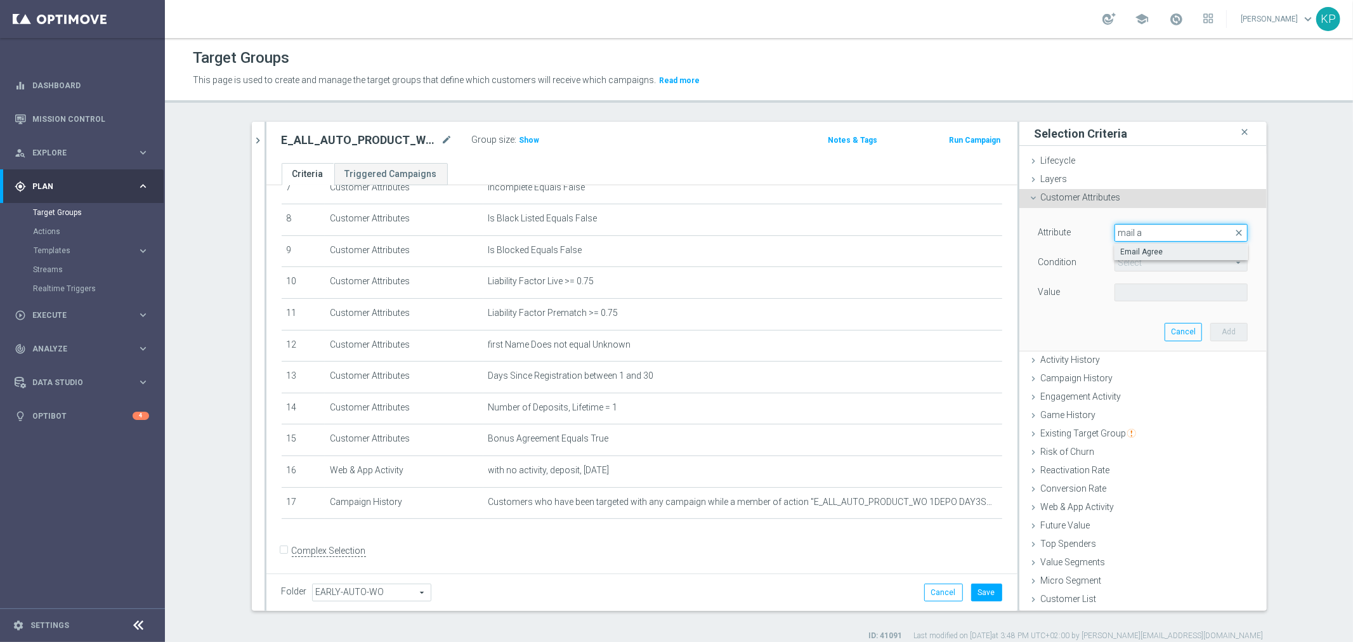
type input "mail a"
click at [1131, 255] on span "Email Agree" at bounding box center [1181, 252] width 121 height 10
type input "Email Agree"
type input "Equals"
click at [1136, 287] on span at bounding box center [1181, 292] width 132 height 16
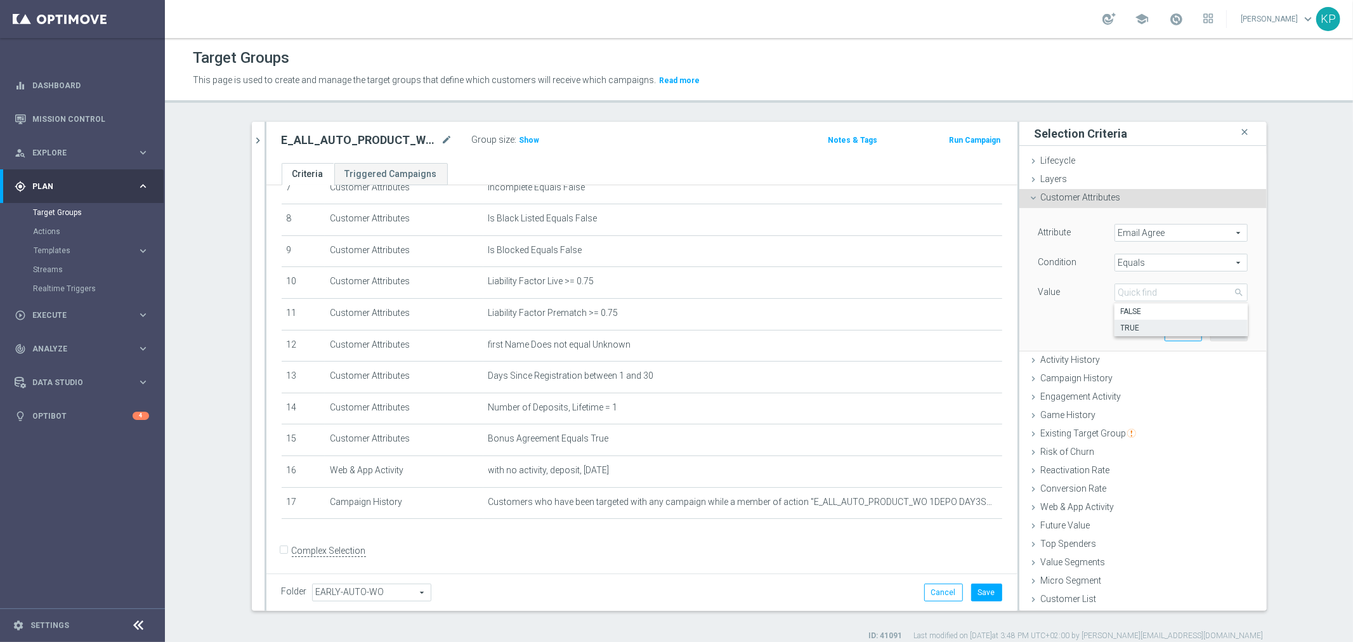
click at [1128, 326] on span "TRUE" at bounding box center [1181, 328] width 121 height 10
type input "TRUE"
click at [1215, 332] on button "Add" at bounding box center [1229, 332] width 37 height 18
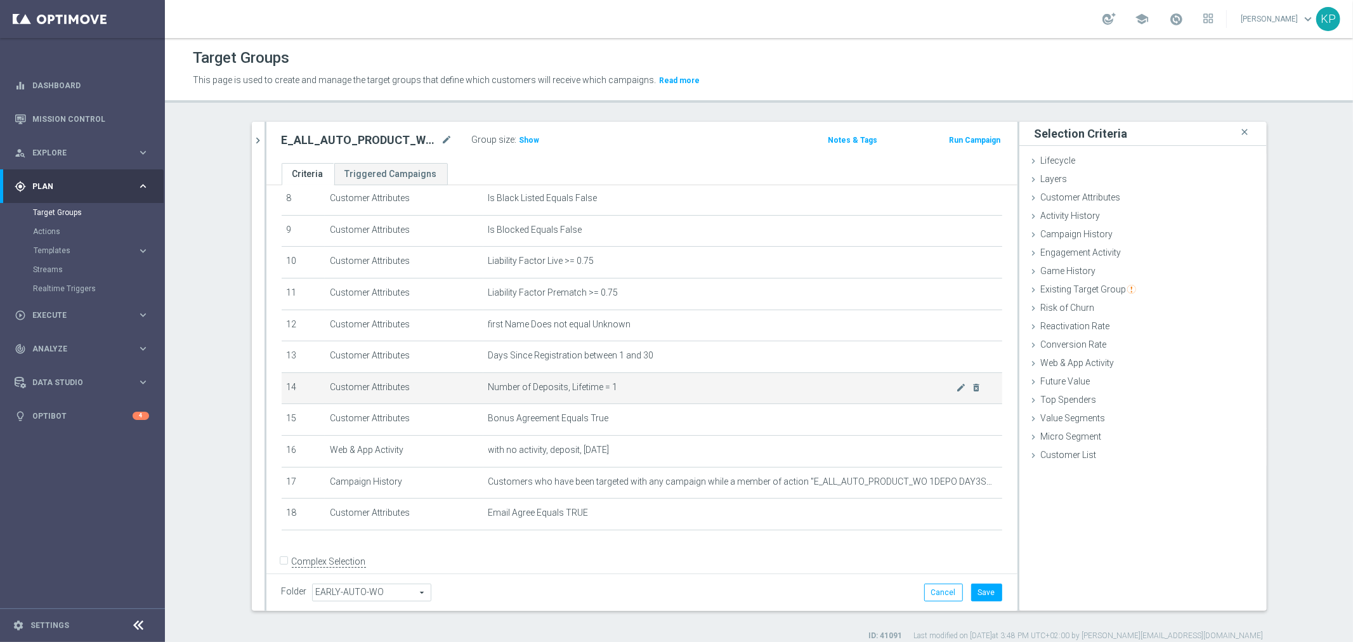
scroll to position [277, 0]
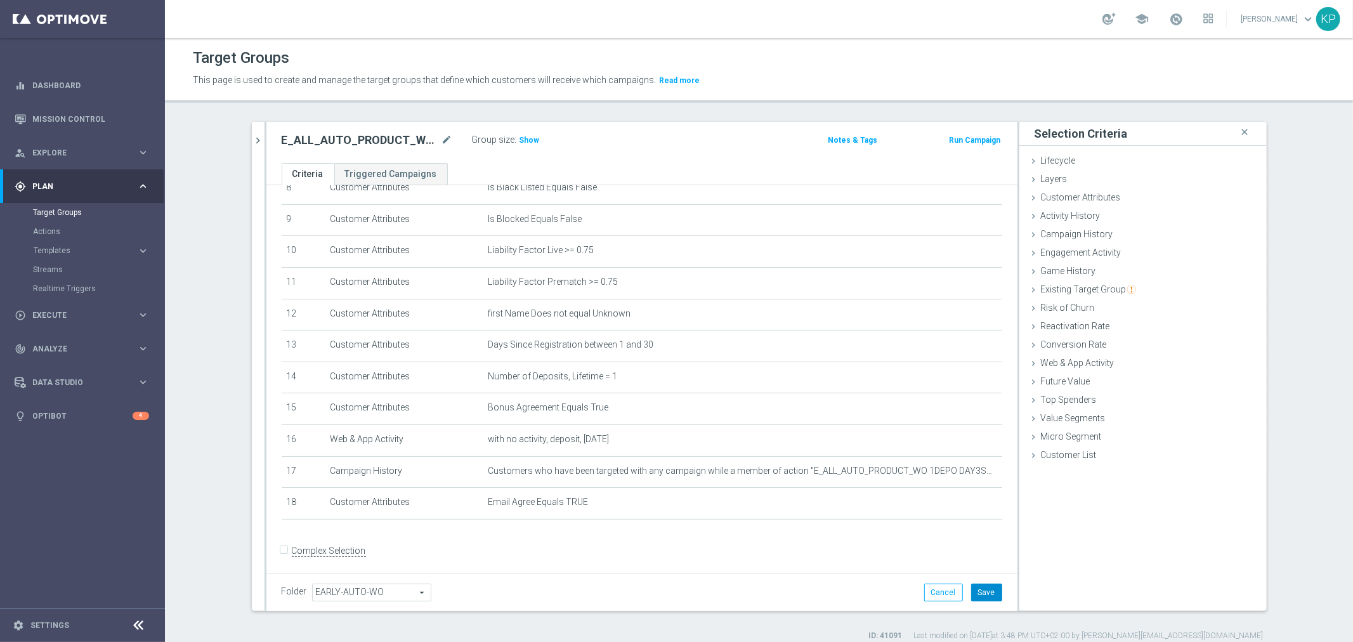
click at [974, 591] on button "Save" at bounding box center [986, 593] width 31 height 18
click at [397, 137] on h2 "E_ALL_AUTO_PRODUCT_WO 1DEPO DAY5MAIL_DAILY" at bounding box center [360, 140] width 157 height 15
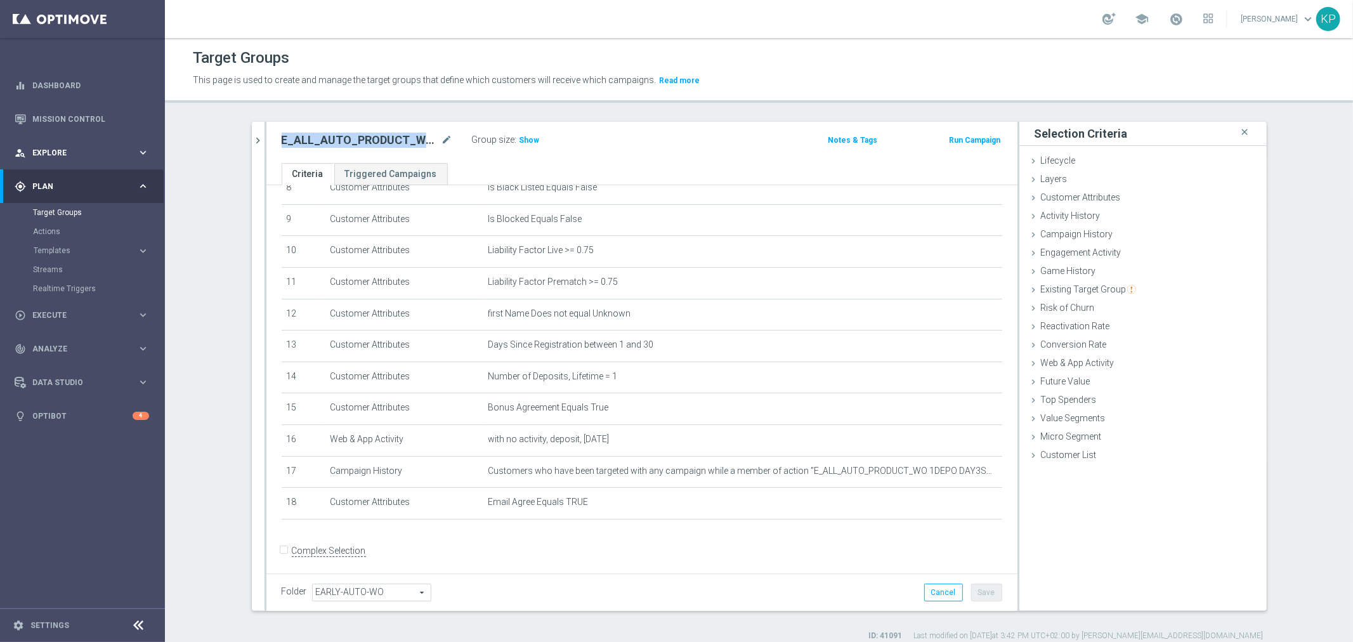
copy div "E_ALL_AUTO_PRODUCT_WO 1DEPO DAY5MAIL_DAILY"
click at [266, 143] on div "E_ALL_AUTO_PRODUCT_WO 1DEPO DAY5MAIL_DAILY mode_edit Group size : Show Notes & …" at bounding box center [641, 142] width 751 height 41
click at [255, 141] on icon "chevron_right" at bounding box center [259, 141] width 12 height 12
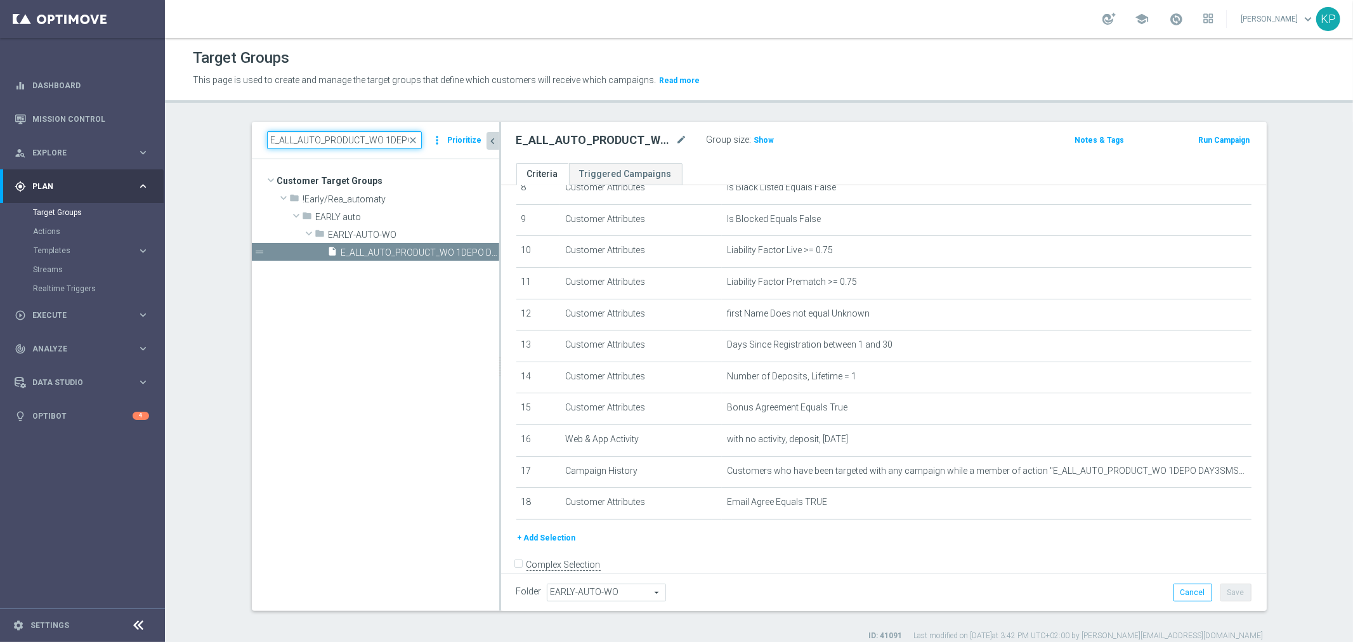
click at [293, 136] on input "E_ALL_AUTO_PRODUCT_WO 1DEPO DAY5_DAILY" at bounding box center [344, 140] width 155 height 18
paste input "7"
type input "E_ALL_AUTO_PRODUCT_WO 1DEPO DAY7_DAILY"
click at [414, 251] on span "E_ALL_AUTO_PRODUCT_WO 1DEPO DAY7_DAILY" at bounding box center [405, 252] width 129 height 11
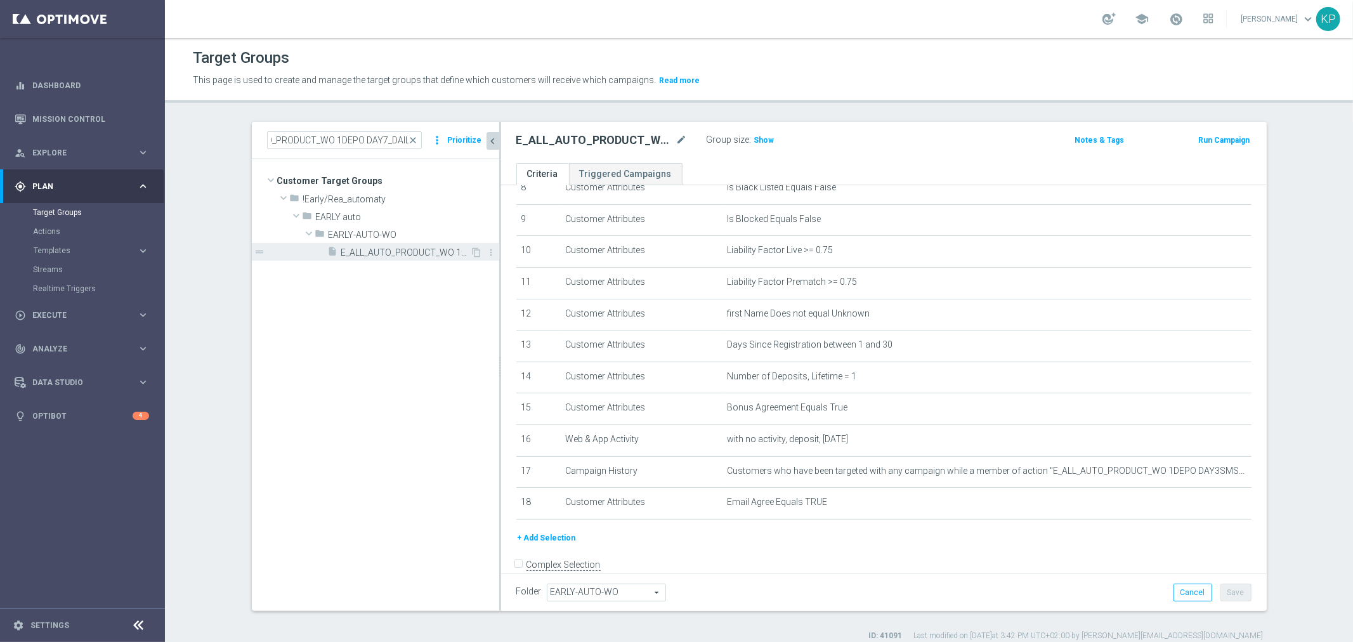
scroll to position [0, 0]
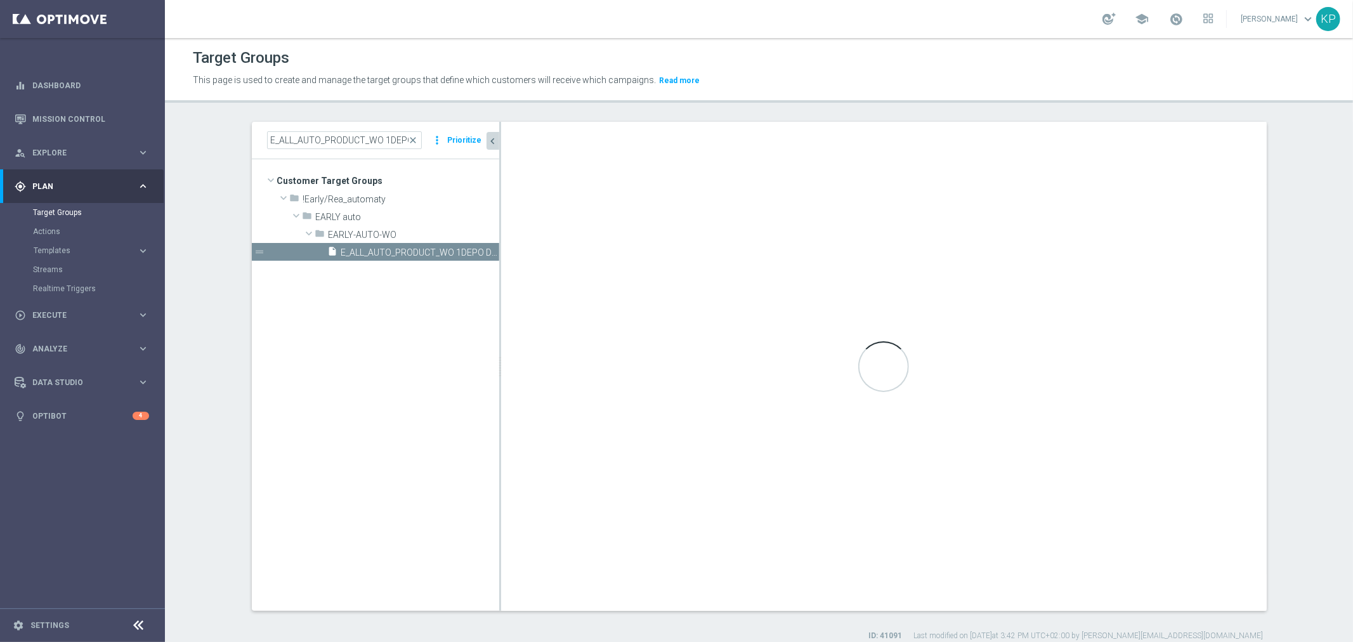
scroll to position [260, 0]
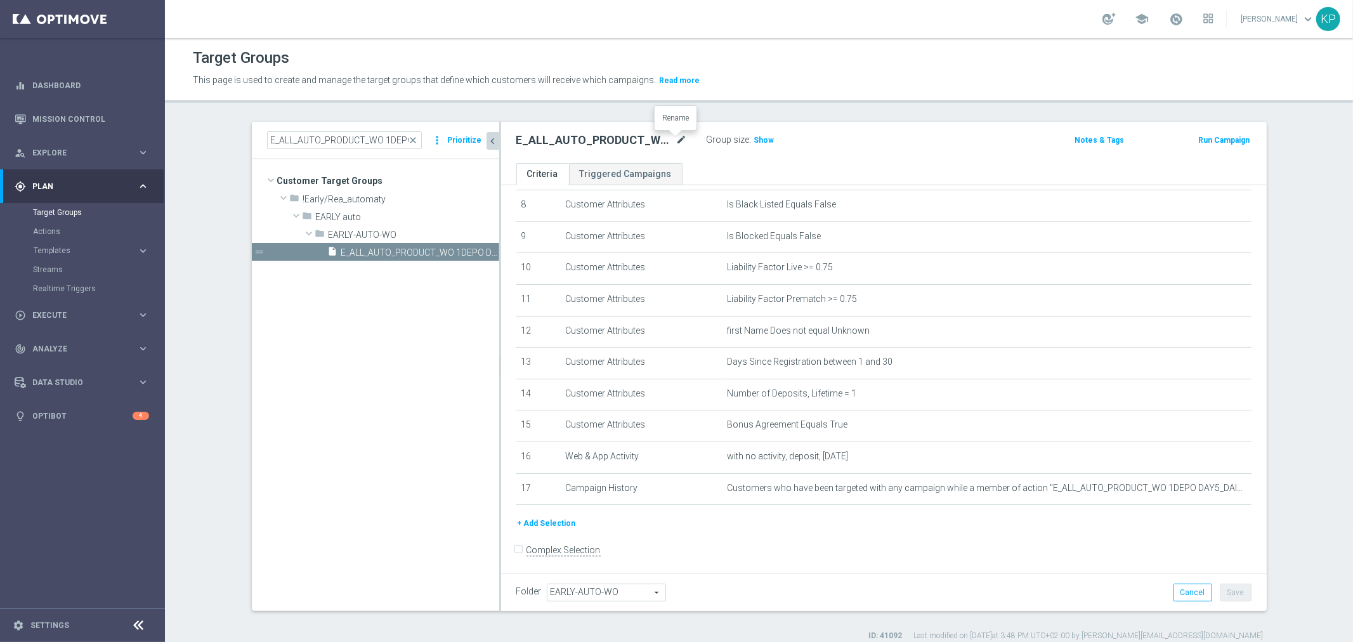
click at [676, 141] on icon "mode_edit" at bounding box center [681, 140] width 11 height 15
click at [652, 141] on input "E_ALL_AUTO_PRODUCT_WO 1DEPO DAY7_DAILY" at bounding box center [601, 142] width 171 height 18
type input "E_ALL_AUTO_PRODUCT_WO 1DEPO DAY7SMS_DAILY"
click at [665, 119] on div "Target Groups This page is used to create and manage the target groups that def…" at bounding box center [759, 340] width 1188 height 604
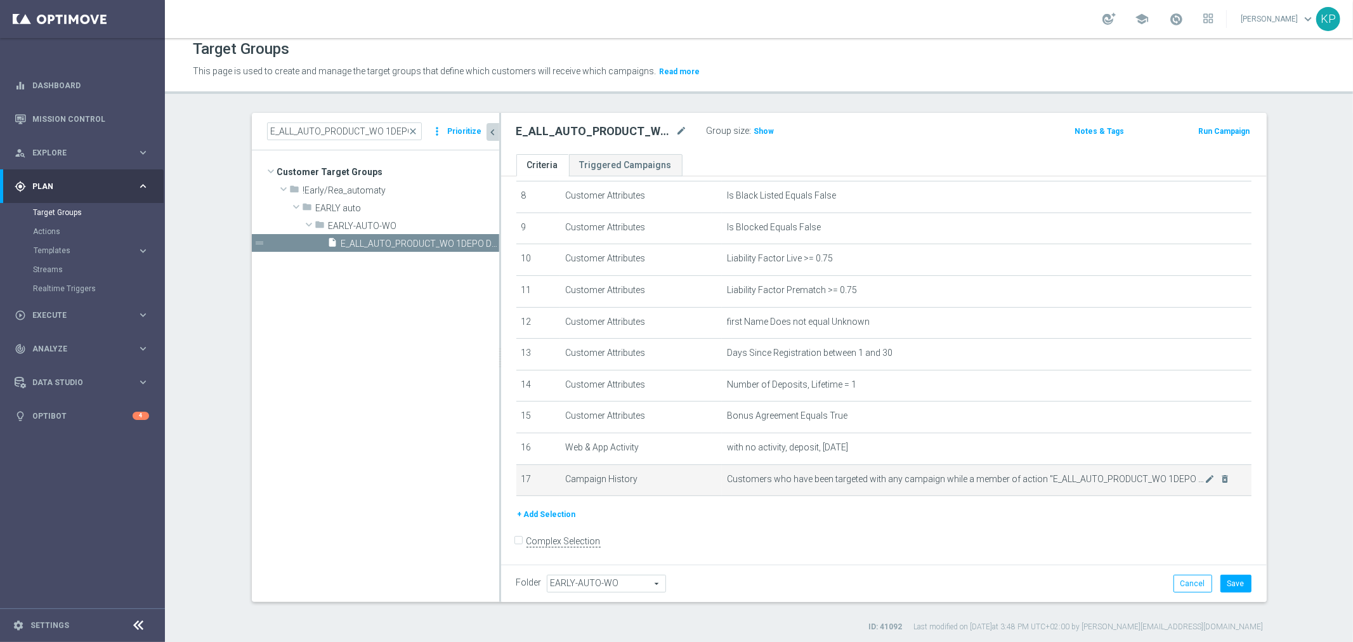
scroll to position [11, 0]
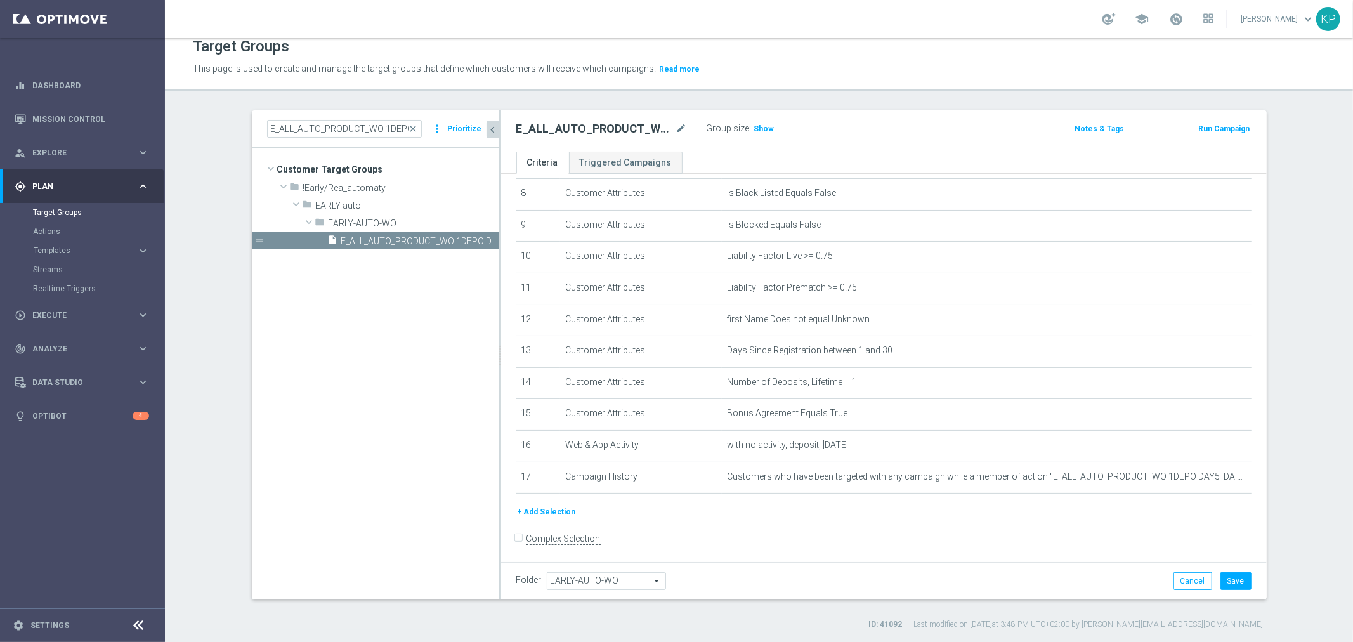
click at [560, 506] on button "+ Add Selection" at bounding box center [546, 512] width 61 height 14
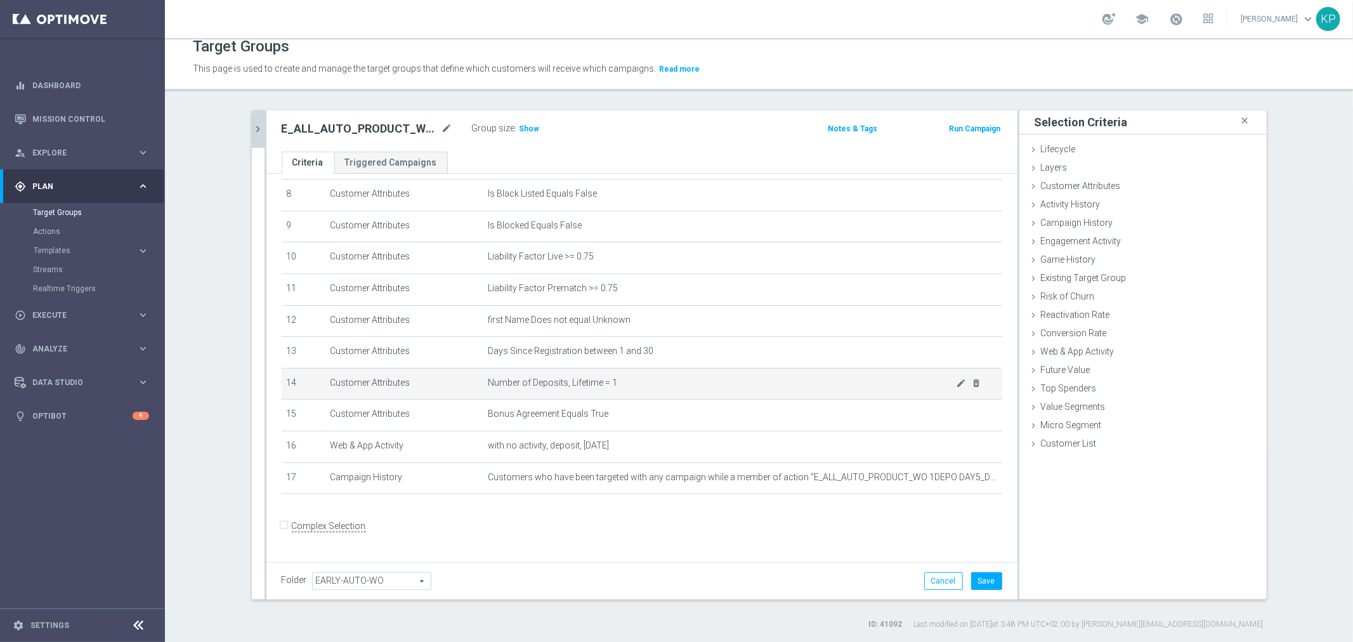
scroll to position [246, 0]
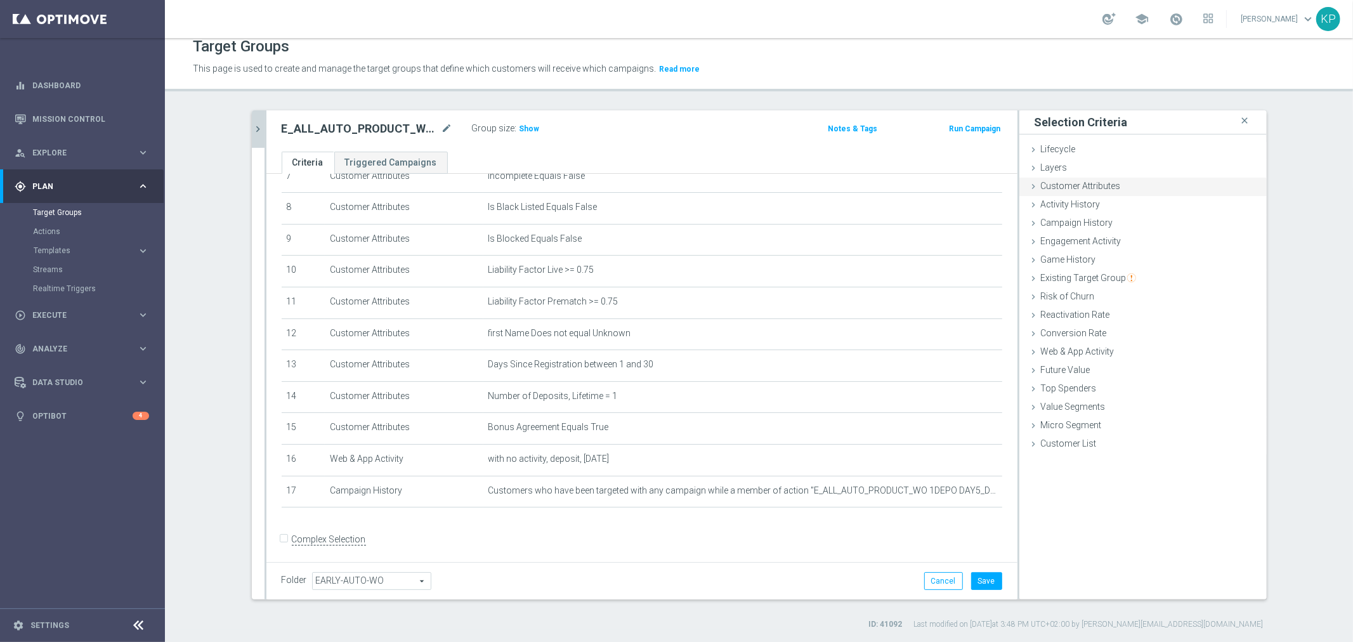
click at [1048, 181] on span "Customer Attributes" at bounding box center [1081, 186] width 80 height 10
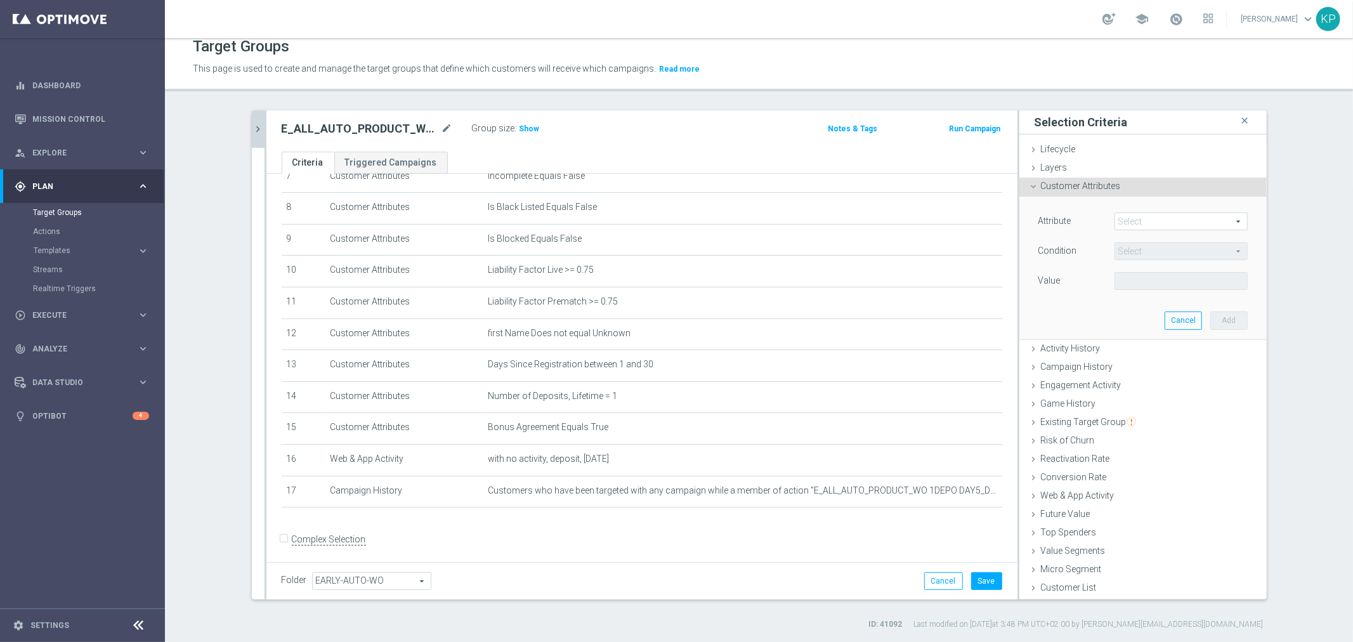
click at [1124, 220] on span at bounding box center [1181, 221] width 132 height 16
click at [0, 0] on input "search" at bounding box center [0, 0] width 0 height 0
type input "sms"
click at [1122, 237] on span "SMS Agree" at bounding box center [1181, 240] width 121 height 10
type input "SMS Agree"
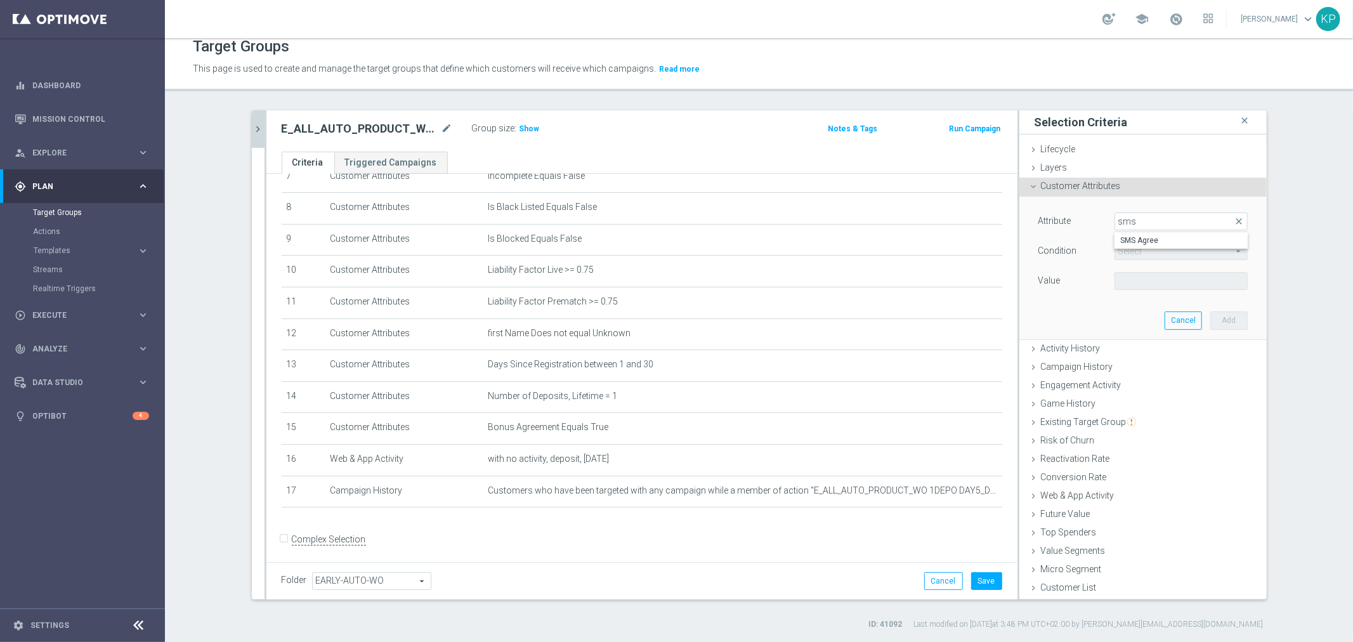
type input "Equals"
click at [1136, 275] on span at bounding box center [1181, 281] width 132 height 16
click at [1131, 309] on label "TRUE" at bounding box center [1181, 316] width 133 height 16
type input "TRUE"
drag, startPoint x: 1207, startPoint y: 316, endPoint x: 1070, endPoint y: 341, distance: 138.8
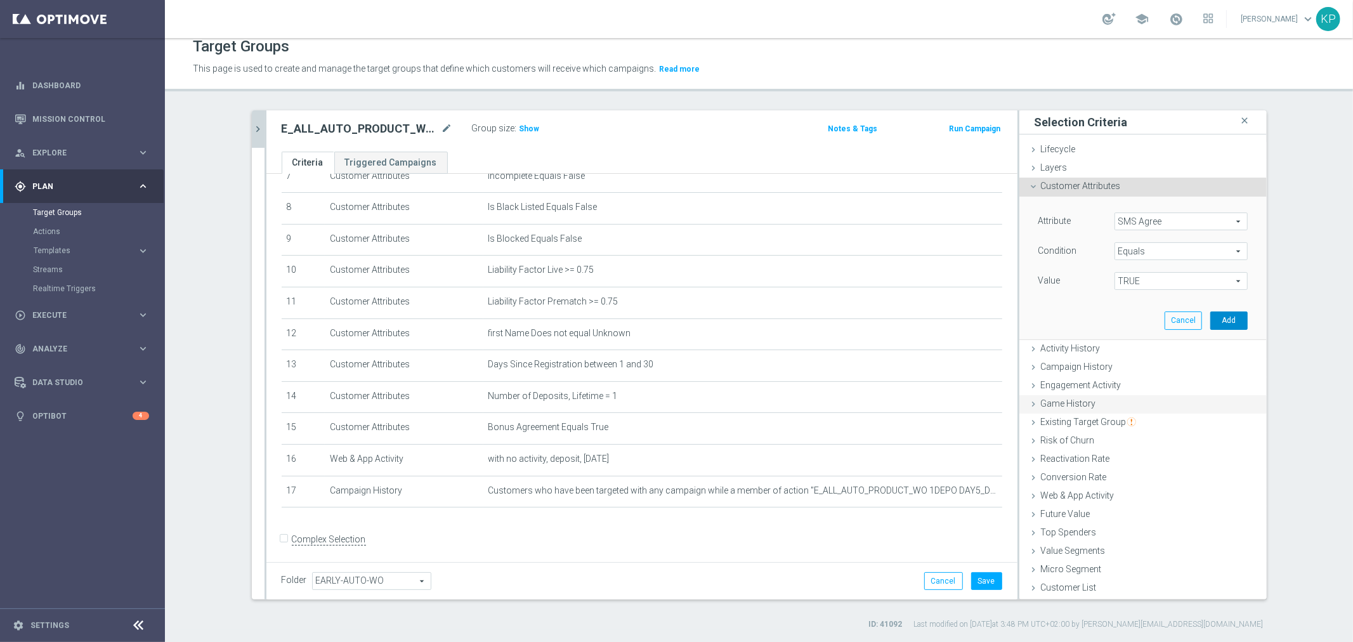
click at [1211, 316] on button "Add" at bounding box center [1229, 321] width 37 height 18
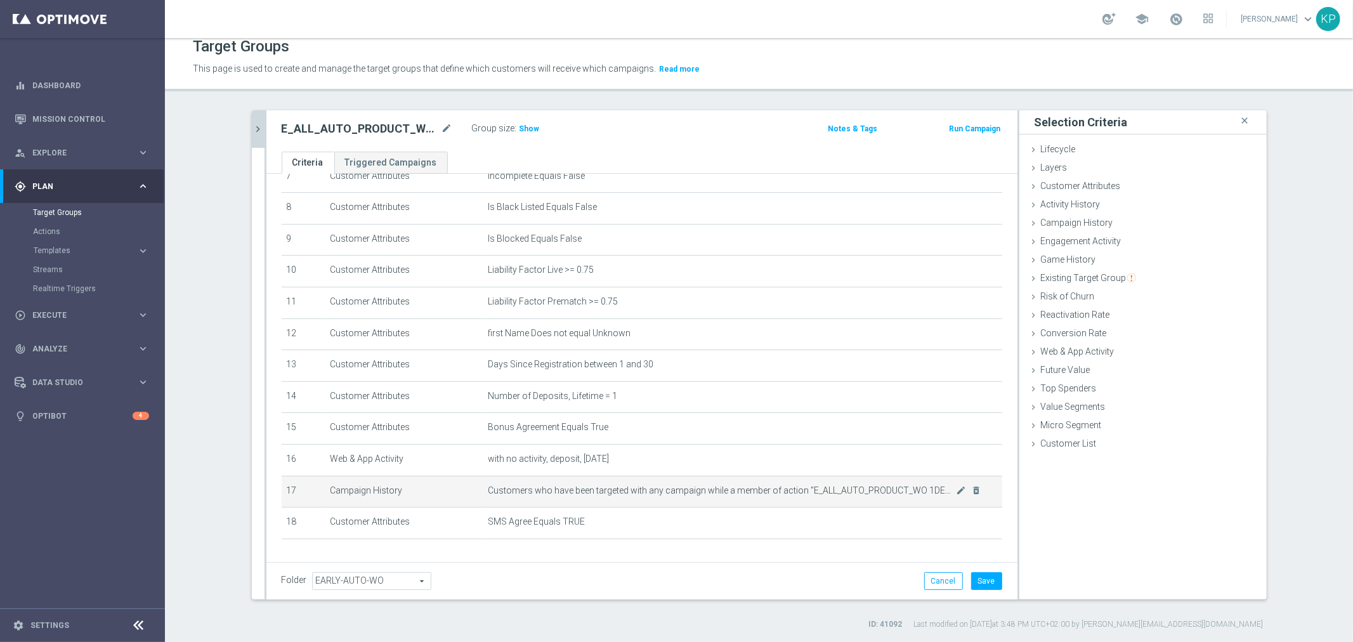
scroll to position [277, 0]
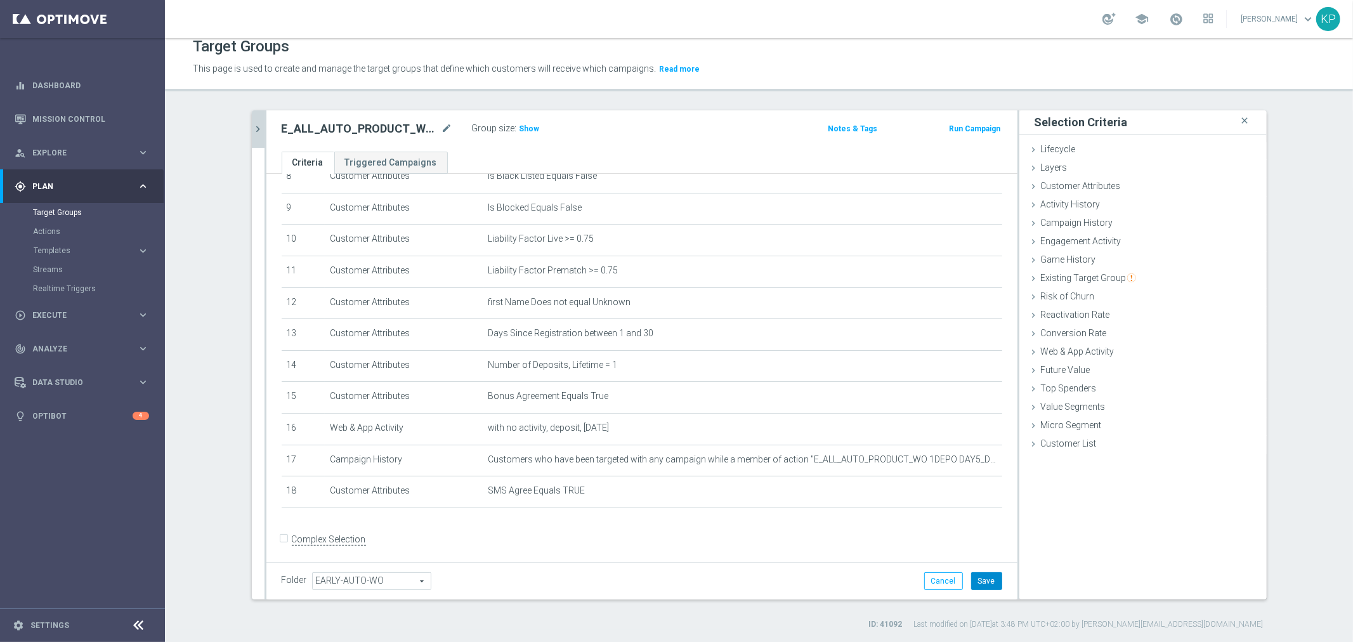
click at [971, 575] on button "Save" at bounding box center [986, 581] width 31 height 18
click at [397, 124] on h2 "E_ALL_AUTO_PRODUCT_WO 1DEPO DAY7SMS_DAILY" at bounding box center [360, 128] width 157 height 15
copy div "E_ALL_AUTO_PRODUCT_WO 1DEPO DAY7SMS_DAILY"
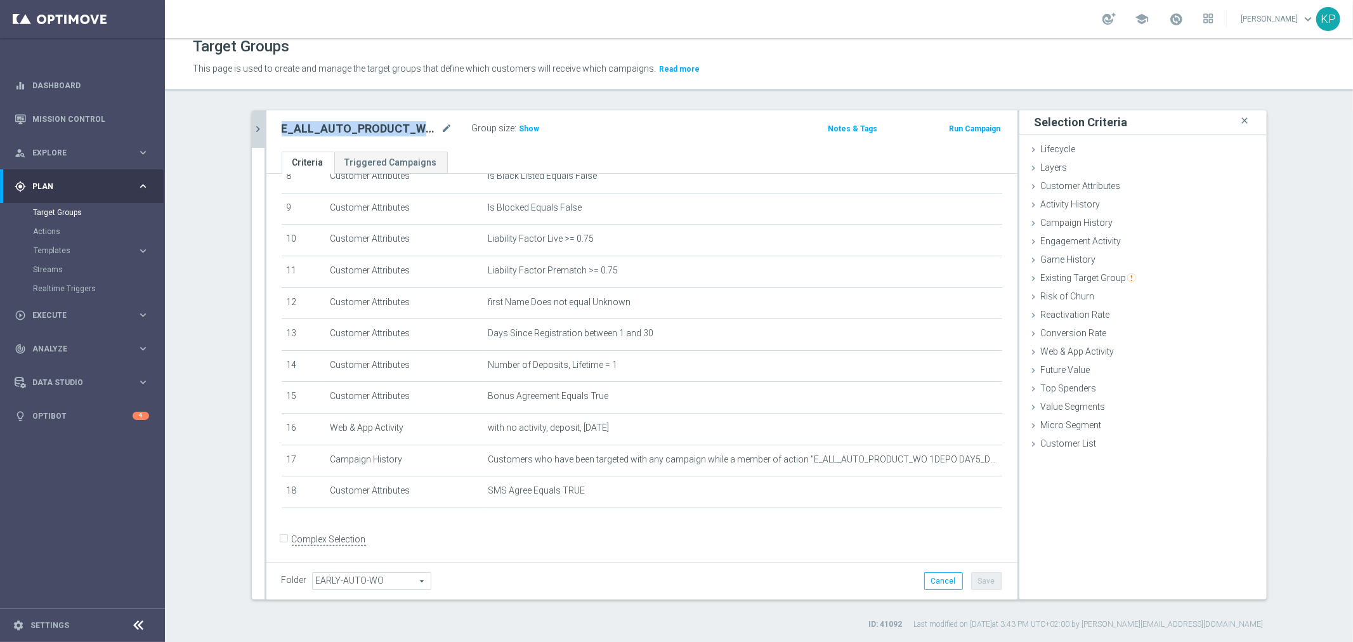
click at [253, 128] on icon "chevron_right" at bounding box center [259, 129] width 12 height 12
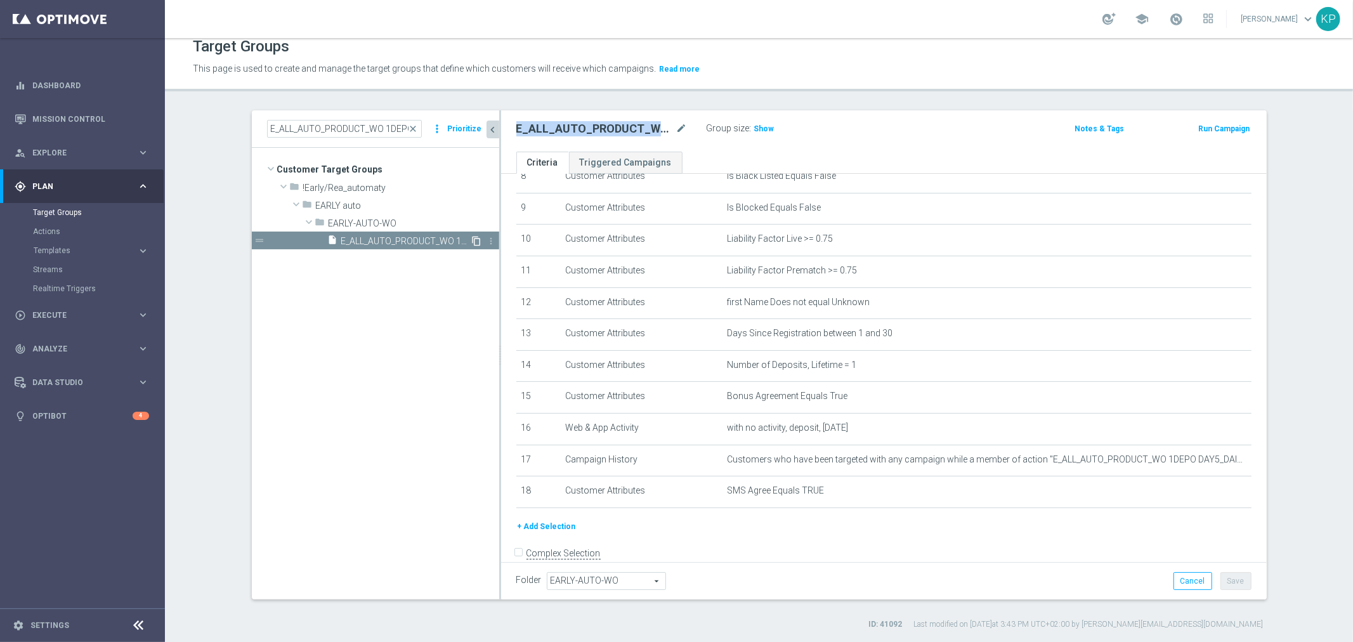
click at [472, 242] on icon "content_copy" at bounding box center [477, 241] width 10 height 10
click at [676, 131] on icon "mode_edit" at bounding box center [681, 128] width 11 height 15
type input "E_ALL_AUTO_PRODUCT_WO 1DEPO DAY7MAIL_DAILY"
click at [694, 123] on div "E_ALL_AUTO_PRODUCT_WO 1DEPO DAY7MAIL_DAILY" at bounding box center [611, 129] width 190 height 18
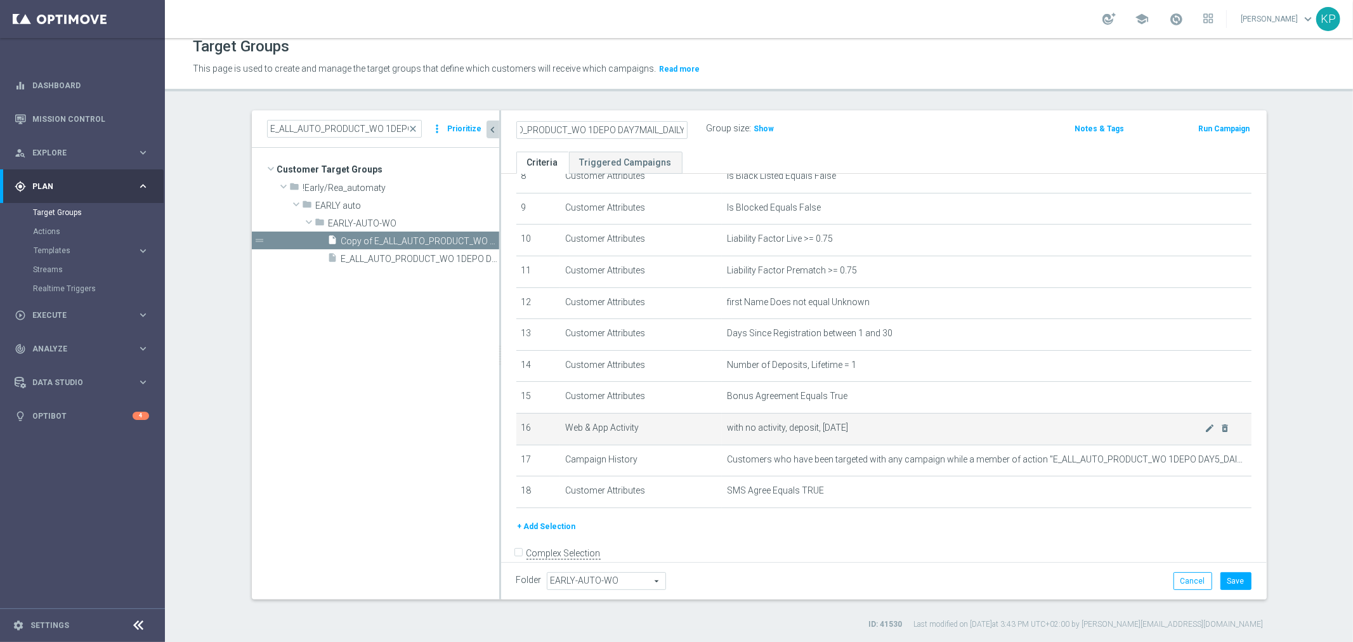
scroll to position [0, 0]
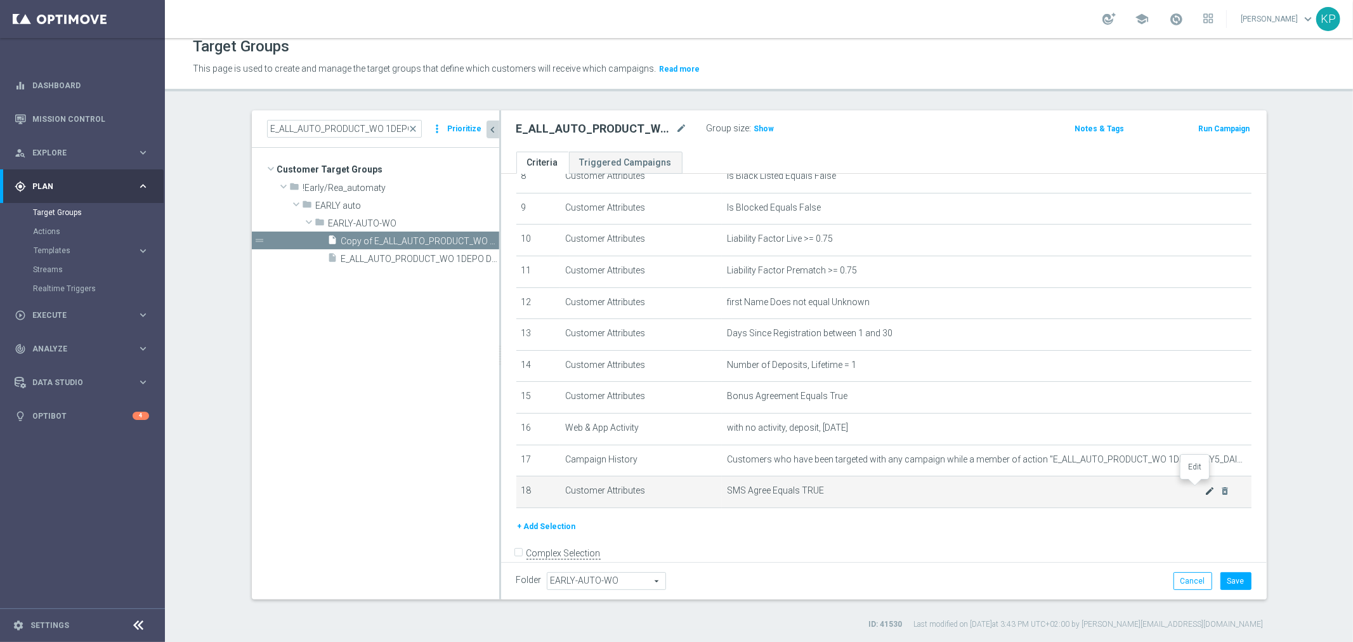
click at [1205, 486] on icon "mode_edit" at bounding box center [1210, 491] width 10 height 10
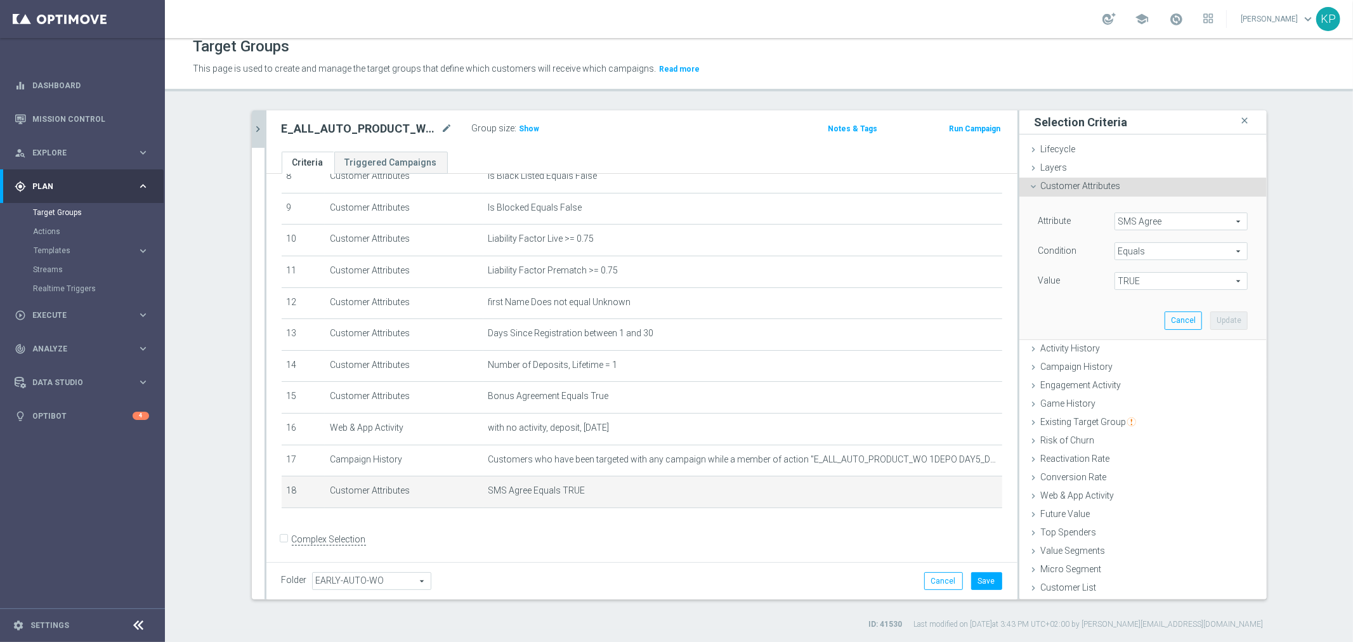
click at [1157, 231] on div "Attribute SMS Agree SMS Agree arrow_drop_down search" at bounding box center [1143, 223] width 228 height 20
click at [1155, 213] on span "SMS Agree" at bounding box center [1181, 221] width 132 height 16
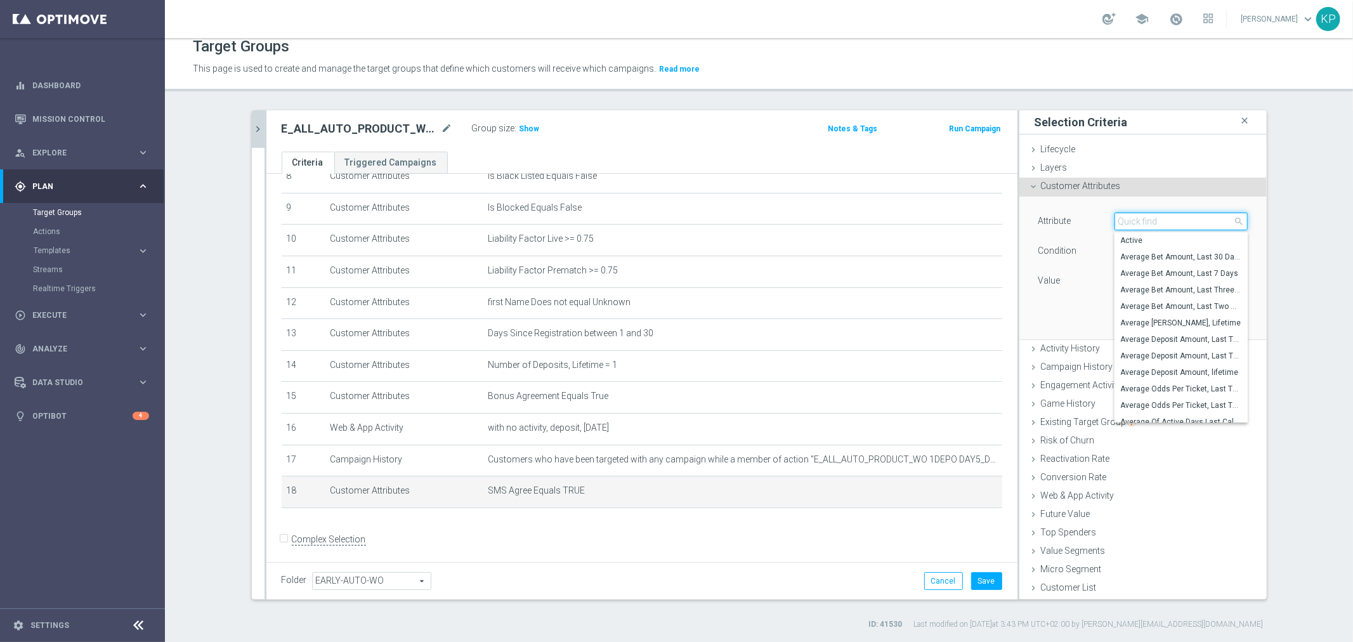
click at [1152, 223] on input "search" at bounding box center [1181, 222] width 133 height 18
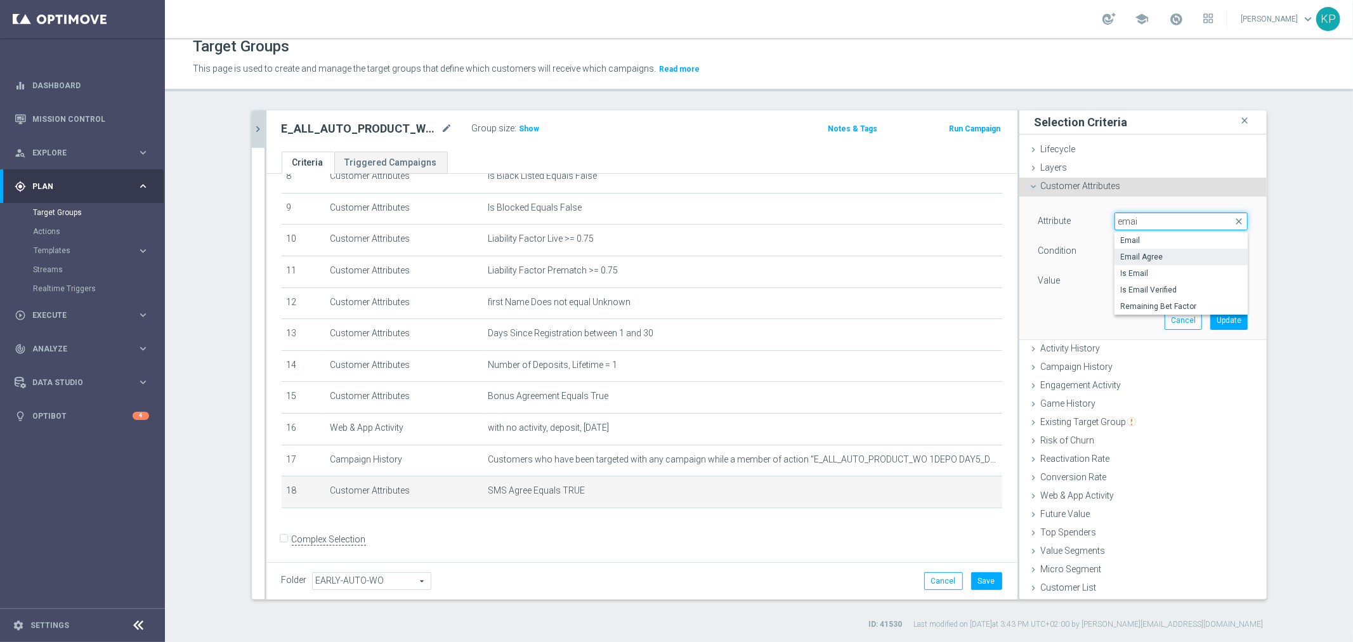
type input "emai"
click at [1161, 257] on span "Email Agree" at bounding box center [1181, 257] width 121 height 10
type input "Email Agree"
click at [1132, 275] on span "TRUE" at bounding box center [1181, 281] width 132 height 16
click at [1134, 312] on span "TRUE" at bounding box center [1181, 317] width 121 height 10
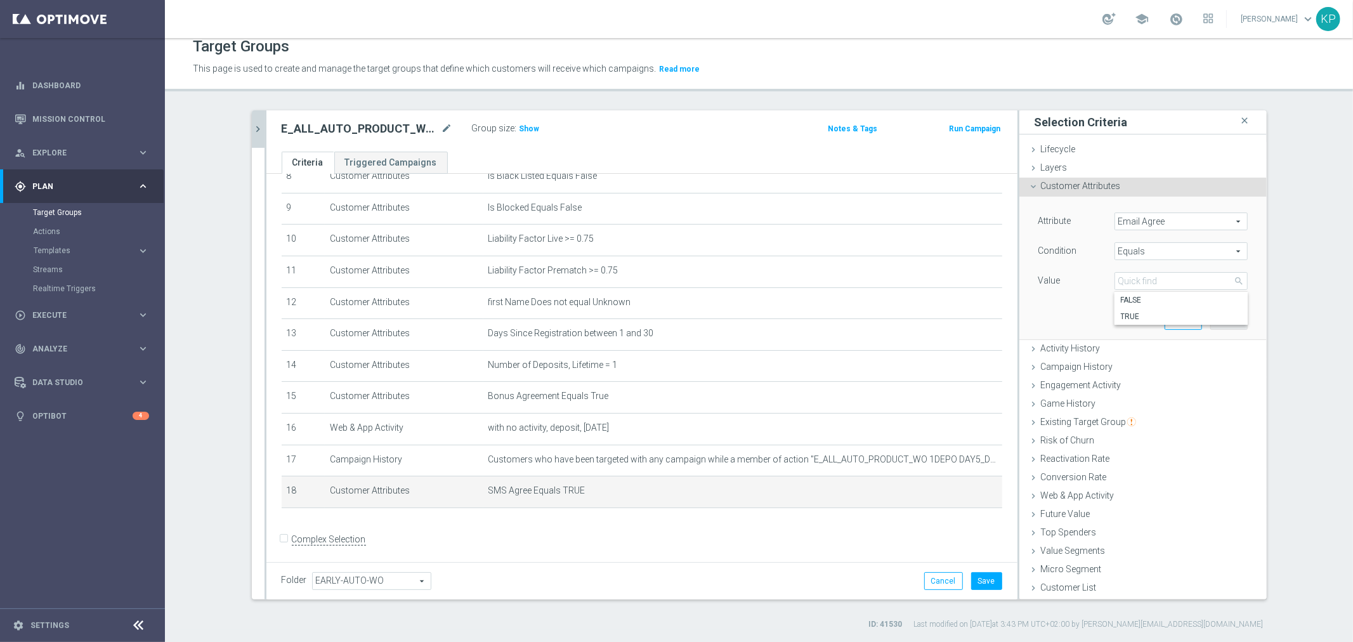
type input "TRUE"
click at [1216, 317] on button "Update" at bounding box center [1229, 321] width 37 height 18
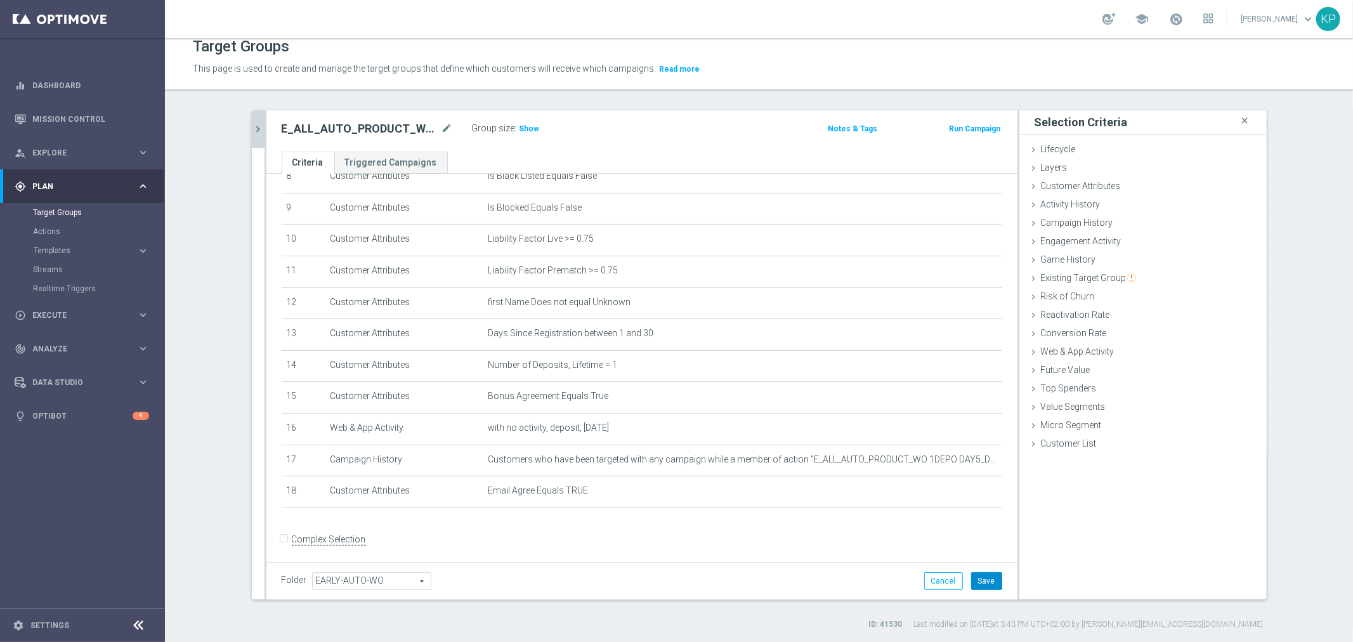
click at [973, 580] on button "Save" at bounding box center [986, 581] width 31 height 18
click at [407, 126] on h2 "E_ALL_AUTO_PRODUCT_WO 1DEPO DAY7MAIL_DAILY" at bounding box center [360, 128] width 157 height 15
copy div "E_ALL_AUTO_PRODUCT_WO 1DEPO DAY7MAIL_DAILY"
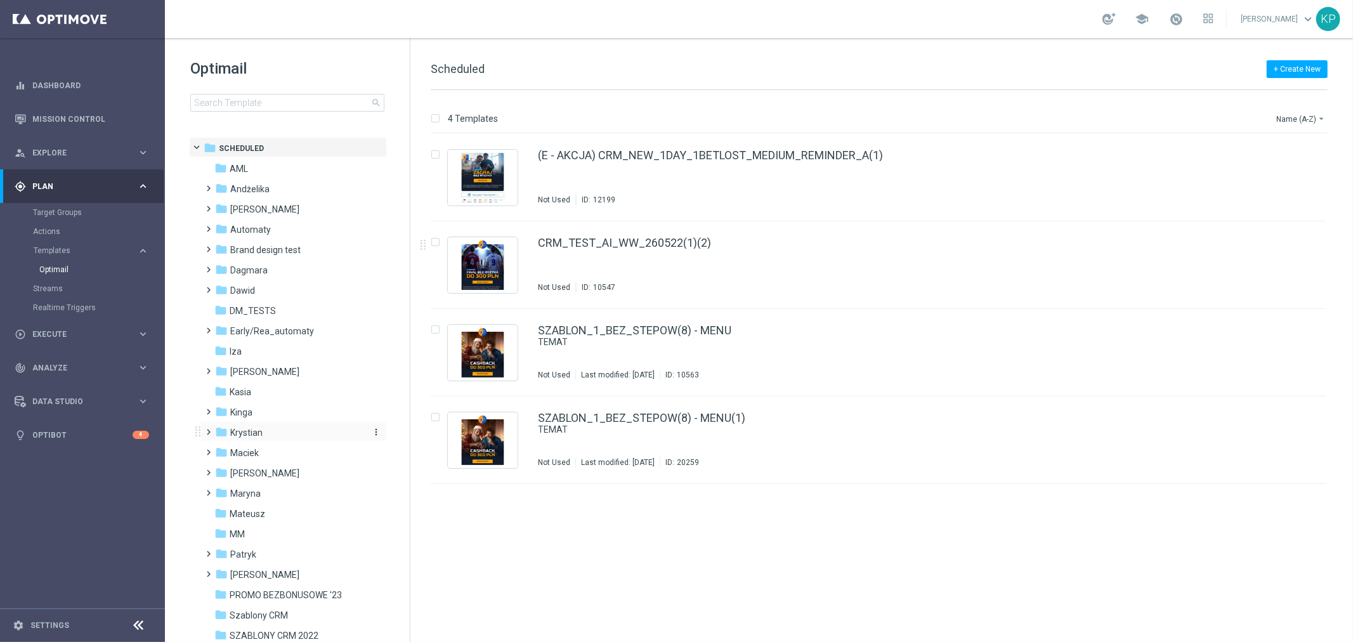
click at [259, 429] on span "Krystian" at bounding box center [246, 432] width 32 height 11
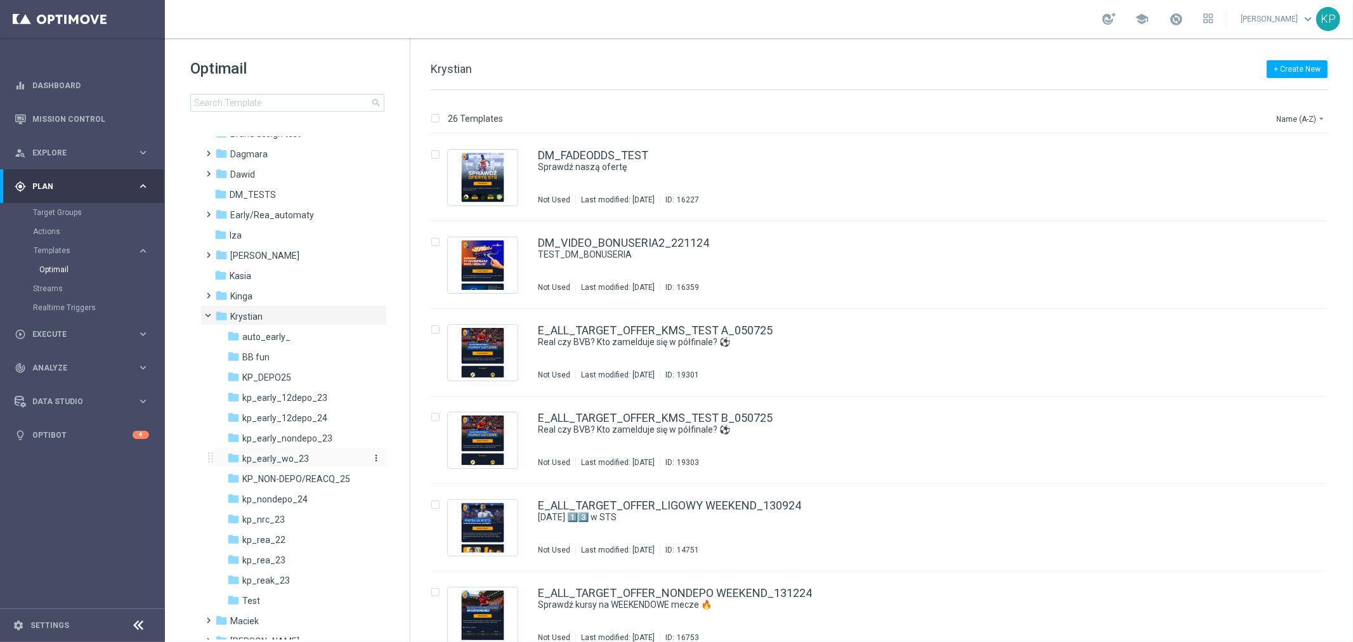
scroll to position [141, 0]
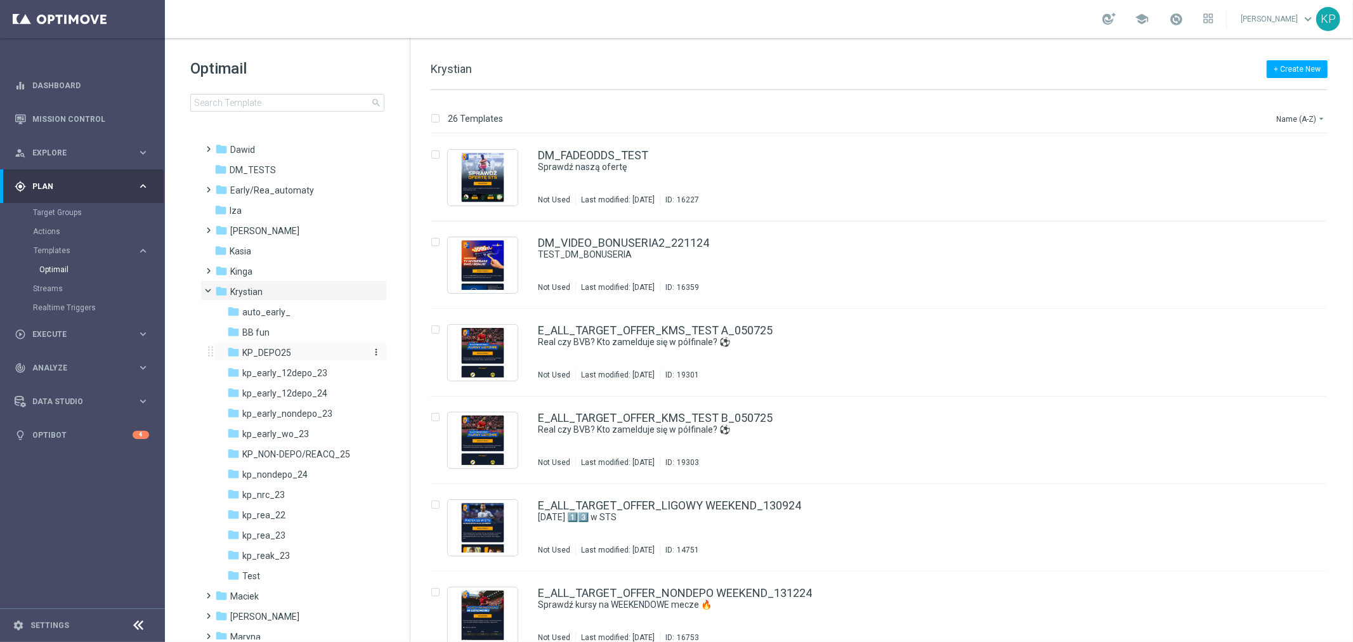
click at [288, 353] on span "KP_DEPO25" at bounding box center [266, 352] width 49 height 11
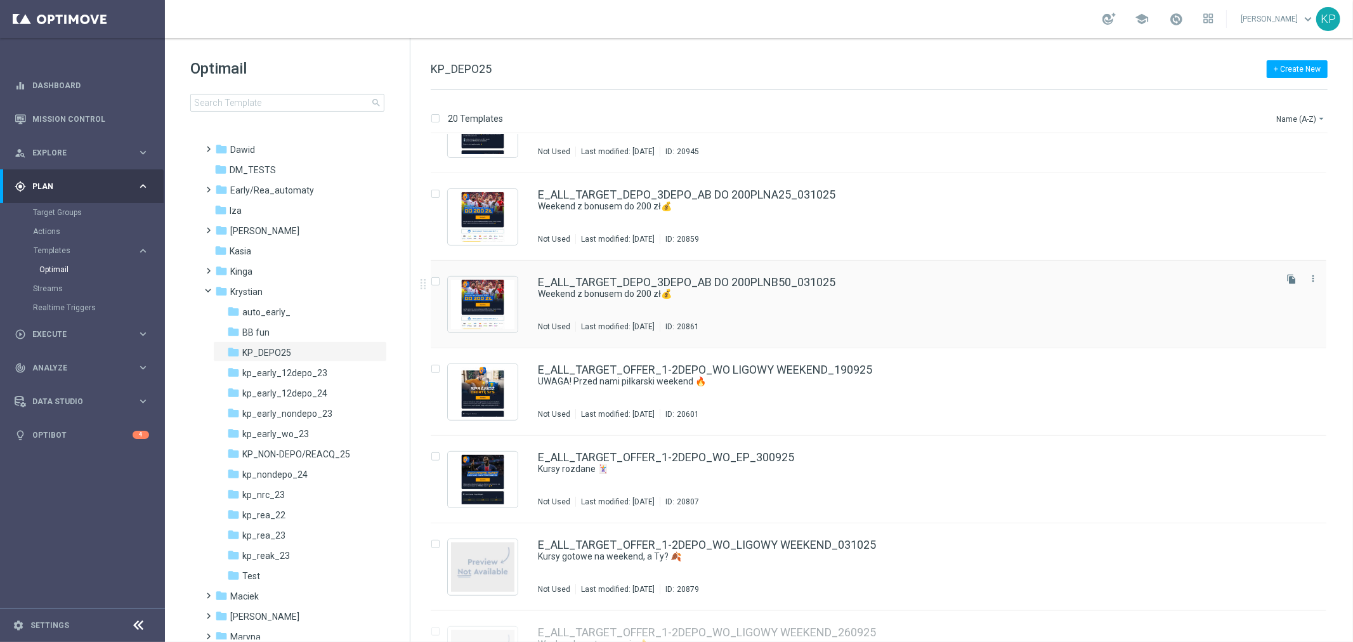
scroll to position [423, 0]
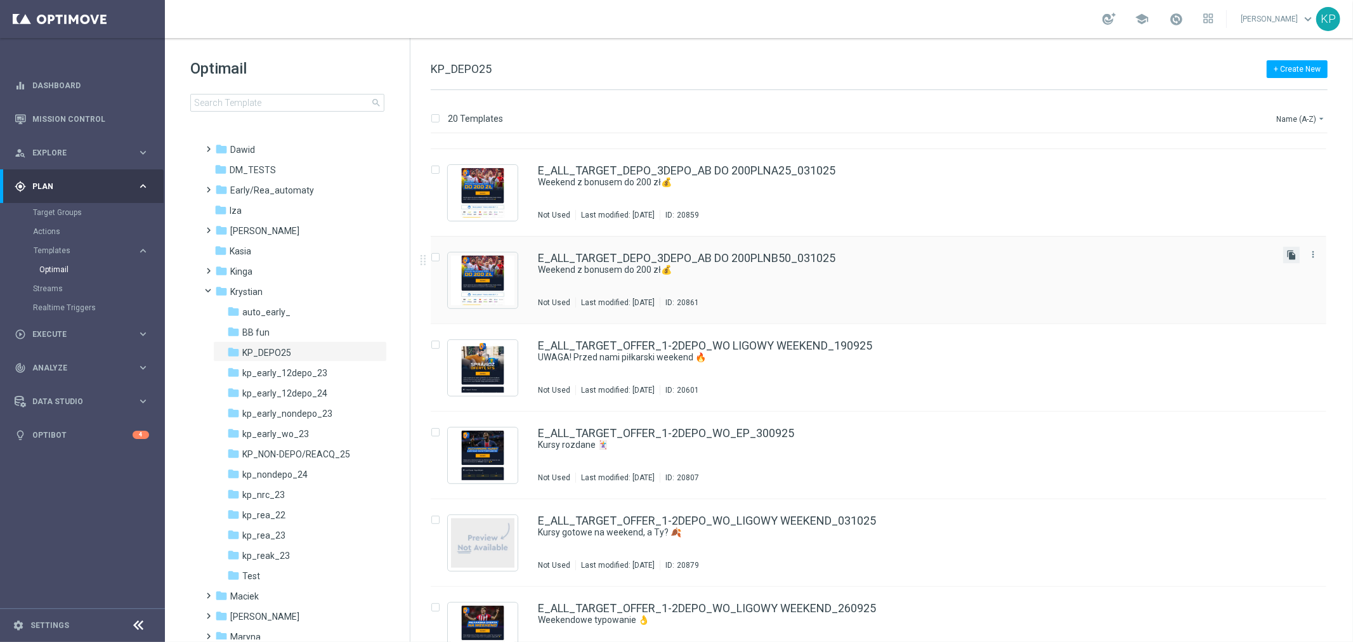
click at [1288, 251] on icon "file_copy" at bounding box center [1292, 255] width 10 height 10
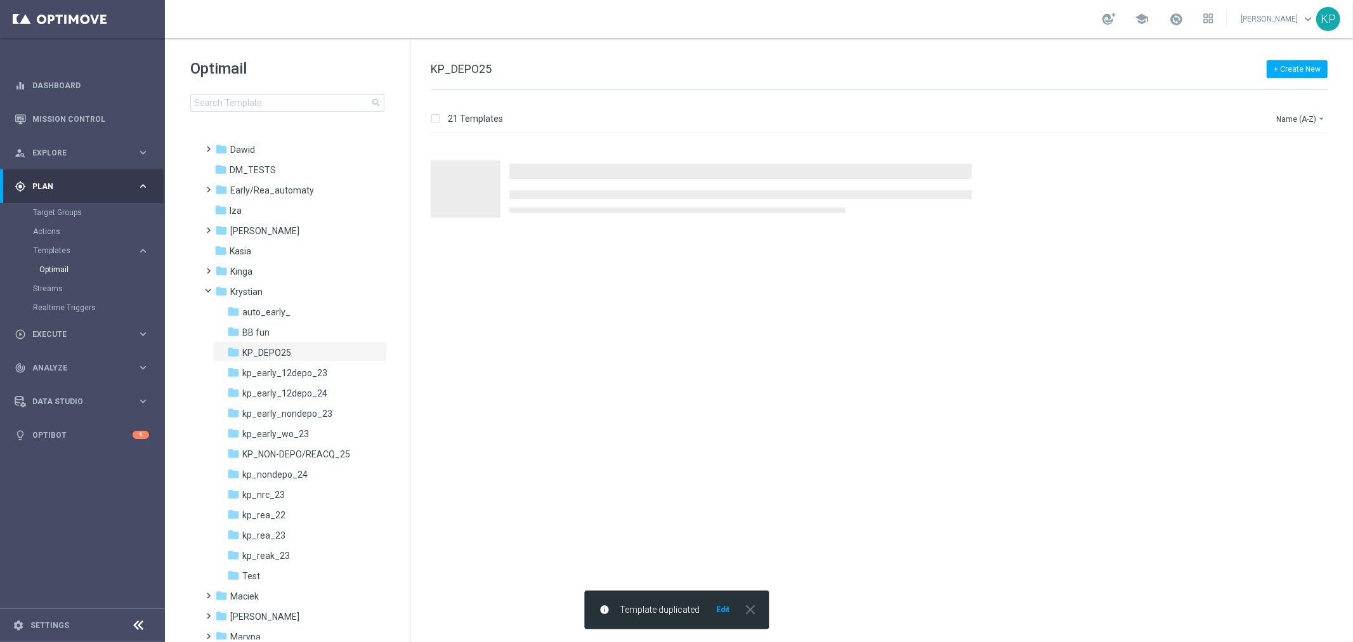
scroll to position [0, 0]
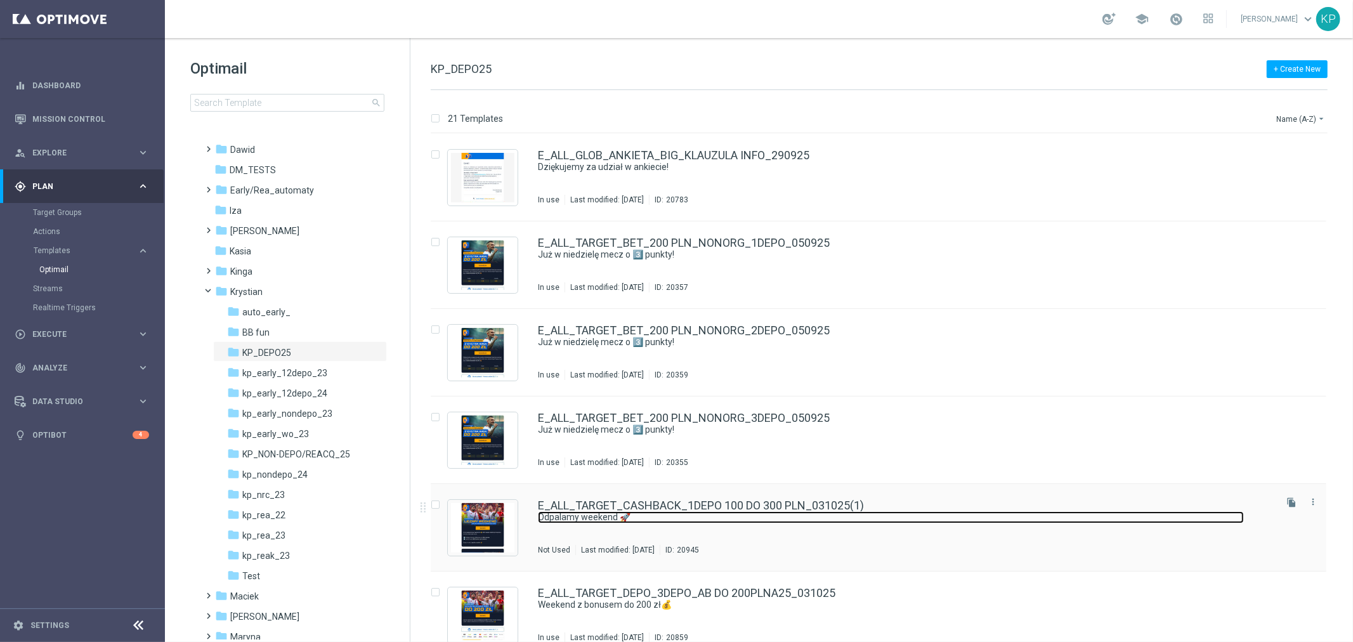
click at [885, 513] on link "Odpalamy weekend 🚀" at bounding box center [891, 517] width 706 height 12
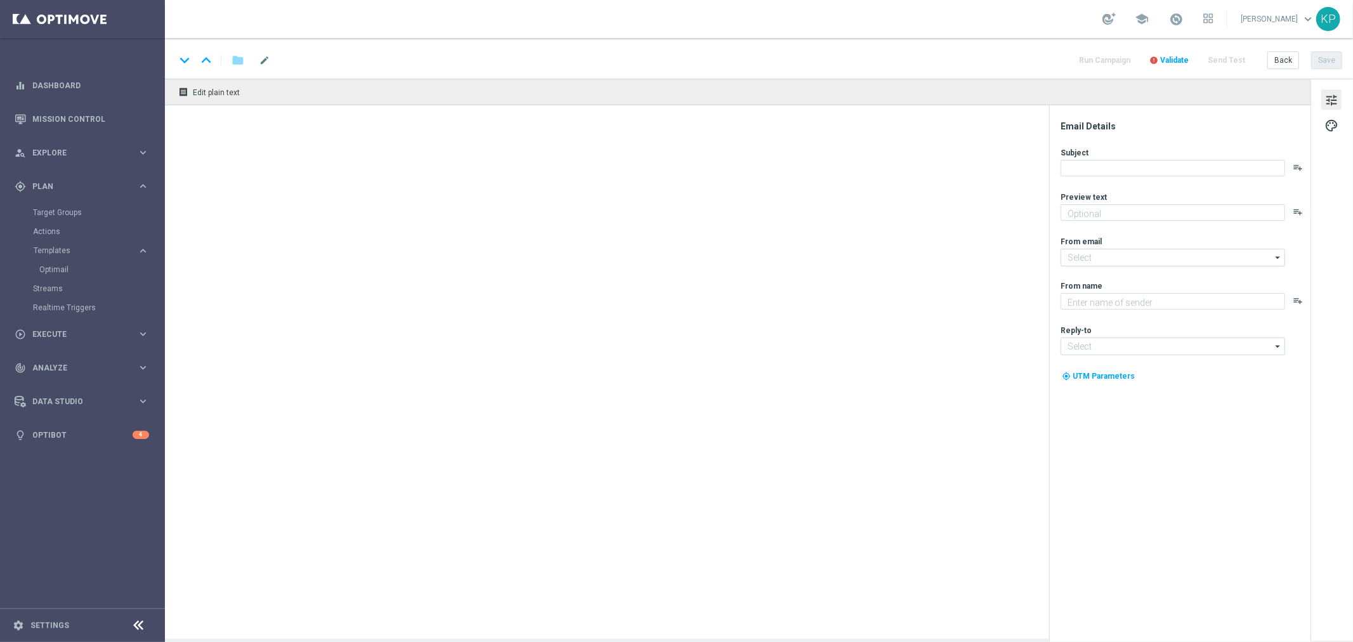
type input "E_ALL_TARGET_CASHBACK_1DEPO 100 DO 300 PLN_031025(1)"
type textarea "Graj z cashbackiem do 300 zł 💸➡️"
type input "[EMAIL_ADDRESS][DOMAIN_NAME]"
type textarea "STS"
type input "[EMAIL_ADDRESS][DOMAIN_NAME]"
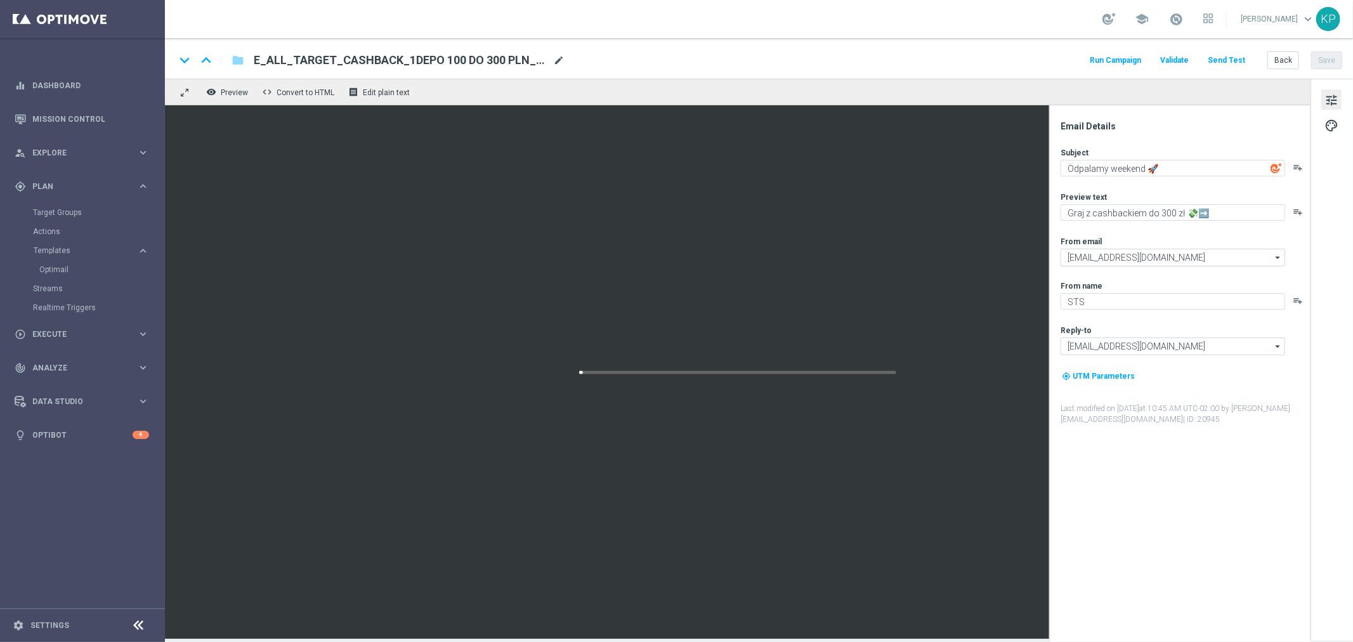
click at [560, 60] on span "mode_edit" at bounding box center [558, 60] width 11 height 11
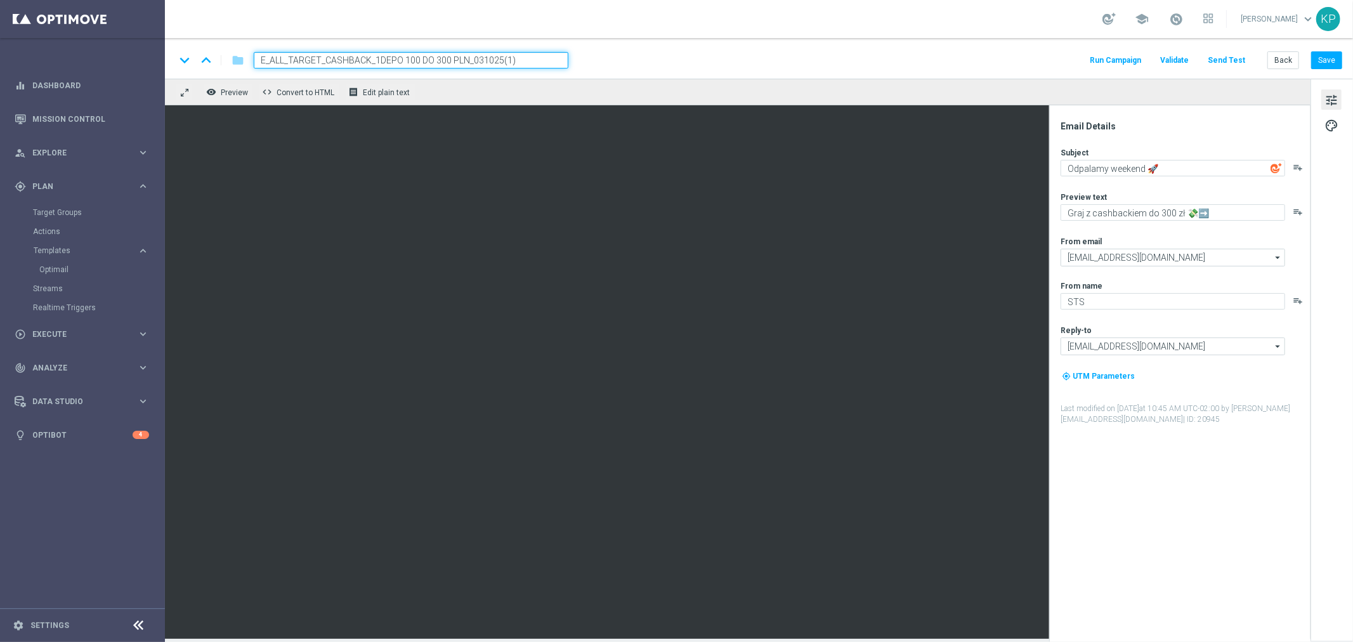
paste input "AUTO_PRODUCT_WO 1DEPO DAY1MAIL_DAILY"
type input "E_ALL_AUTO_PRODUCT_WO 1DEPO DAY1MAIL_DAILY"
click at [1320, 56] on button "Save" at bounding box center [1327, 60] width 31 height 18
click at [1273, 60] on button "Back" at bounding box center [1284, 60] width 32 height 18
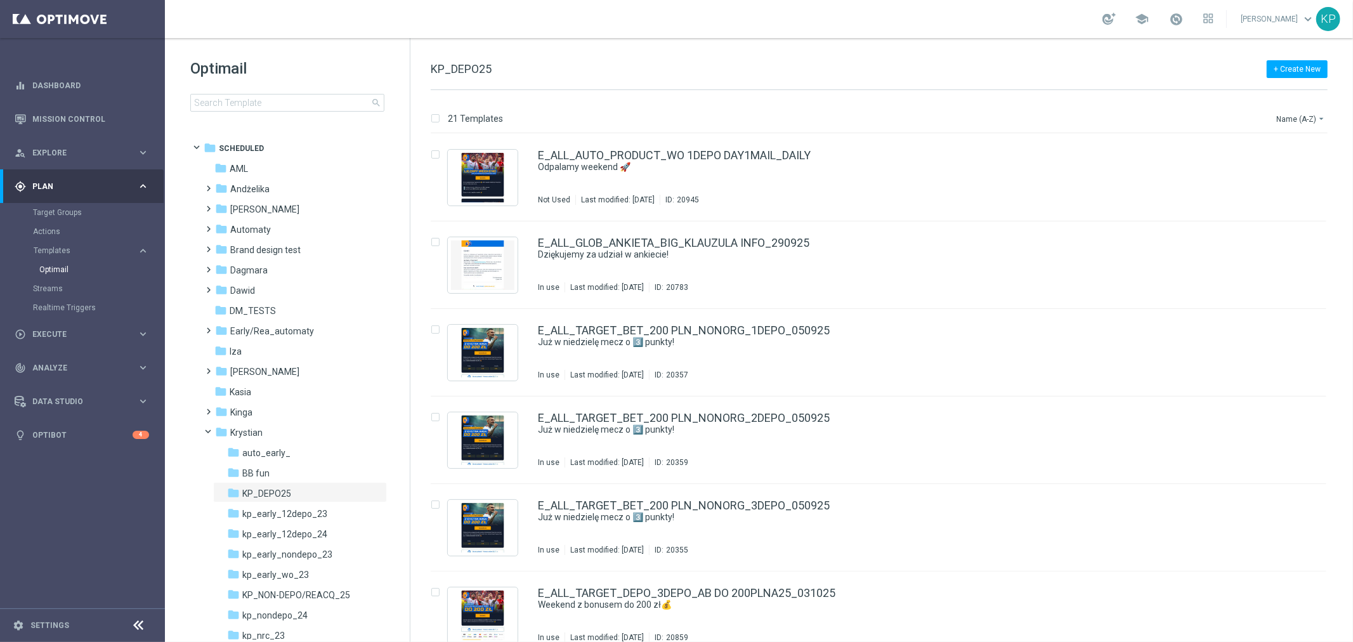
click at [766, 49] on div "+ Create New KP_DEPO25 21 Templates Name (A-Z) arrow_drop_down Drag here to set…" at bounding box center [882, 340] width 943 height 604
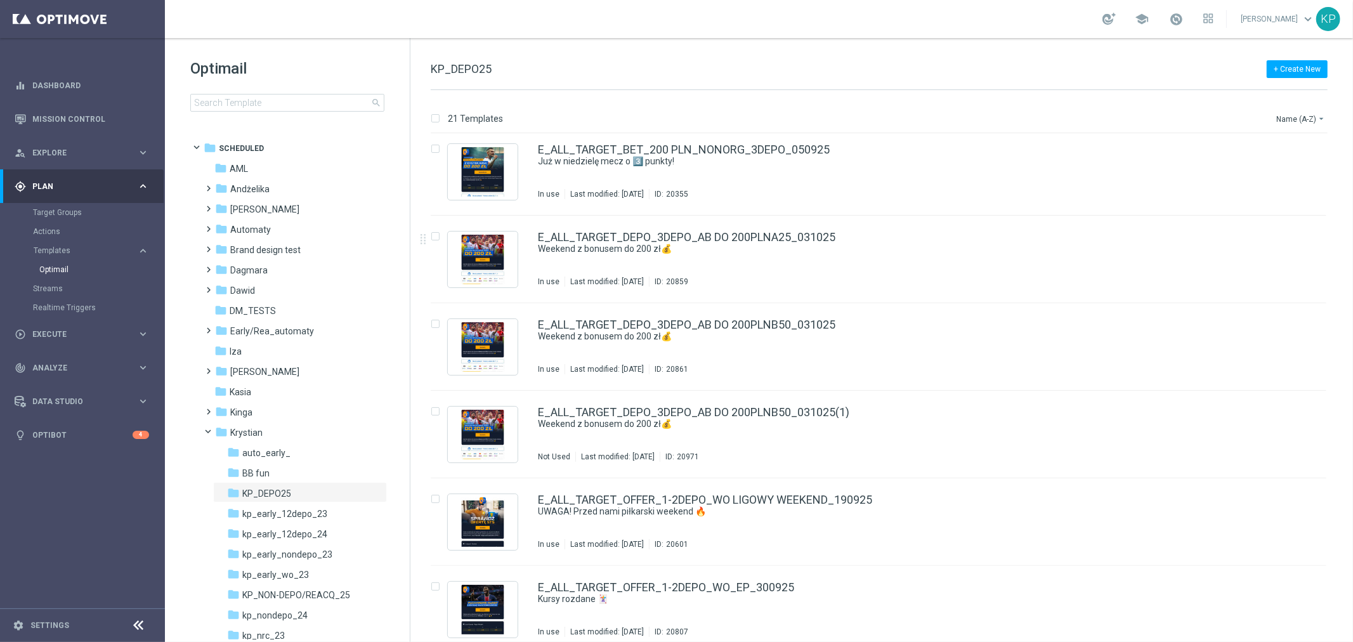
scroll to position [282, 0]
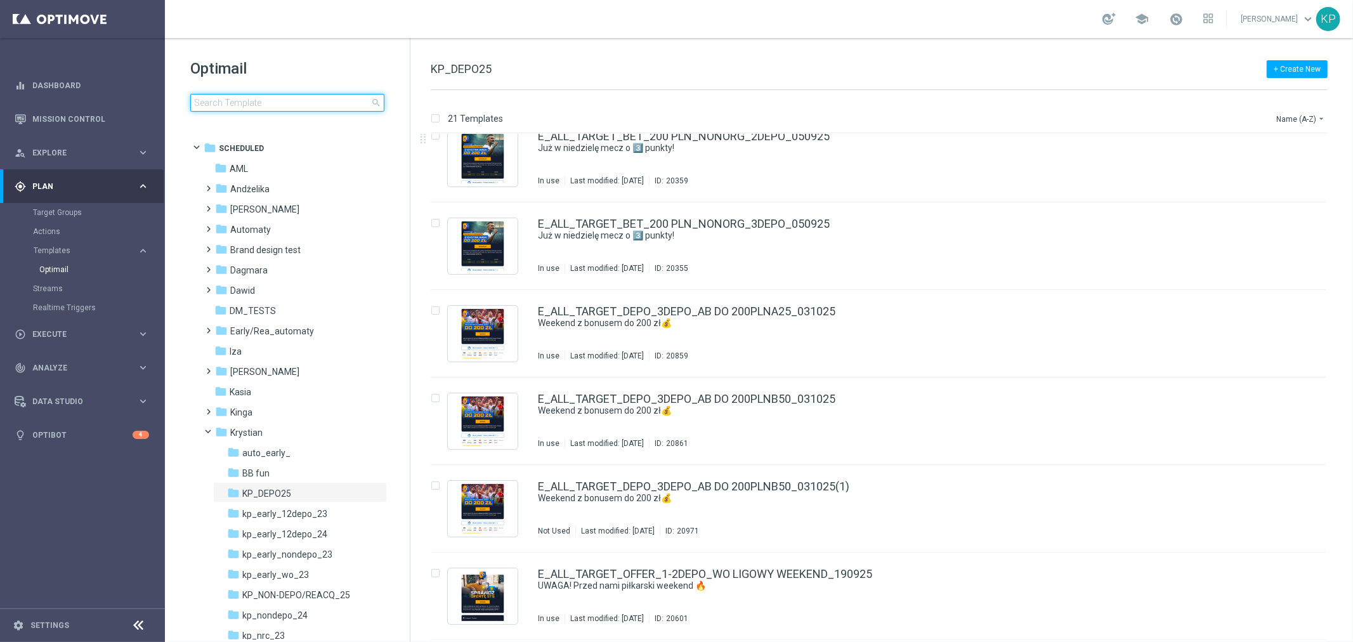
click at [330, 98] on input at bounding box center [287, 103] width 194 height 18
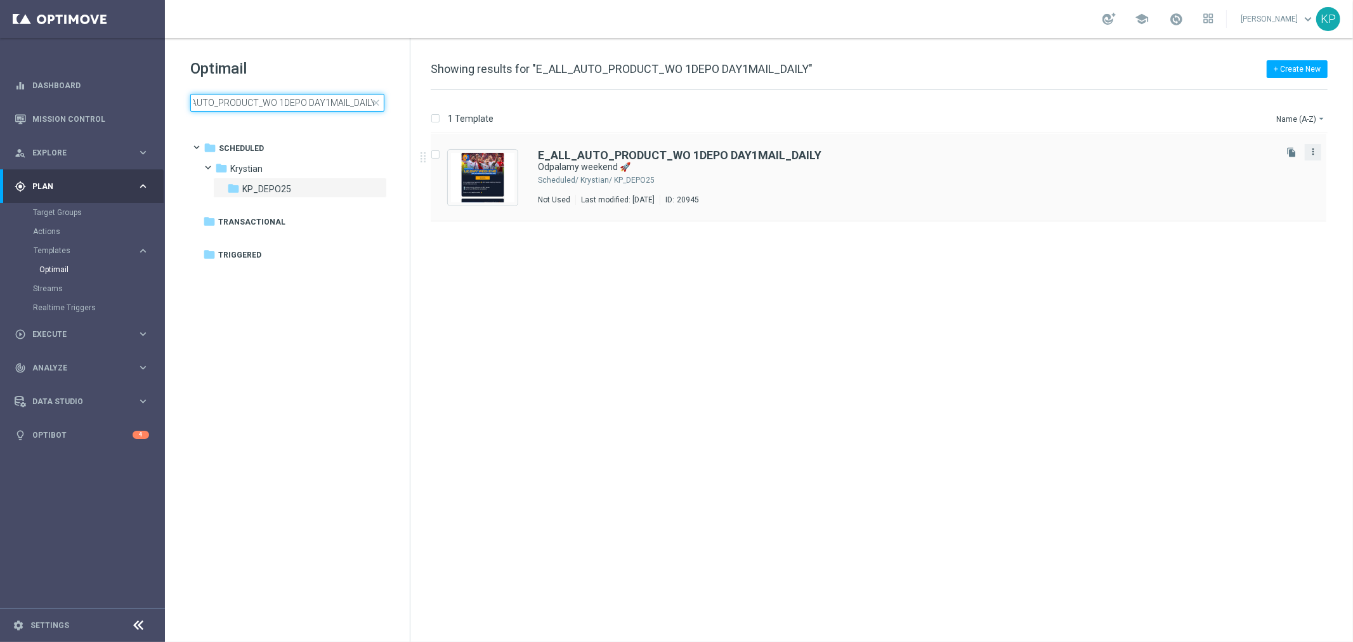
type input "E_ALL_AUTO_PRODUCT_WO 1DEPO DAY1MAIL_DAILY"
click at [1311, 154] on icon "more_vert" at bounding box center [1313, 152] width 10 height 10
click at [1282, 162] on div "Move" at bounding box center [1263, 165] width 77 height 9
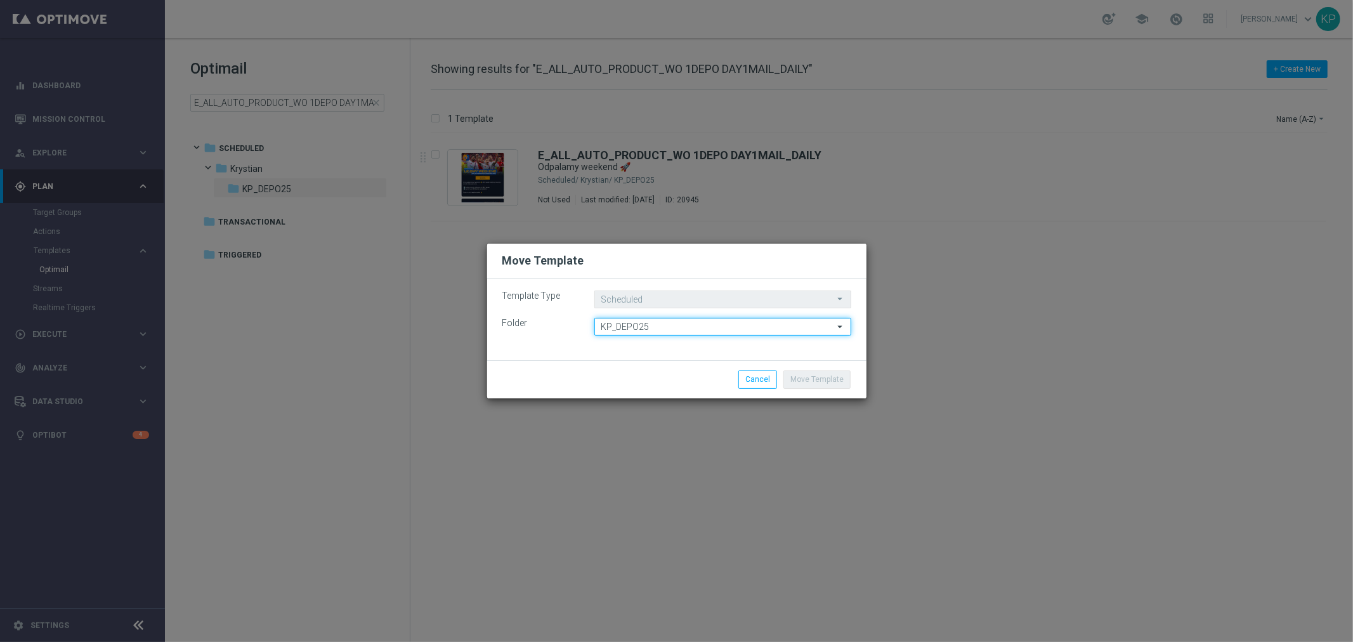
click at [655, 327] on input "KP_DEPO25" at bounding box center [723, 327] width 257 height 18
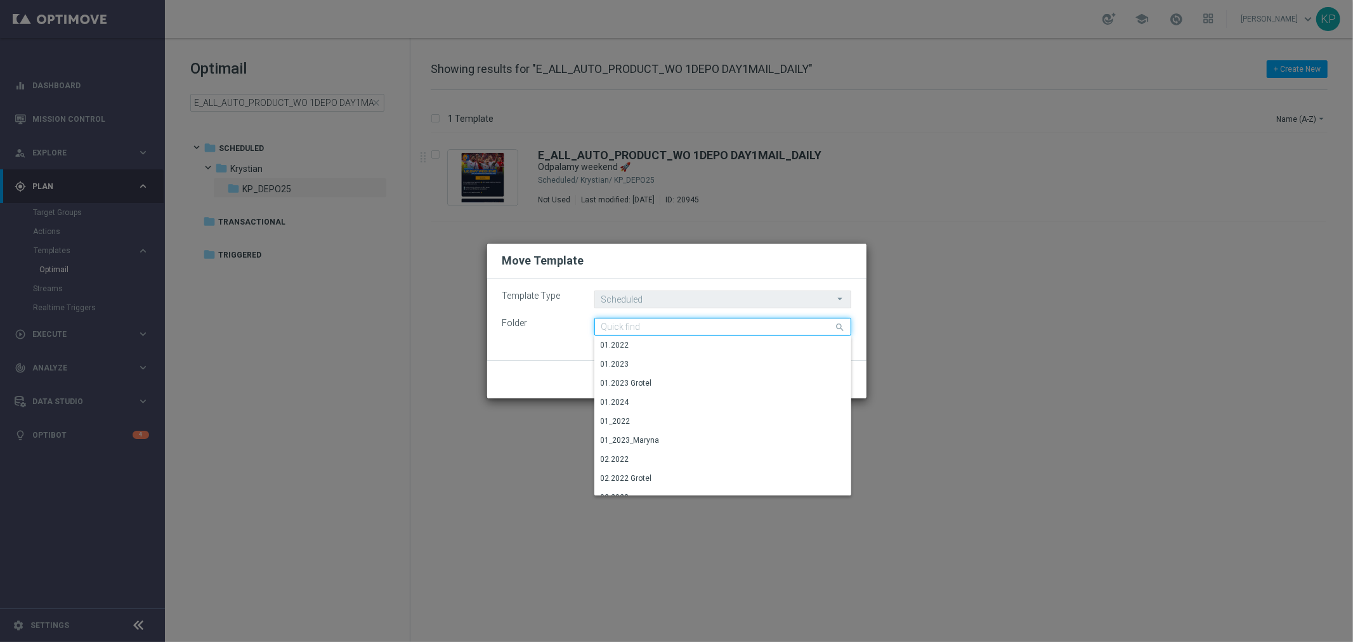
click at [655, 327] on input at bounding box center [723, 327] width 257 height 18
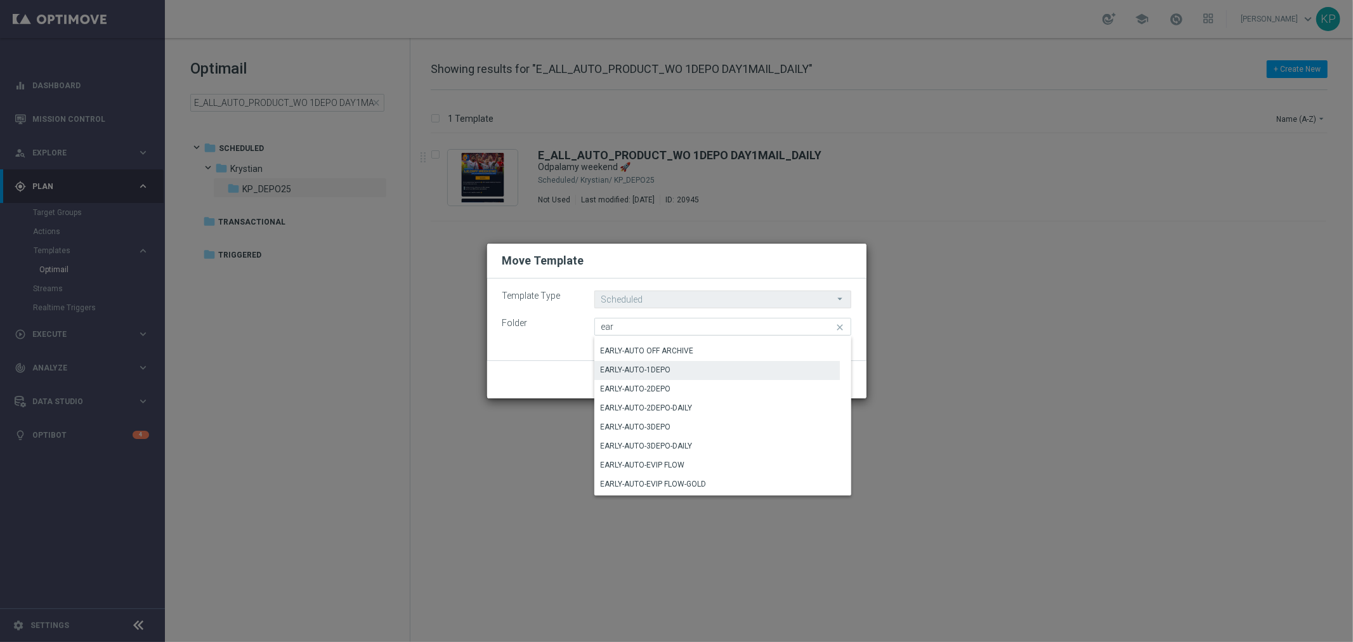
click at [689, 367] on div "EARLY-AUTO-1DEPO" at bounding box center [718, 370] width 246 height 18
type input "EARLY-AUTO-1DEPO"
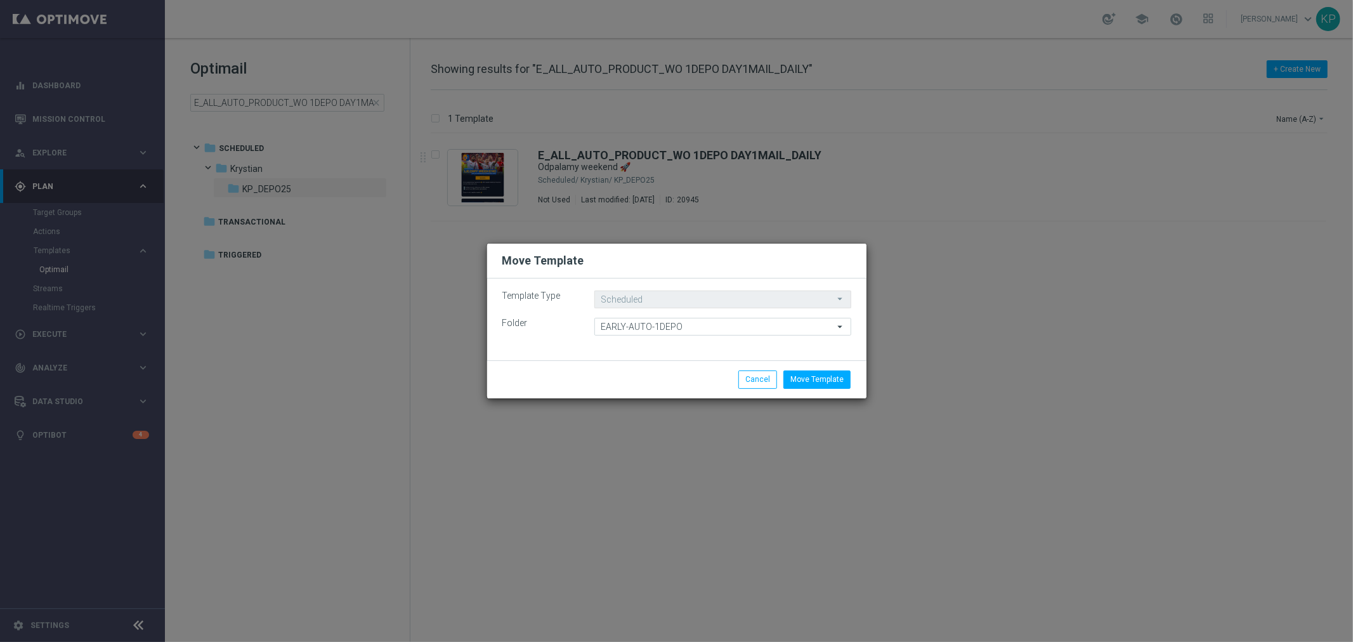
click at [680, 358] on div "Template Type Scheduled Scheduled arrow_drop_down Drag here to set row groups D…" at bounding box center [676, 320] width 379 height 82
click at [829, 378] on button "Move Template" at bounding box center [817, 380] width 67 height 18
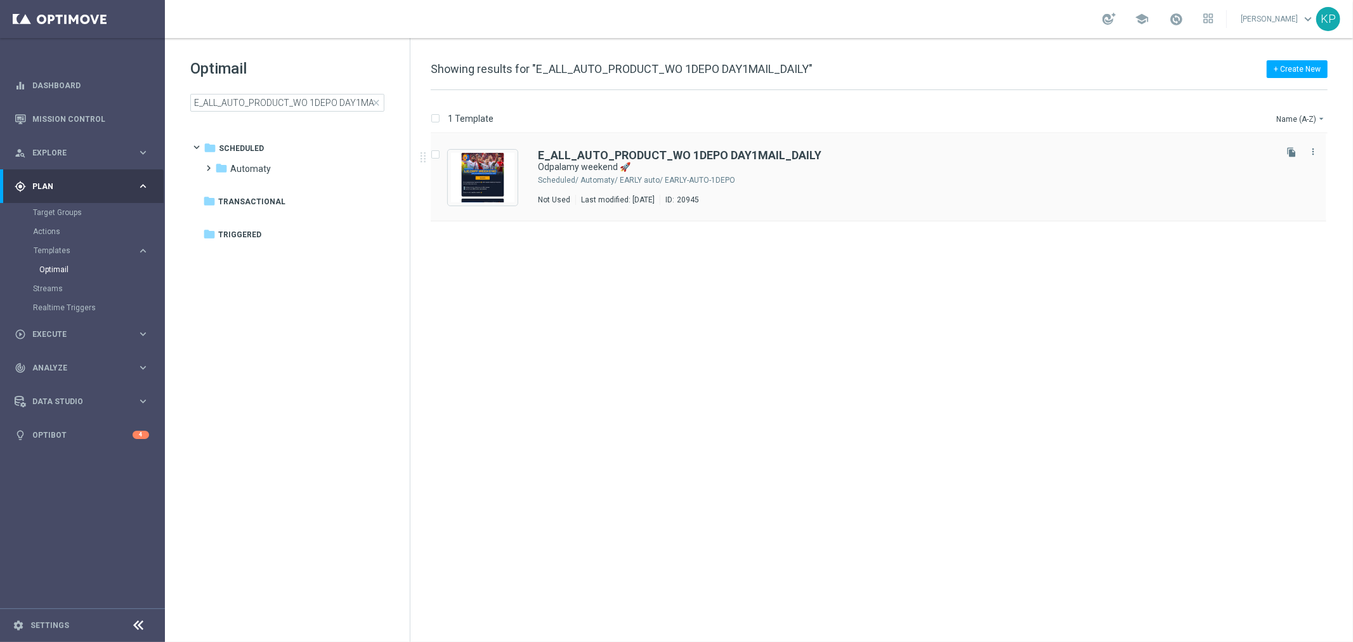
click at [830, 180] on div "Automaty/ EARLY auto/ EARLY-AUTO-1DEPO" at bounding box center [927, 180] width 693 height 10
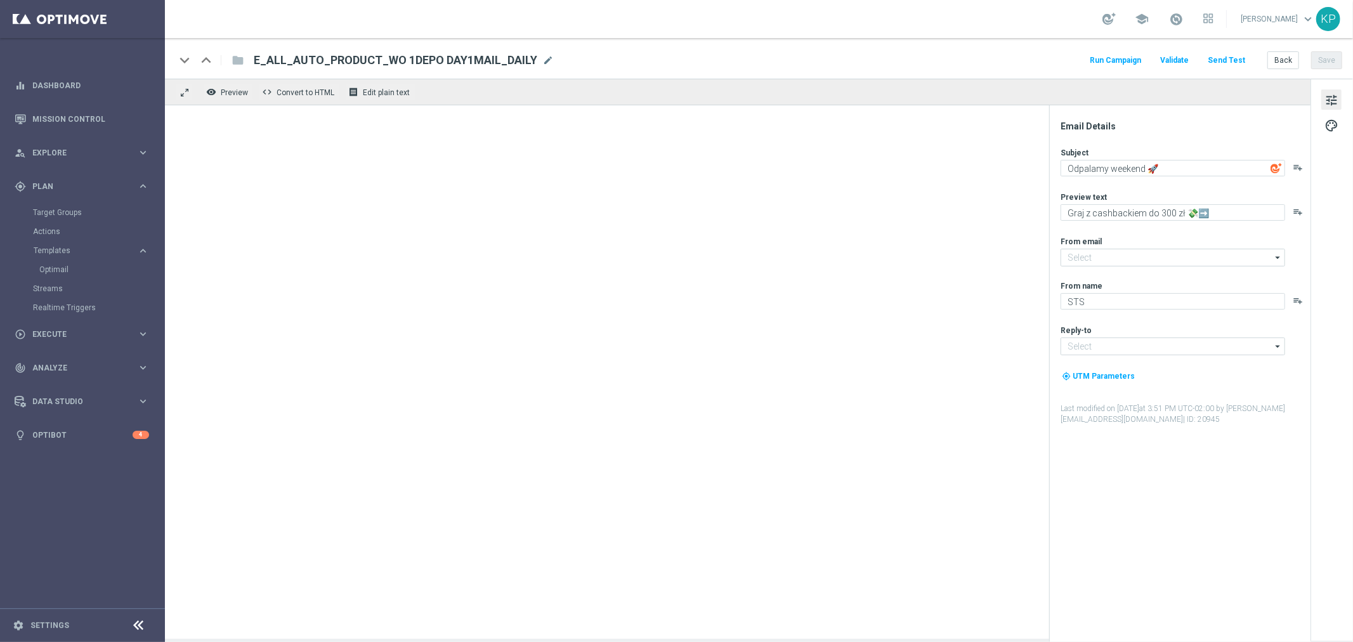
type input "[EMAIL_ADDRESS][DOMAIN_NAME]"
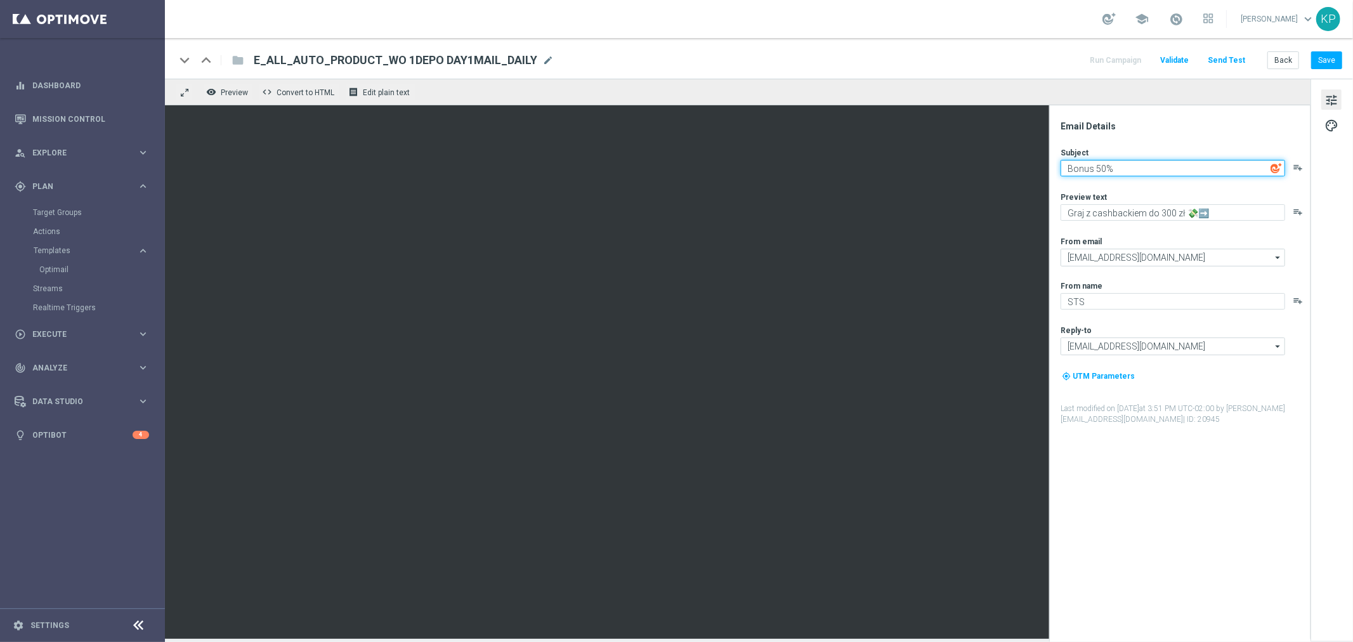
type textarea "Bonus 50%"
type textarea "Wpłać i zgarnij nawet 200 zł bonusu"
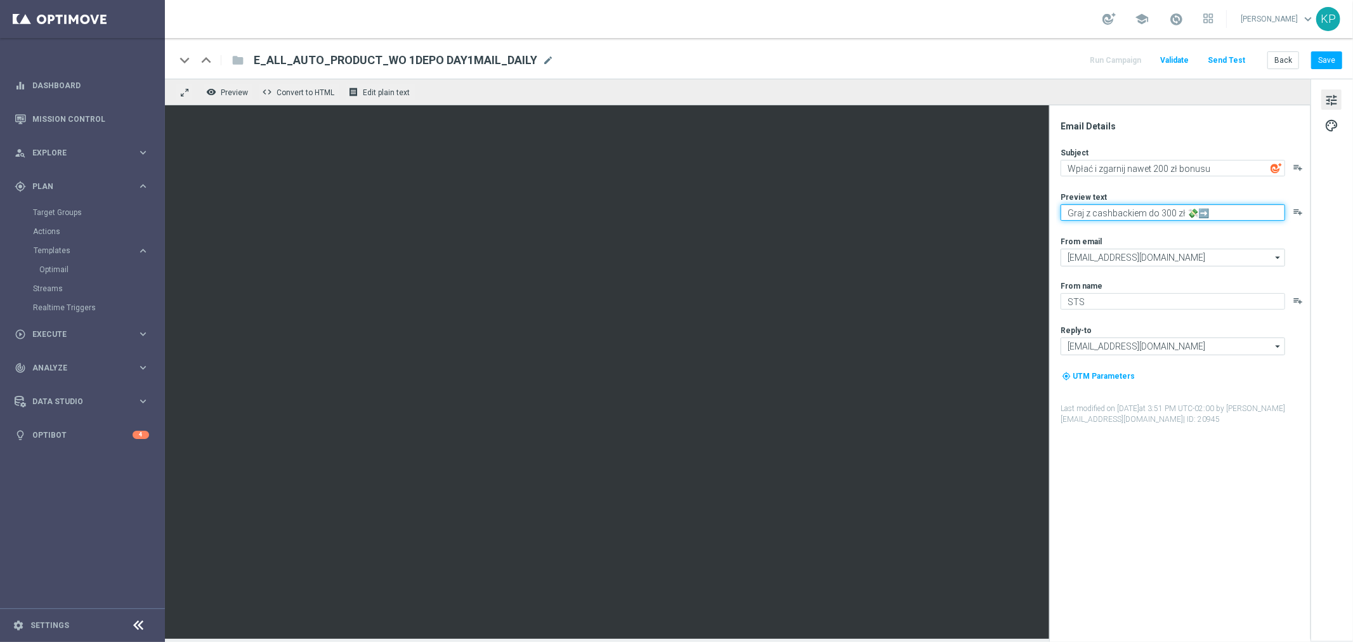
click at [1187, 220] on textarea "Graj z cashbackiem do 300 zł 💸➡️" at bounding box center [1173, 212] width 225 height 16
type textarea "%"
click at [1231, 209] on textarea "50% od depozytu wciąż na Ciebie czeka" at bounding box center [1173, 212] width 225 height 16
paste textarea "⌛"
type textarea "50% od depozytu wciąż na Ciebie czeka ⌛"
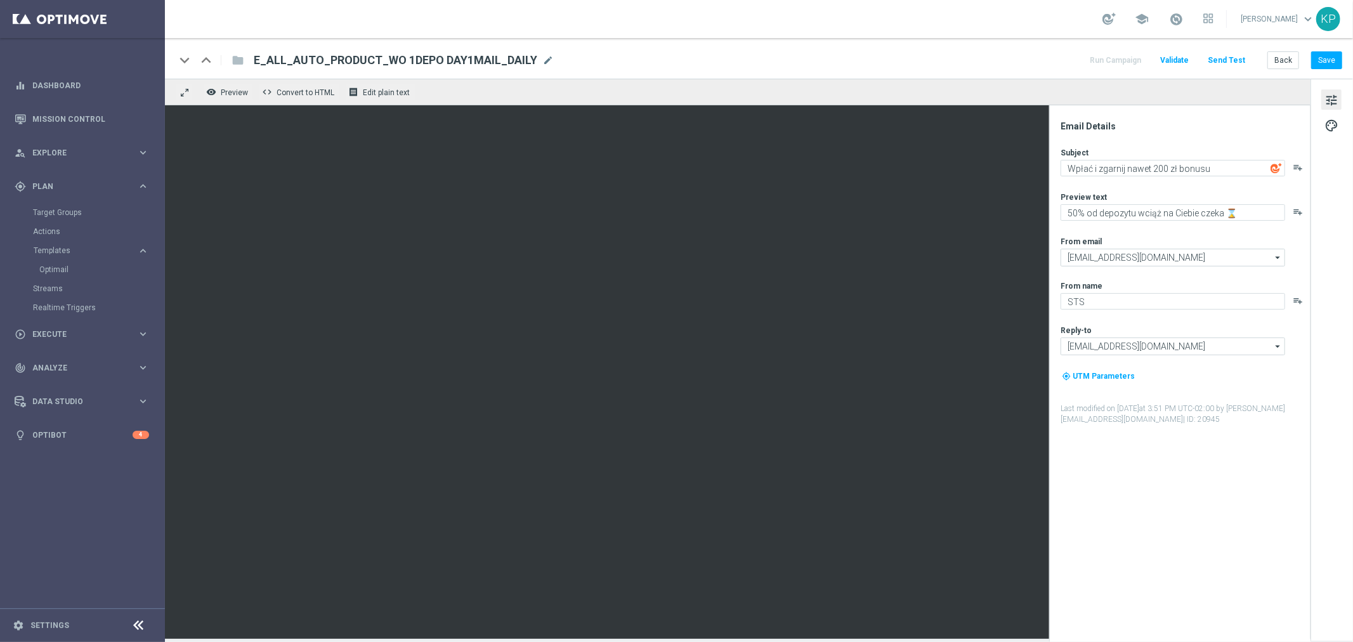
click at [1004, 58] on div "keyboard_arrow_down keyboard_arrow_up folder E_ALL_AUTO_PRODUCT_WO 1DEPO DAY1MA…" at bounding box center [758, 60] width 1167 height 16
click at [1324, 57] on button "Save" at bounding box center [1327, 60] width 31 height 18
